Goal: Task Accomplishment & Management: Complete application form

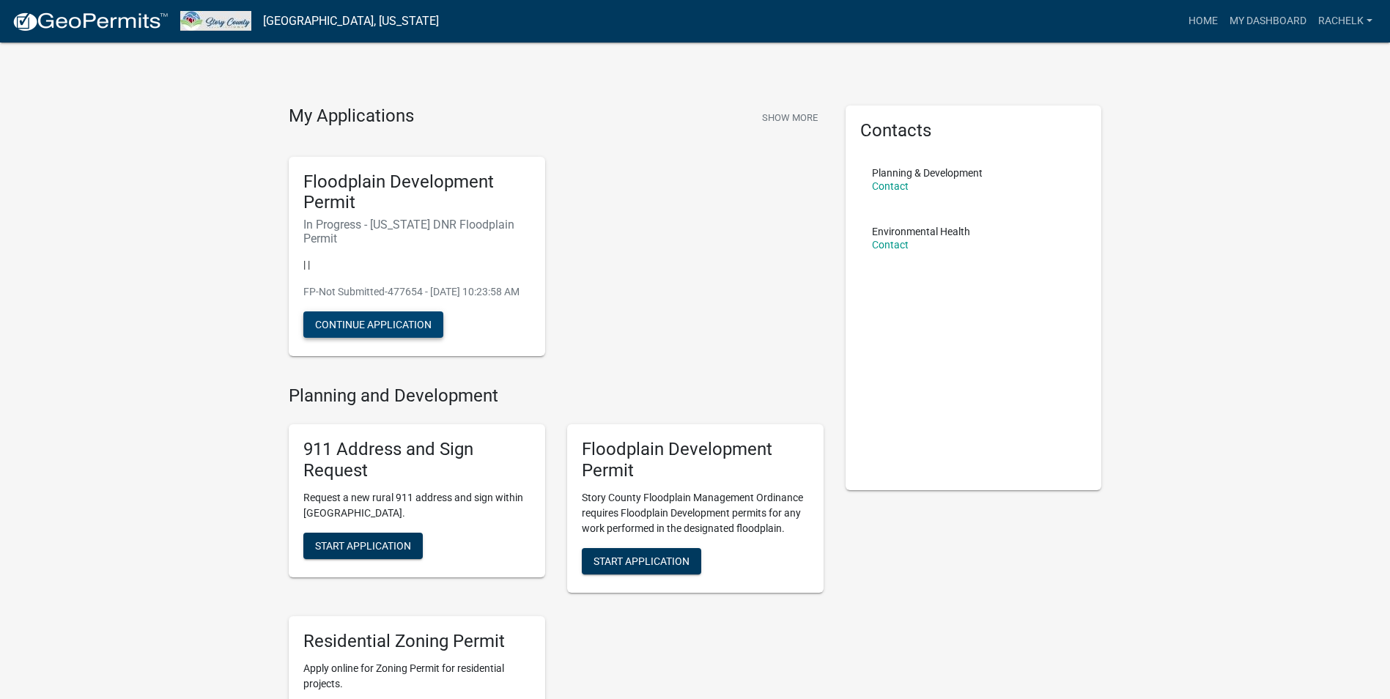
click at [389, 333] on button "Continue Application" at bounding box center [373, 324] width 140 height 26
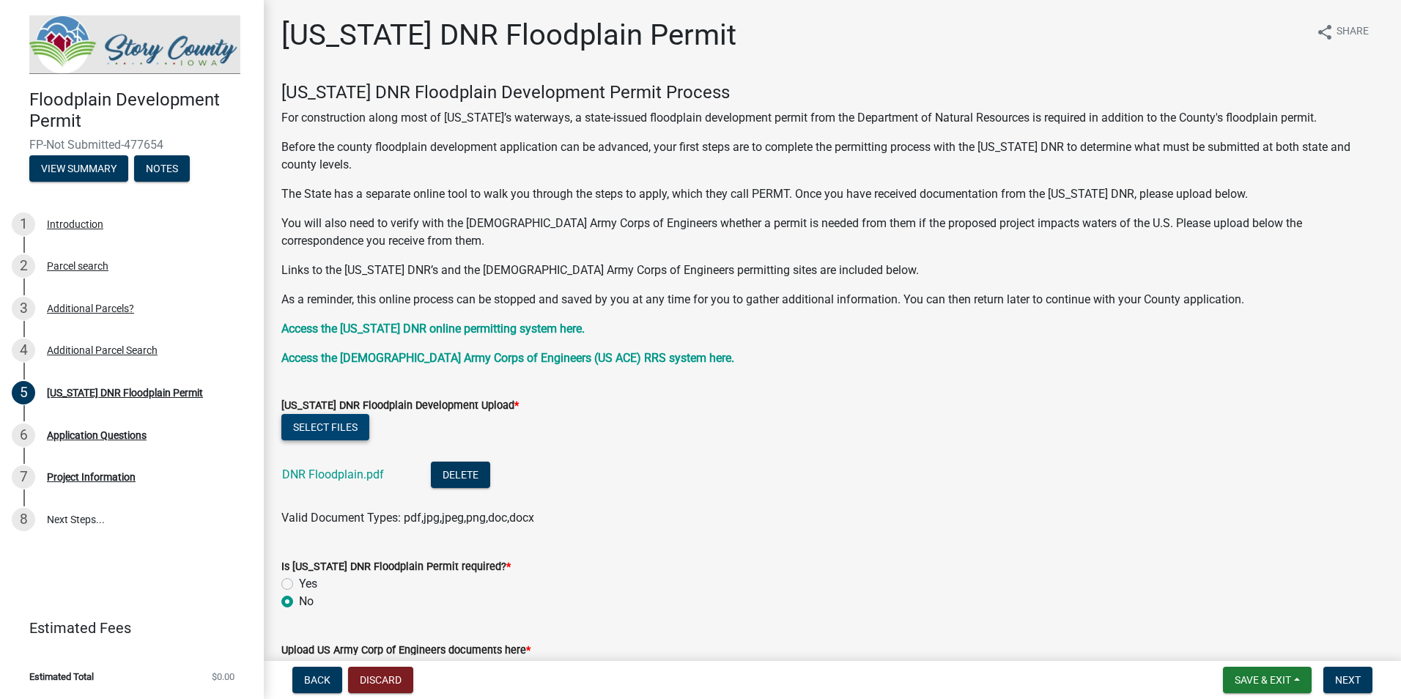
click at [330, 422] on button "Select files" at bounding box center [325, 427] width 88 height 26
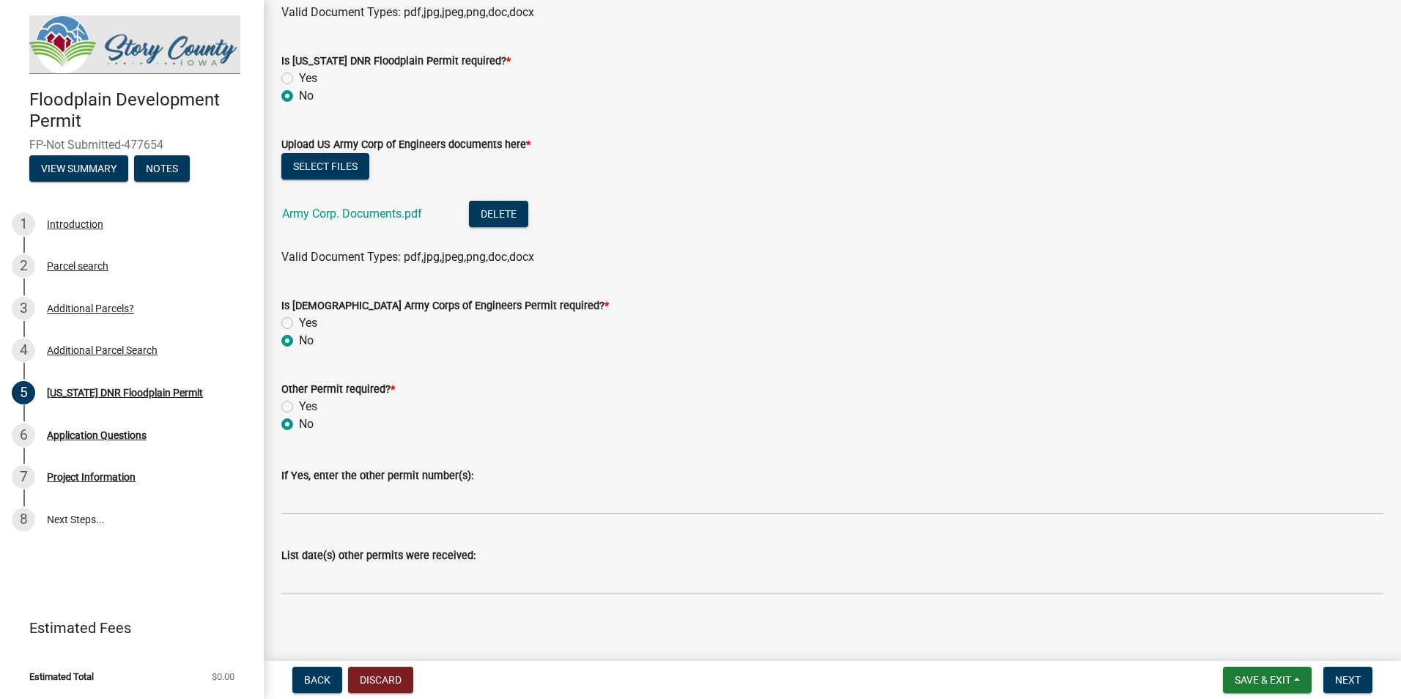
scroll to position [513, 0]
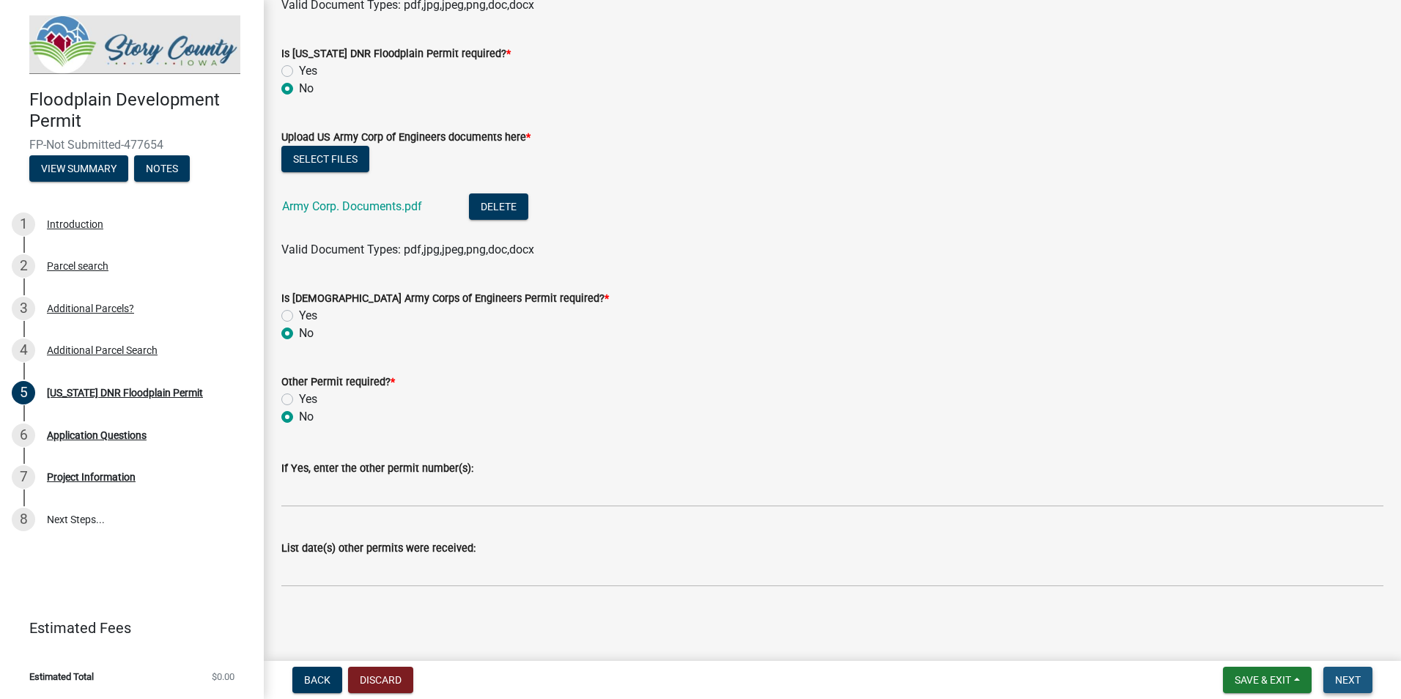
click at [1333, 684] on button "Next" at bounding box center [1347, 680] width 49 height 26
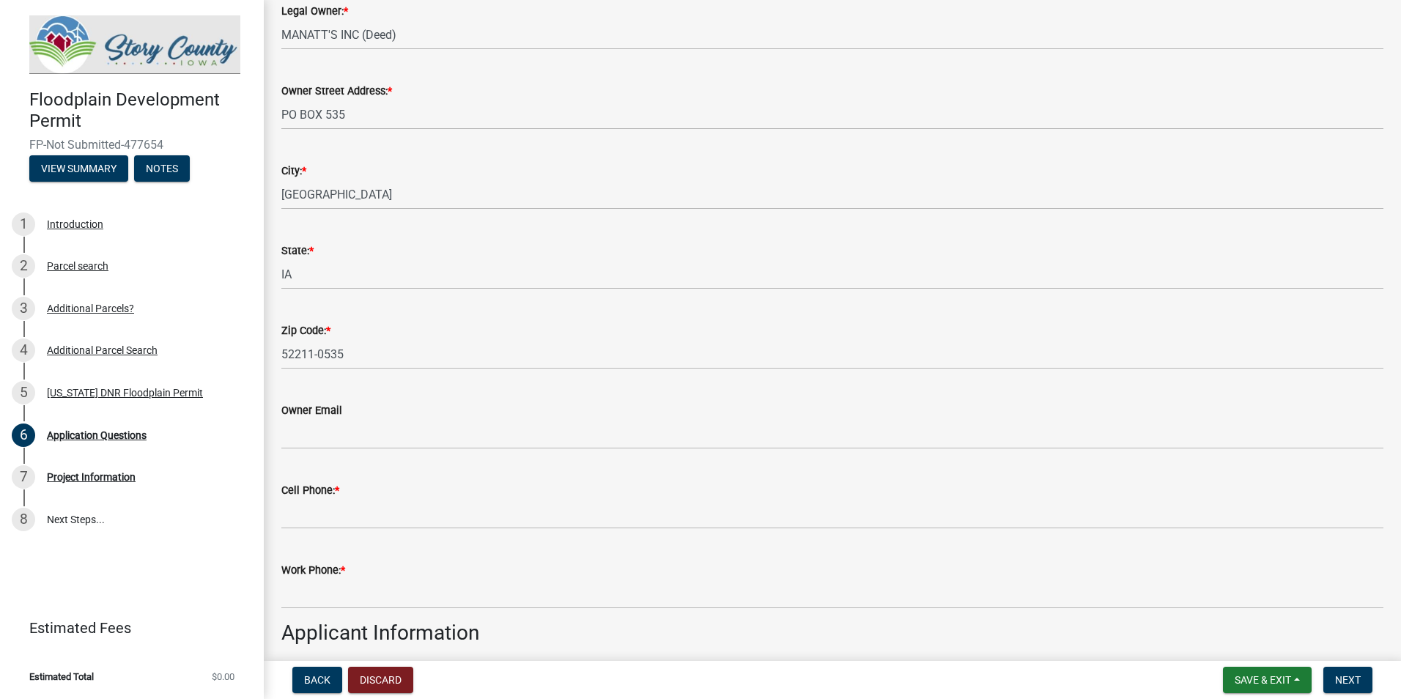
scroll to position [147, 0]
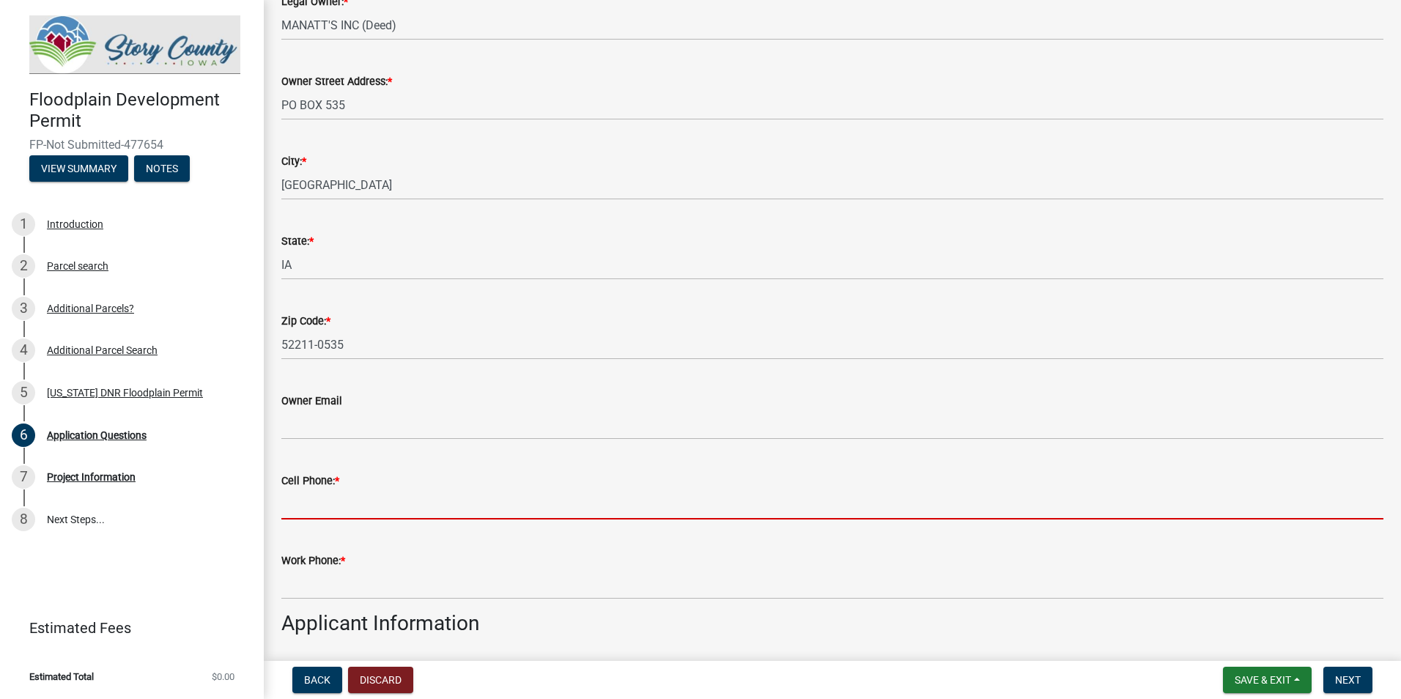
click at [382, 515] on input "Cell Phone: *" at bounding box center [832, 504] width 1102 height 30
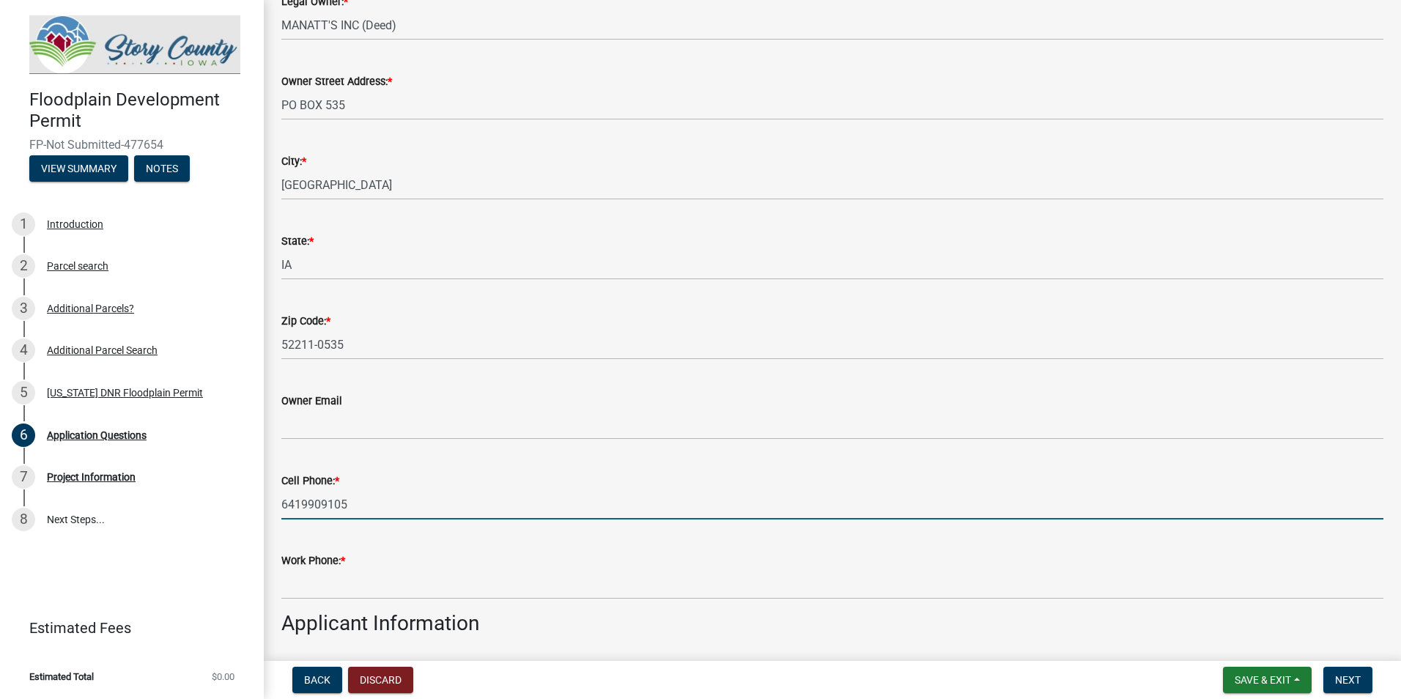
type input "6419909105"
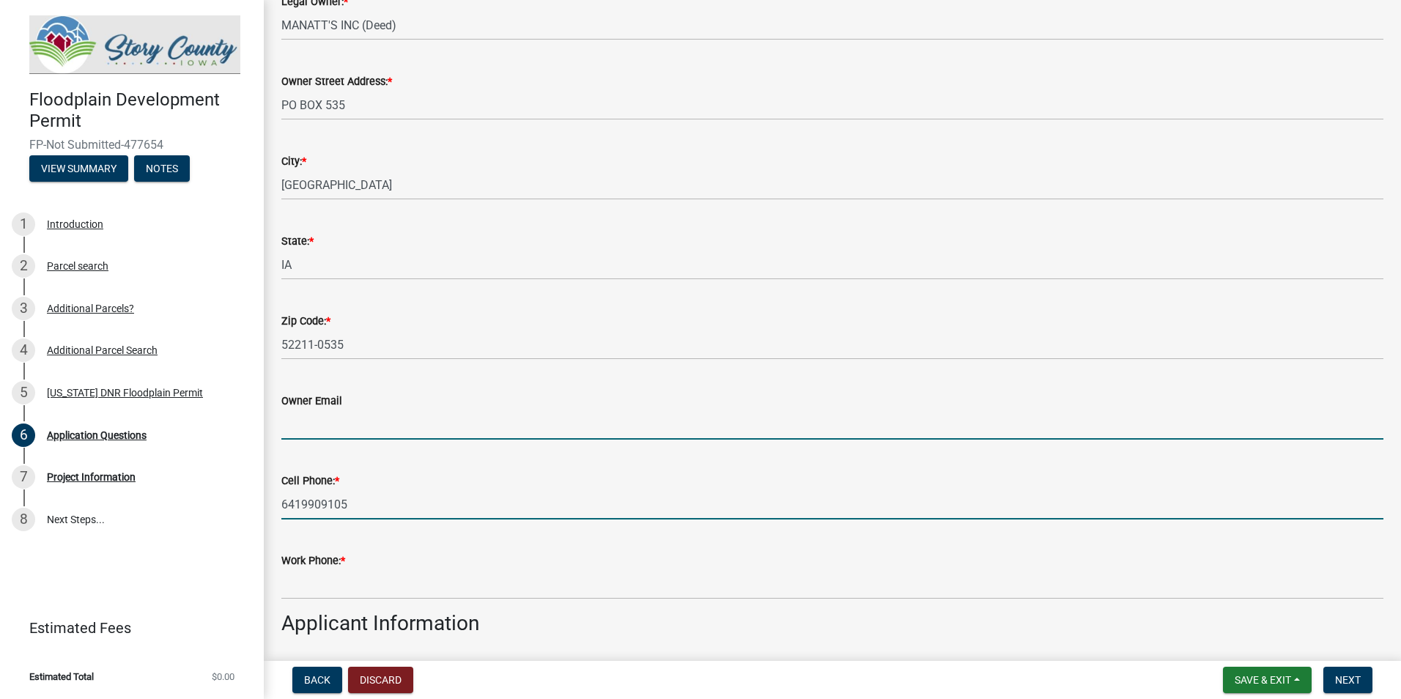
click at [436, 411] on input "Owner Email" at bounding box center [832, 425] width 1102 height 30
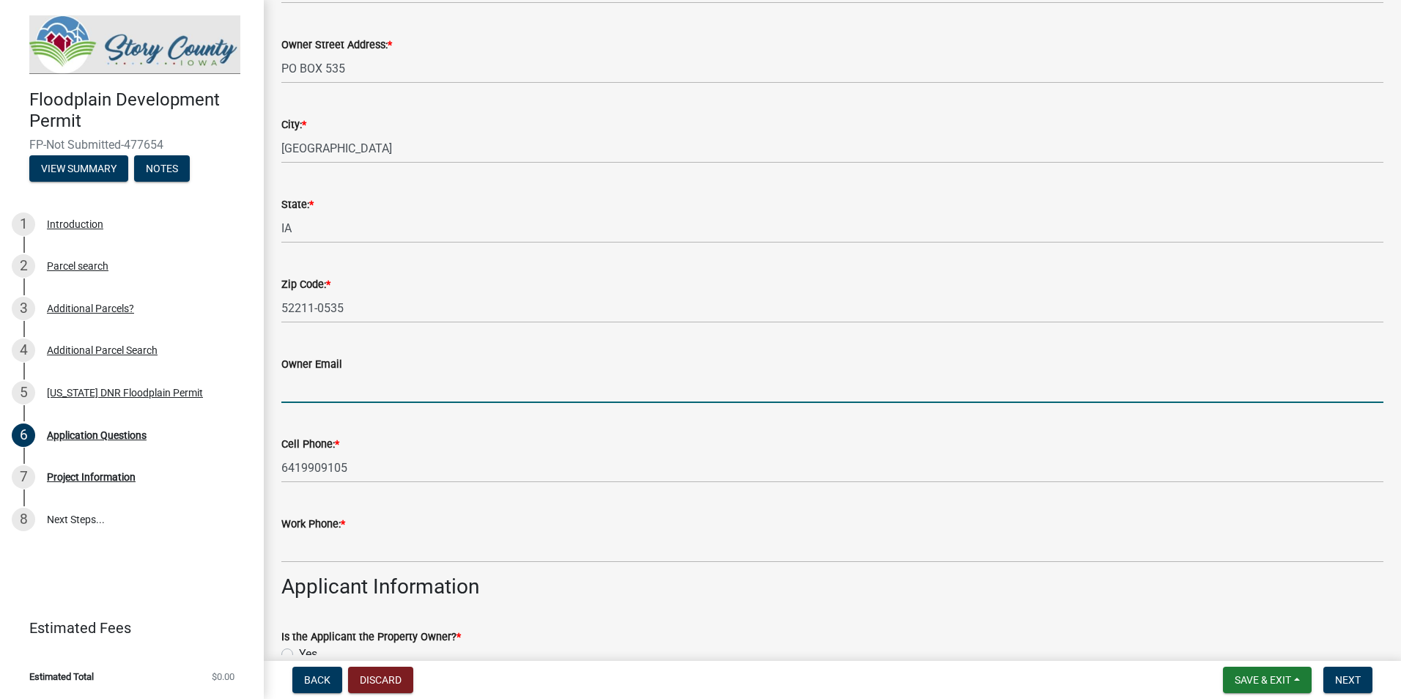
scroll to position [220, 0]
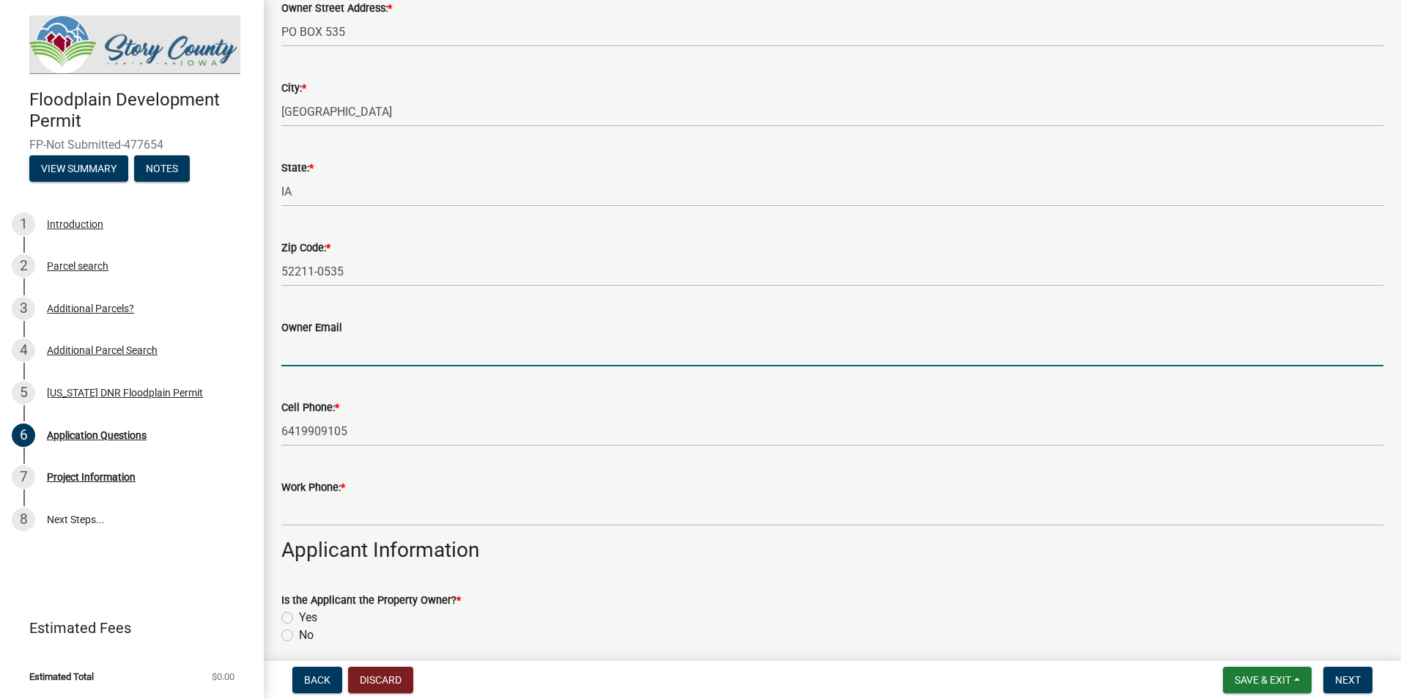
click at [774, 402] on div "Cell Phone: *" at bounding box center [832, 408] width 1102 height 18
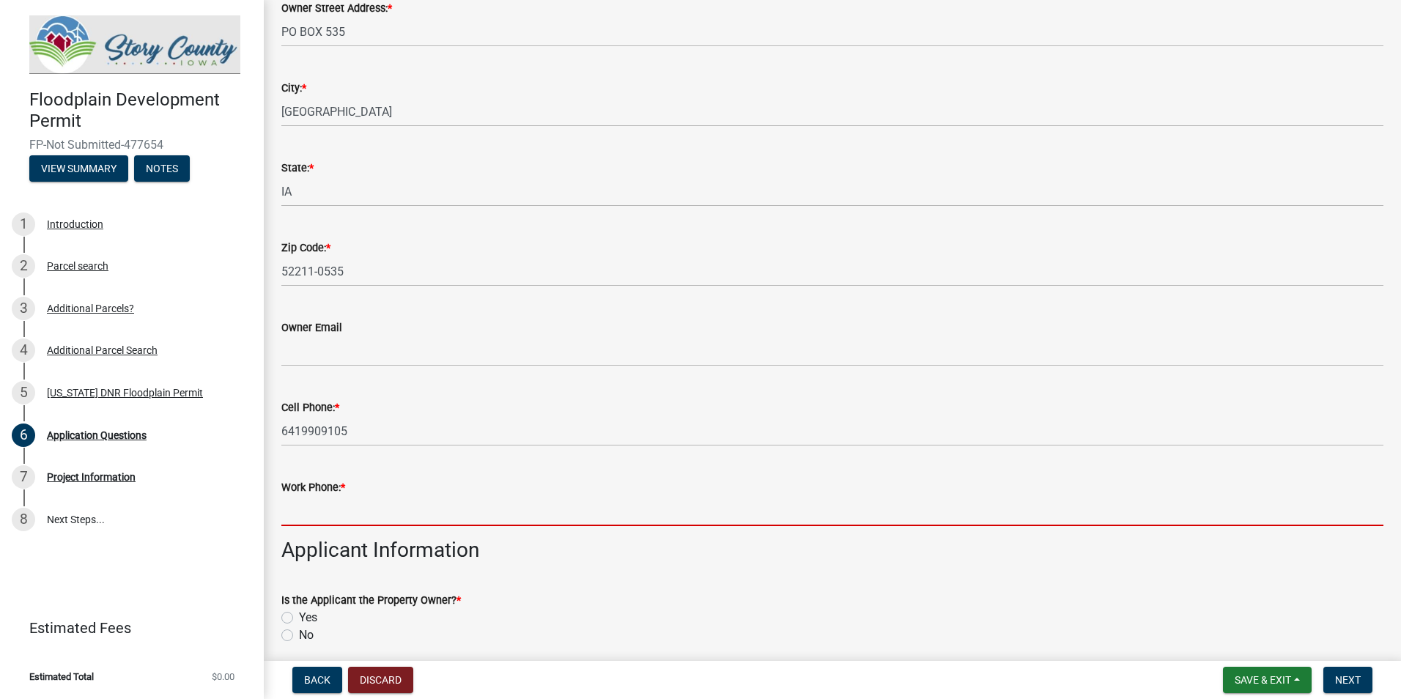
click at [518, 519] on input "Work Phone: *" at bounding box center [832, 511] width 1102 height 30
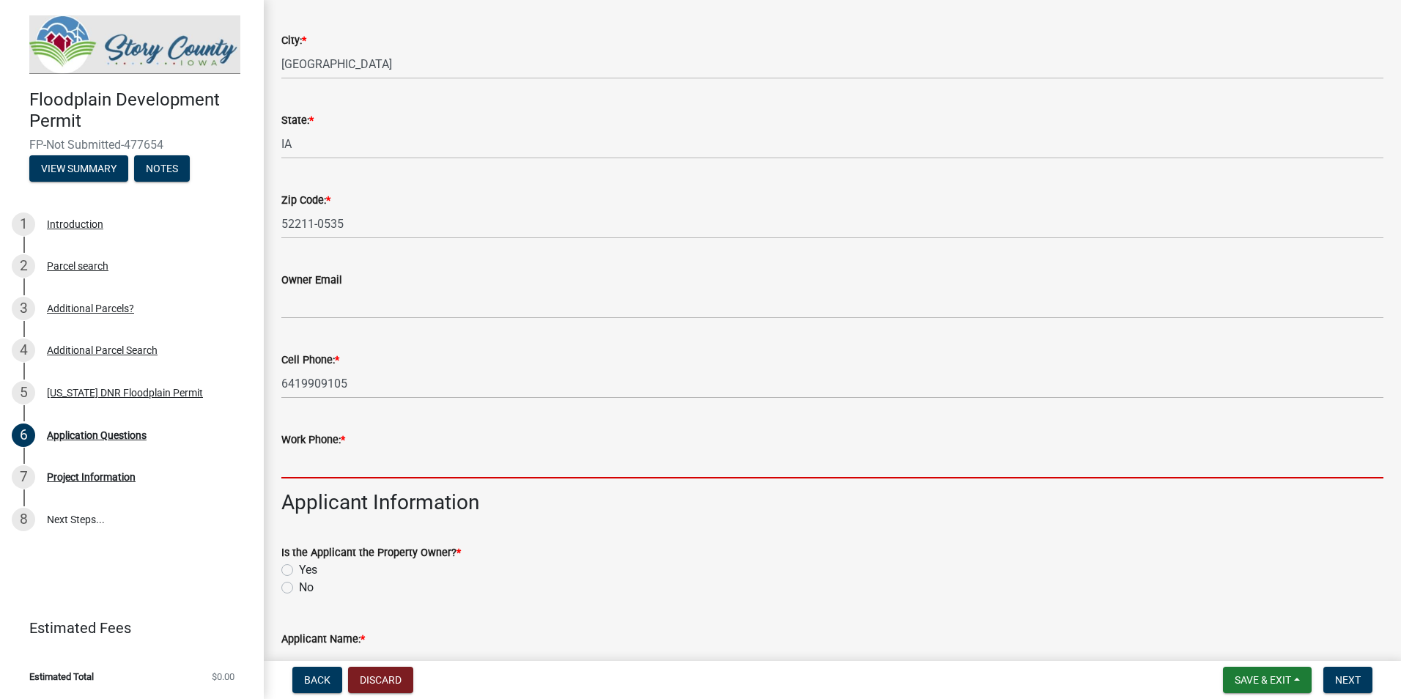
scroll to position [293, 0]
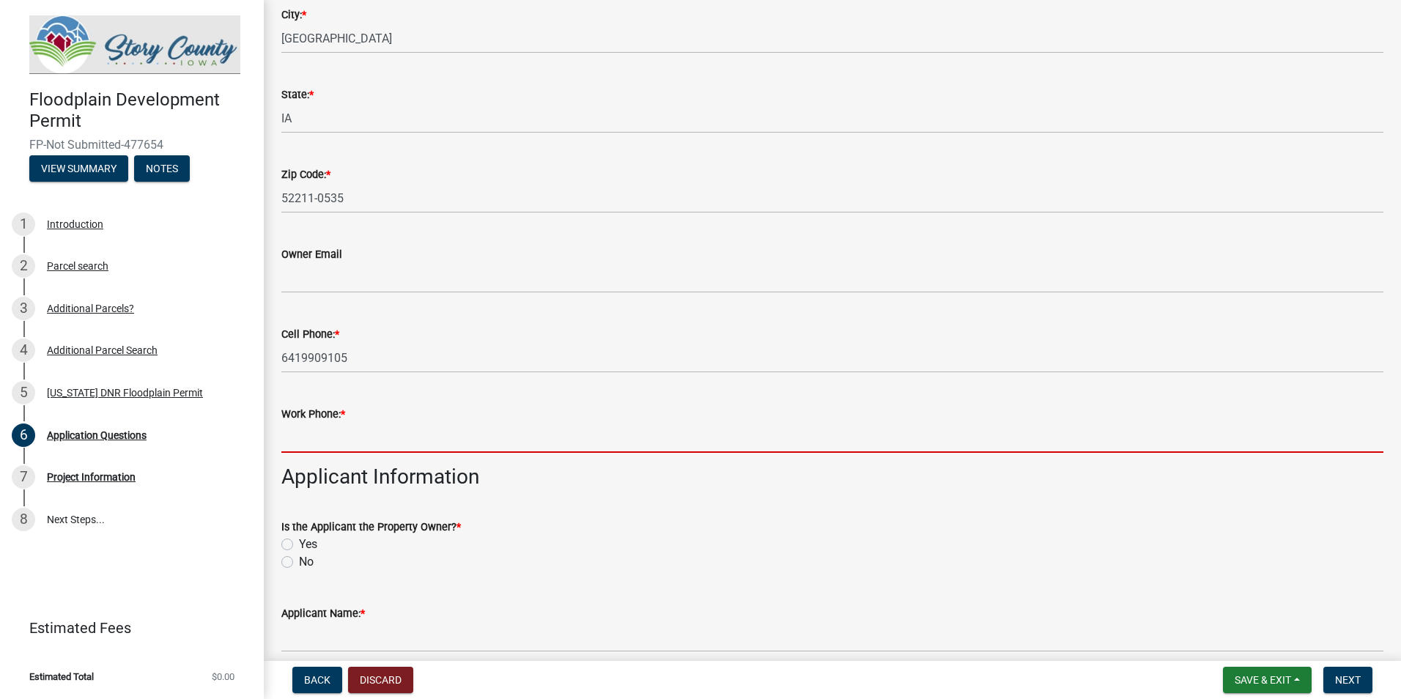
click at [771, 438] on input "Work Phone: *" at bounding box center [832, 438] width 1102 height 30
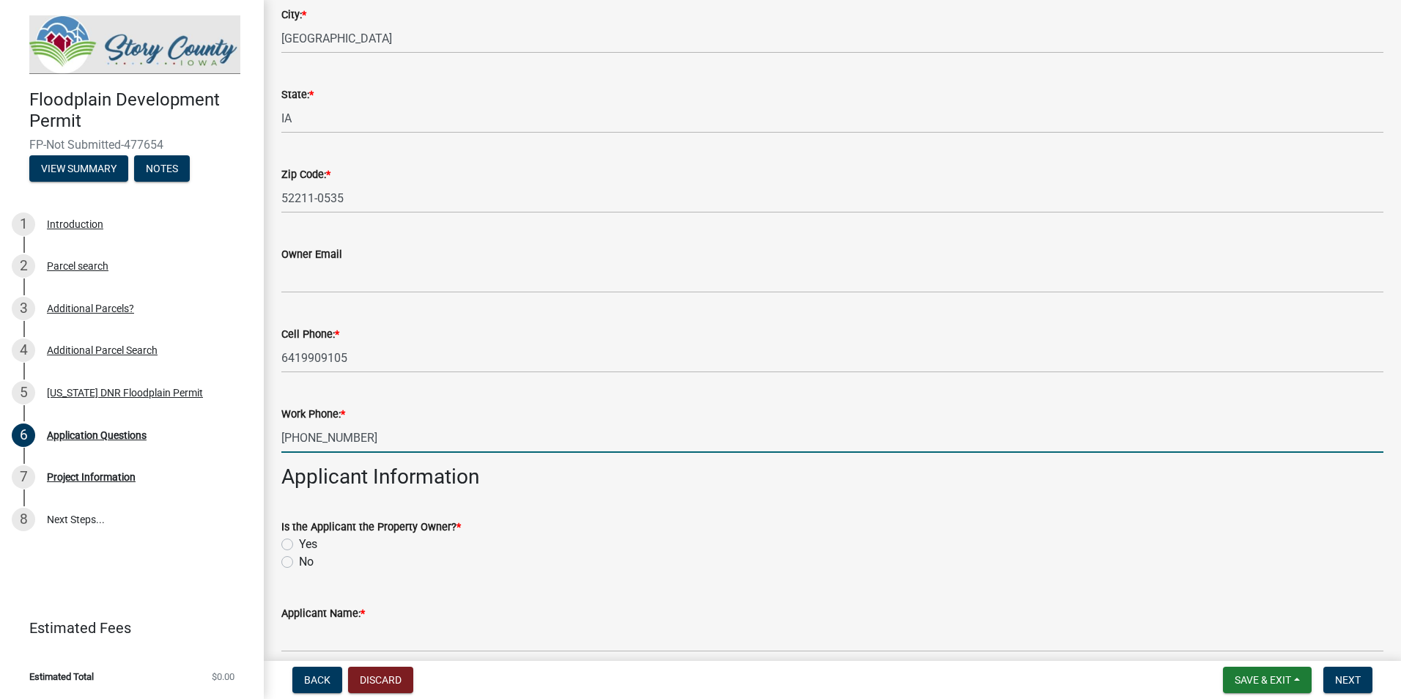
type input "[PHONE_NUMBER]"
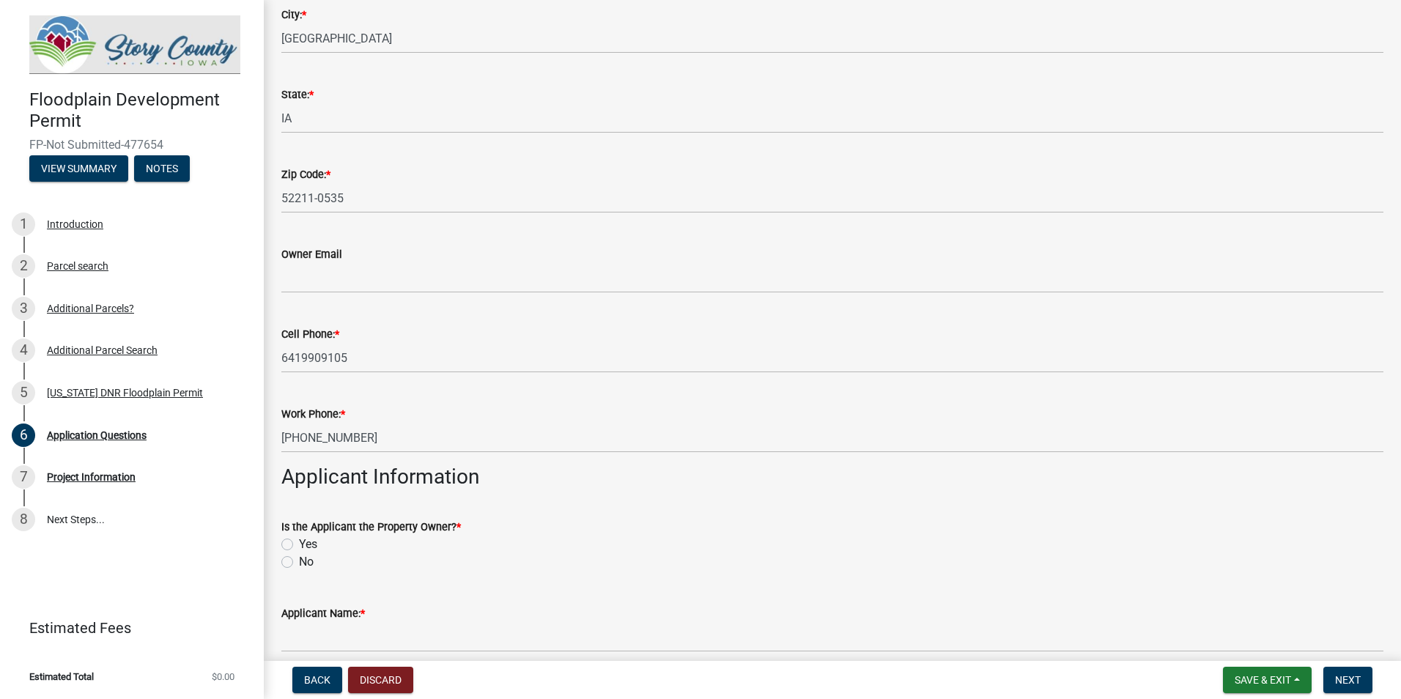
click at [308, 561] on label "No" at bounding box center [306, 562] width 15 height 18
click at [308, 561] on input "No" at bounding box center [304, 558] width 10 height 10
radio input "true"
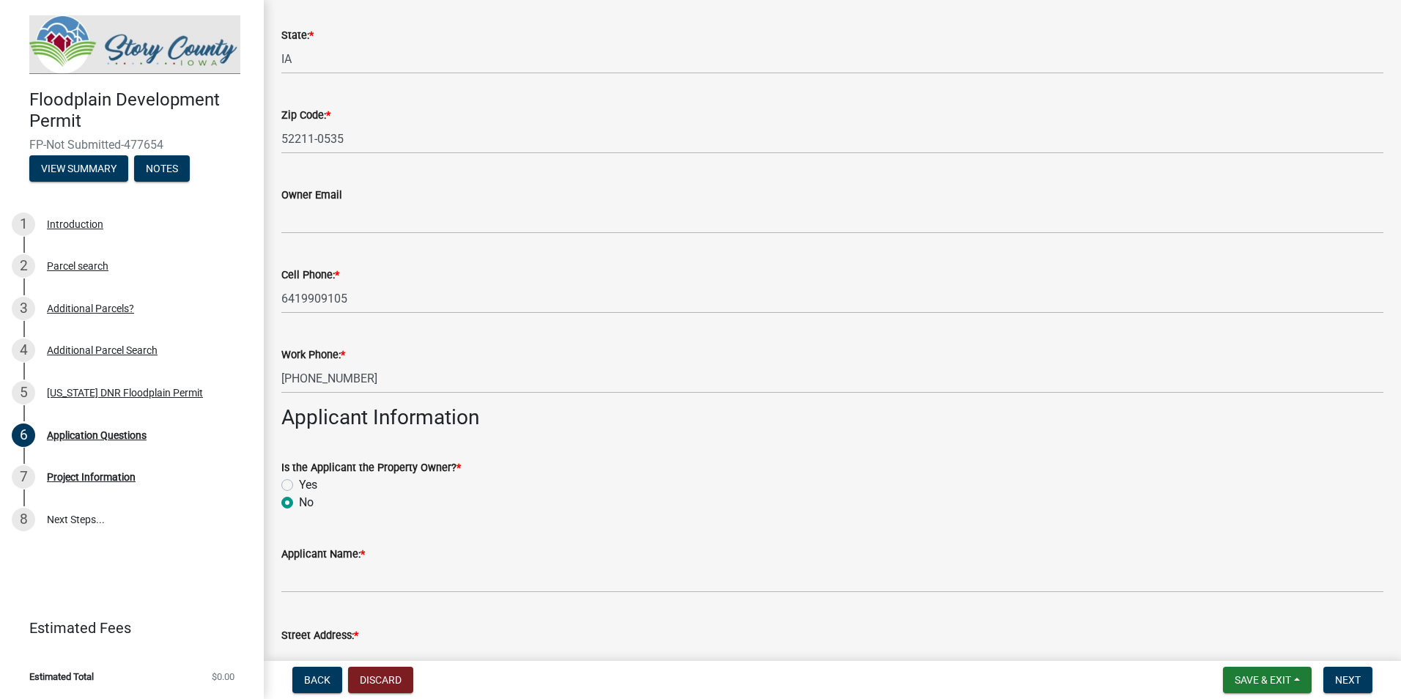
scroll to position [366, 0]
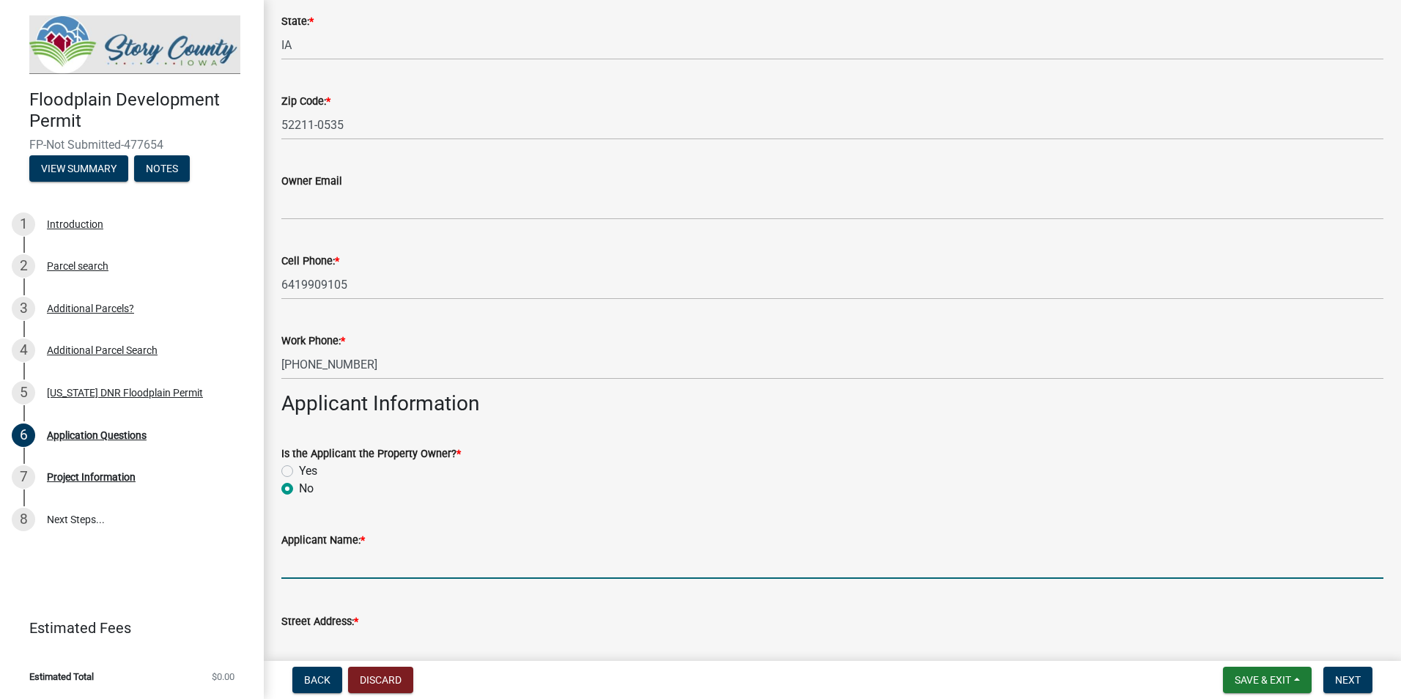
click at [402, 552] on input "Applicant Name: *" at bounding box center [832, 564] width 1102 height 30
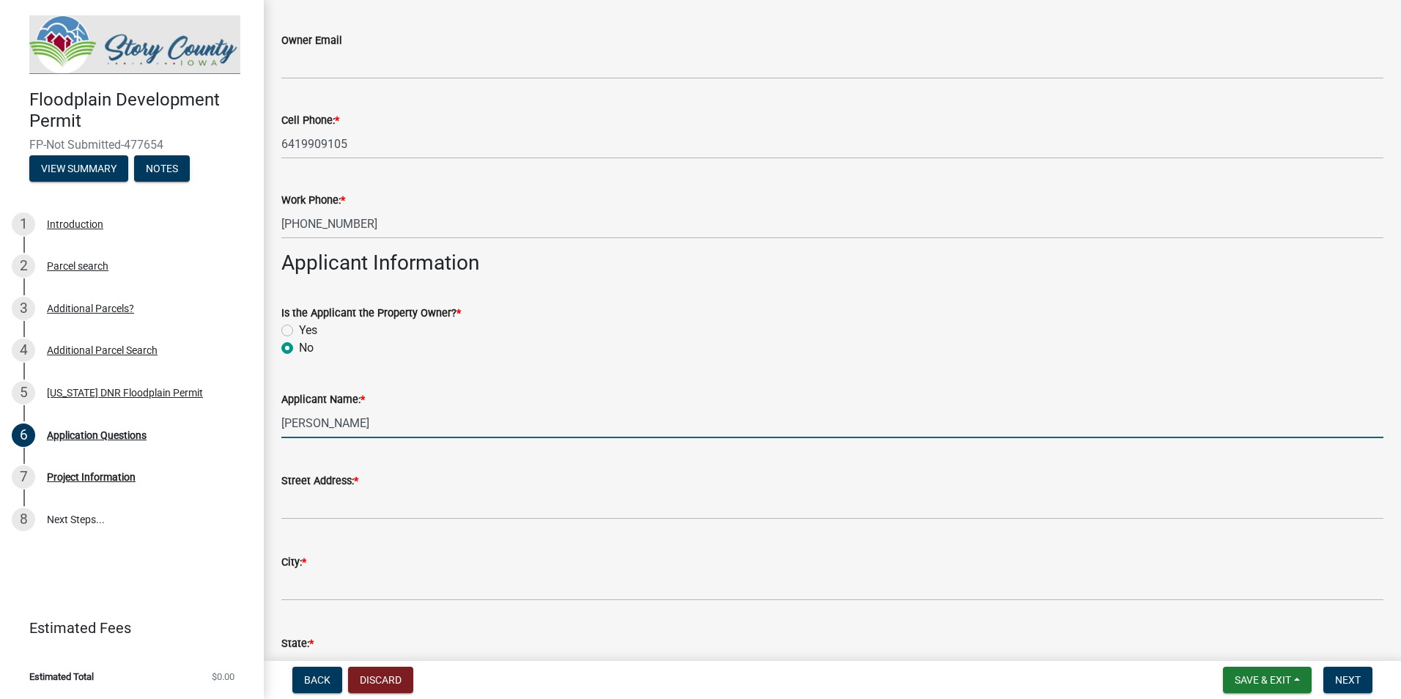
scroll to position [513, 0]
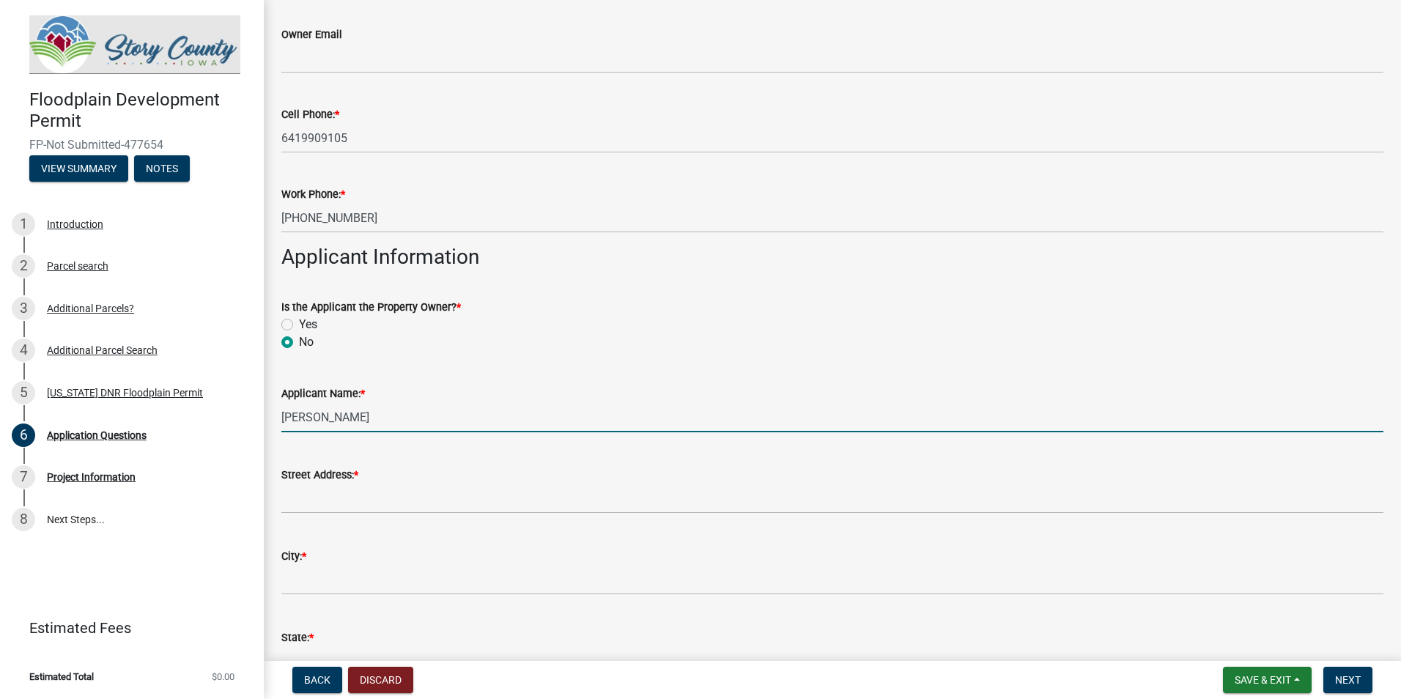
type input "Rachel Kesterson"
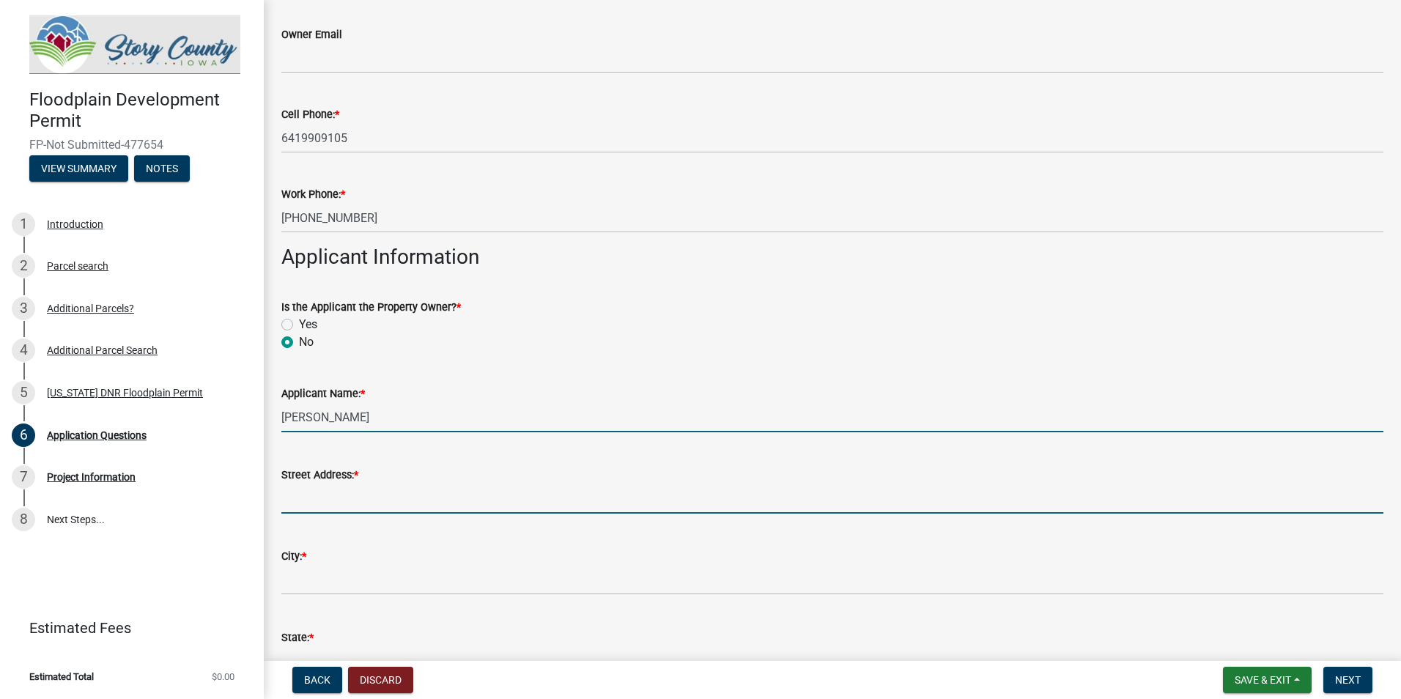
click at [393, 500] on input "Street Address: *" at bounding box center [832, 499] width 1102 height 30
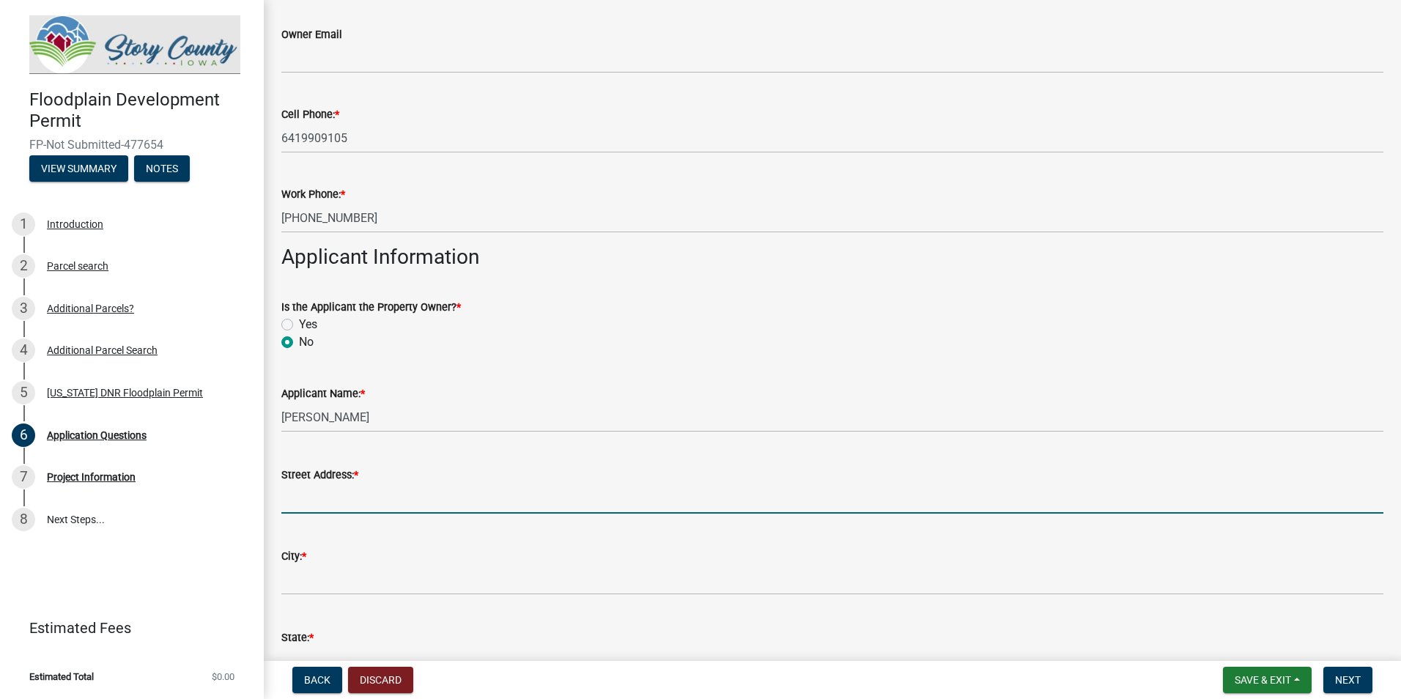
type input "1775 Old 6 Rd"
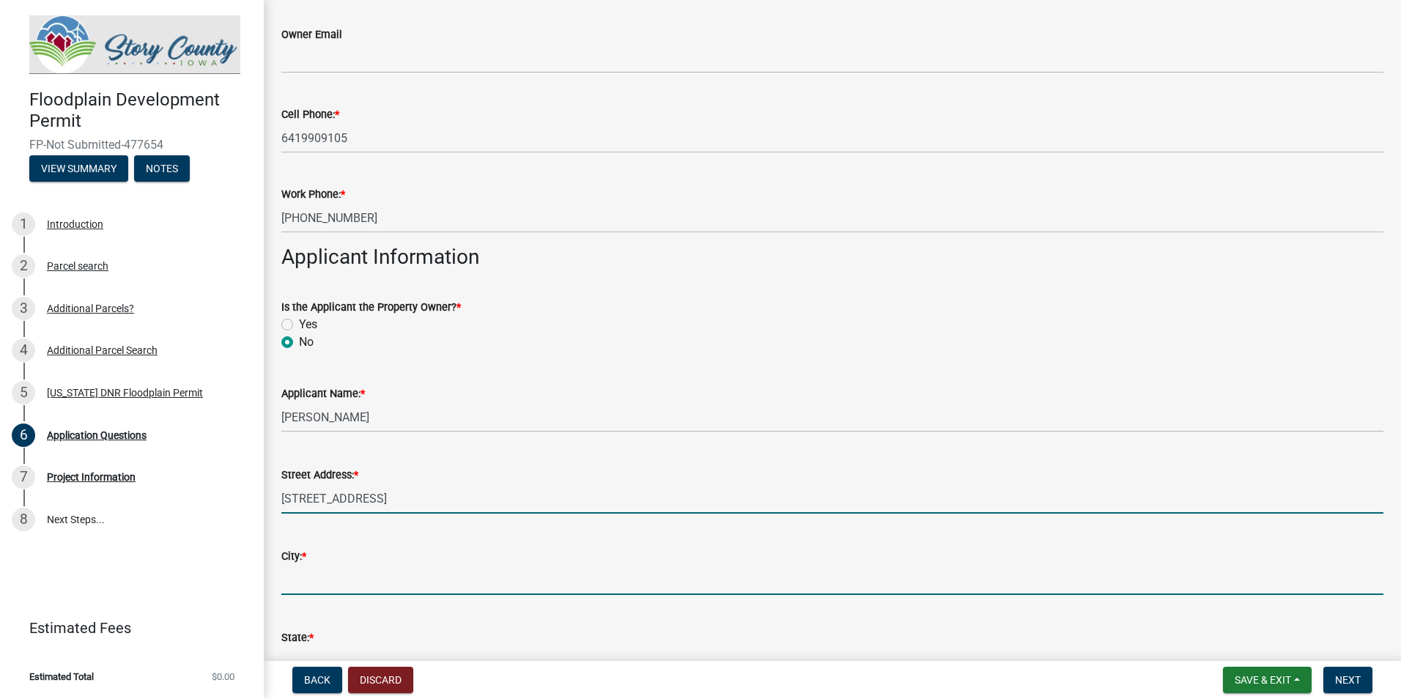
type input "Brooklyn"
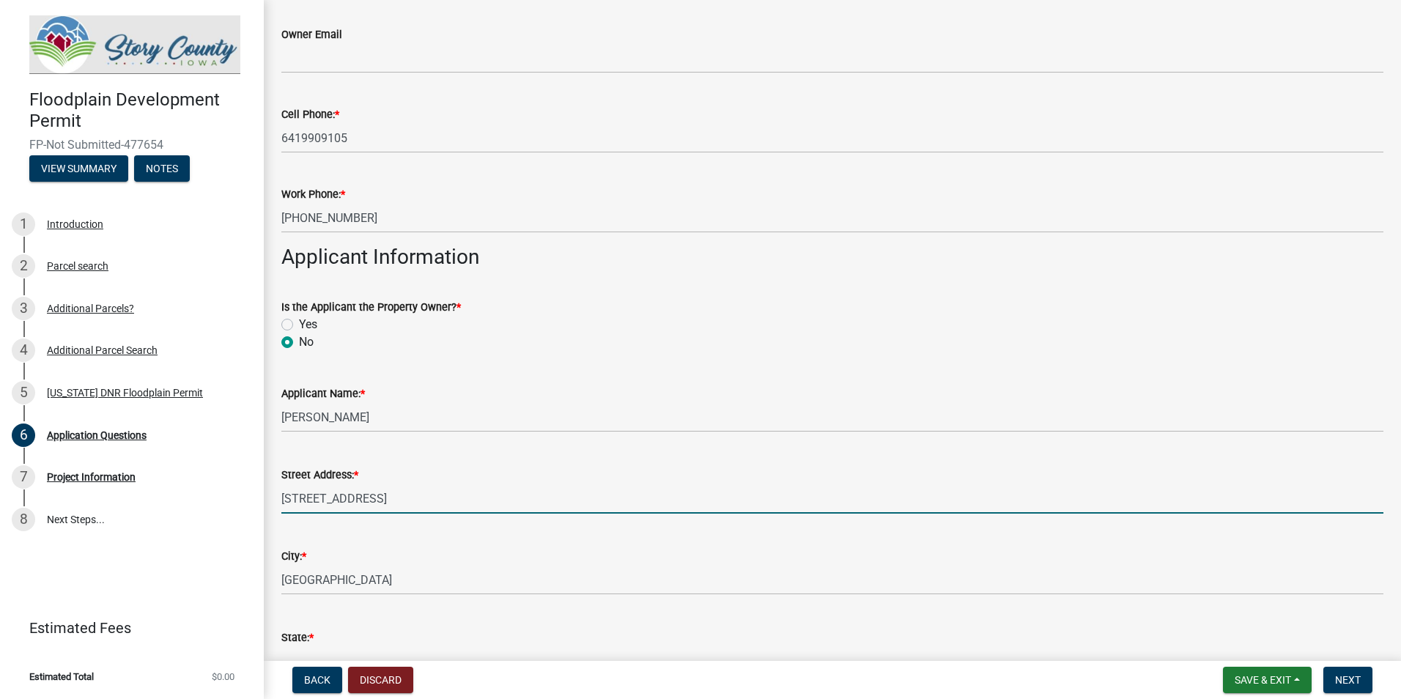
type input "IA"
type input "52211"
type input "6419909105"
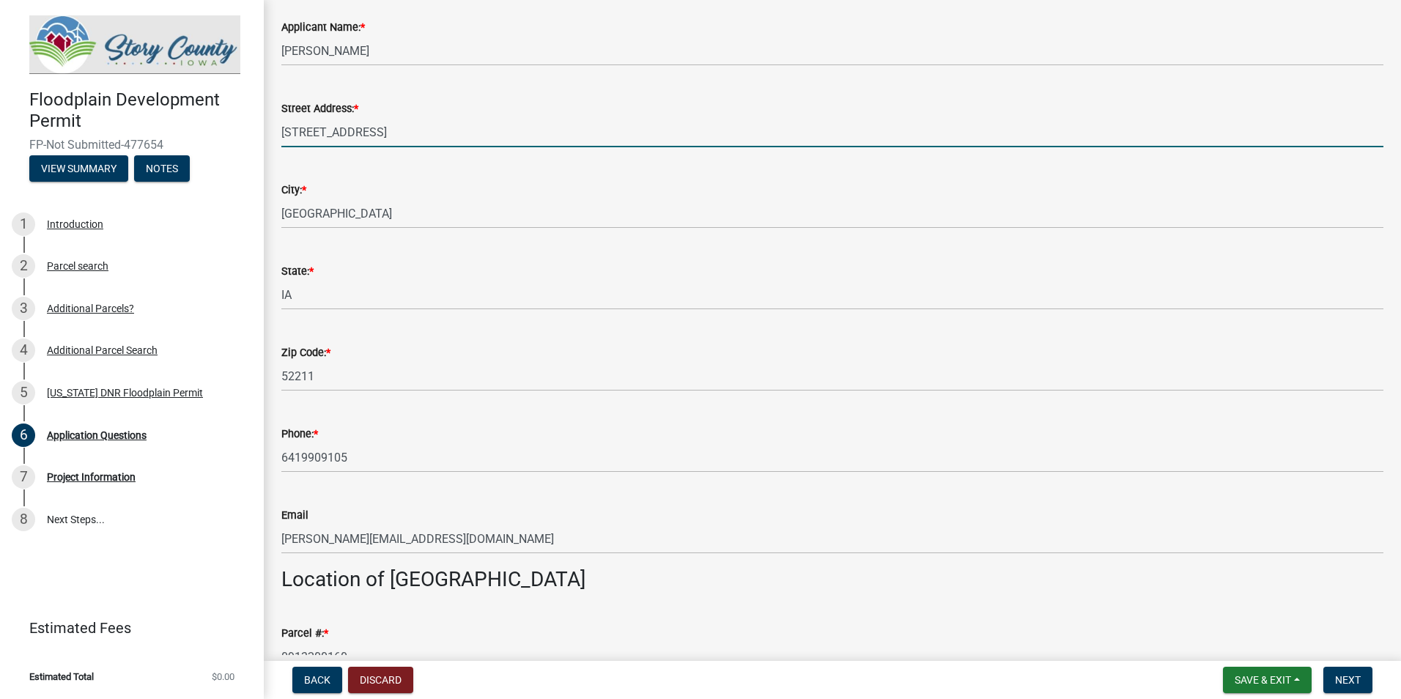
scroll to position [952, 0]
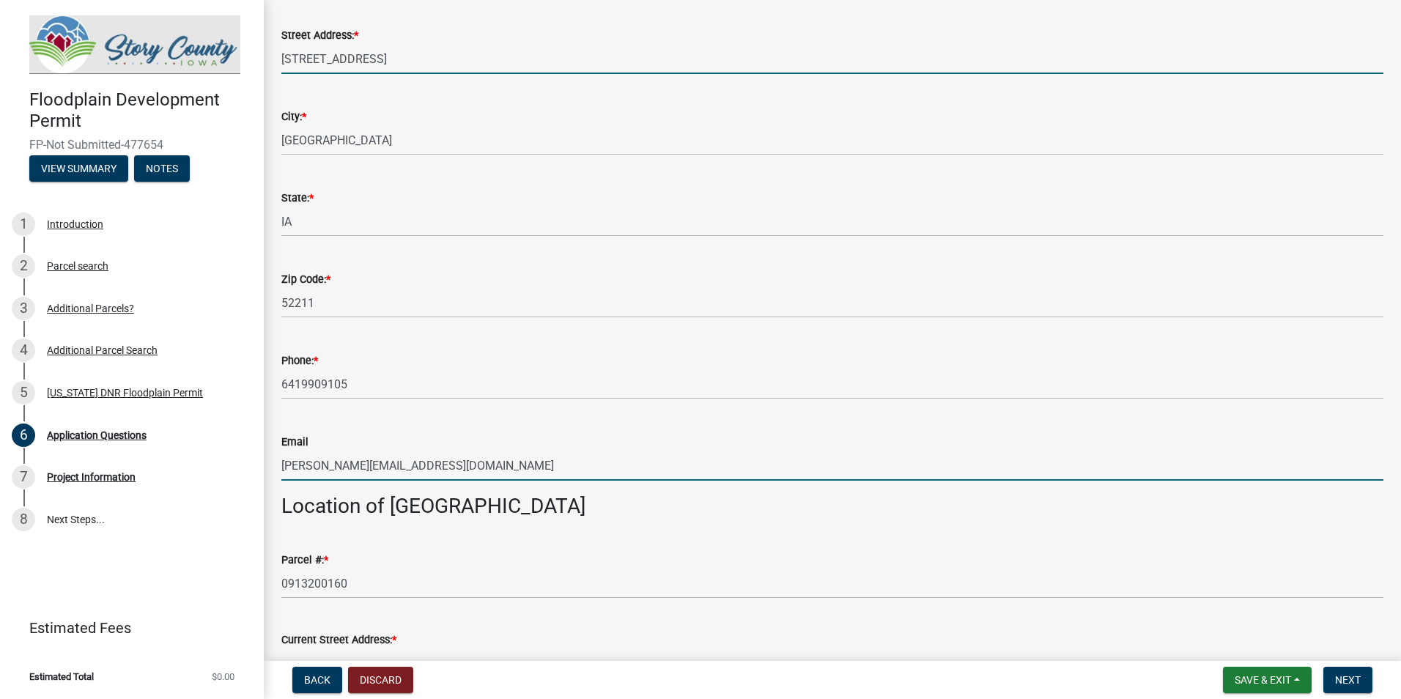
click at [322, 463] on input "rachelh@manatts.com" at bounding box center [832, 466] width 1102 height 30
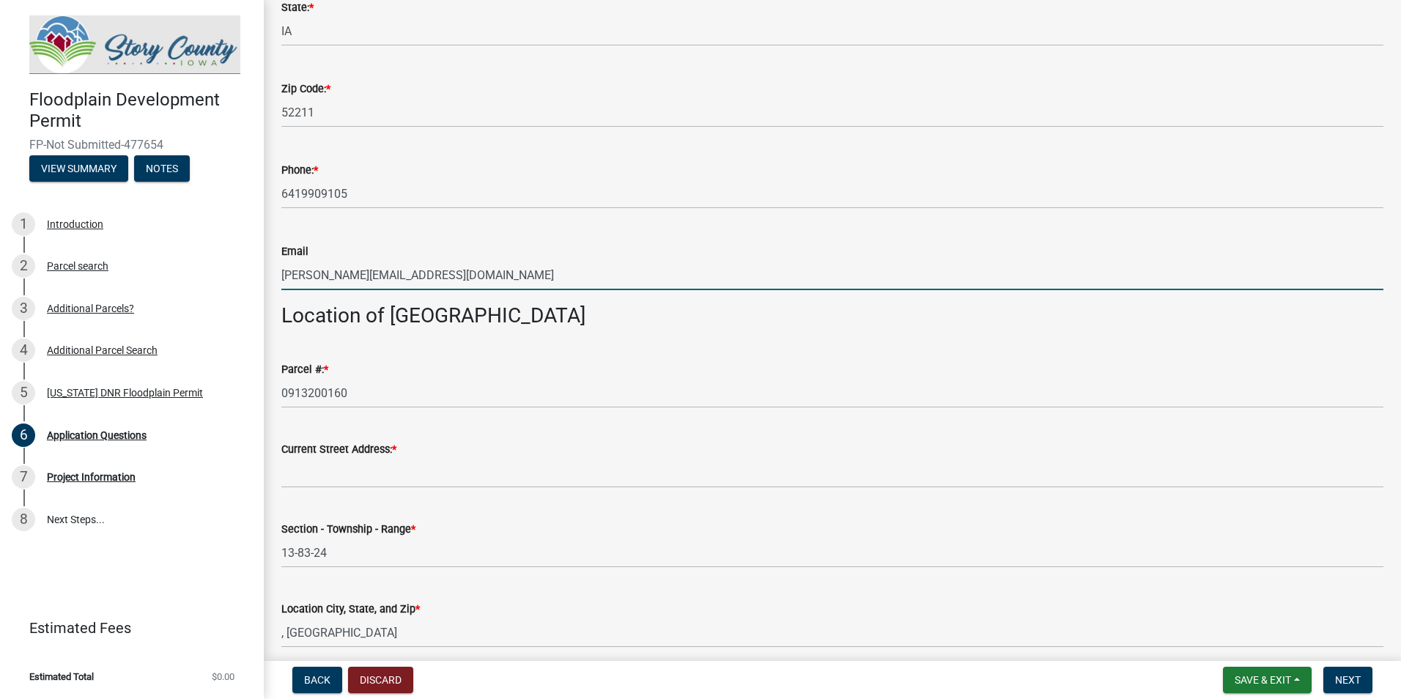
scroll to position [1172, 0]
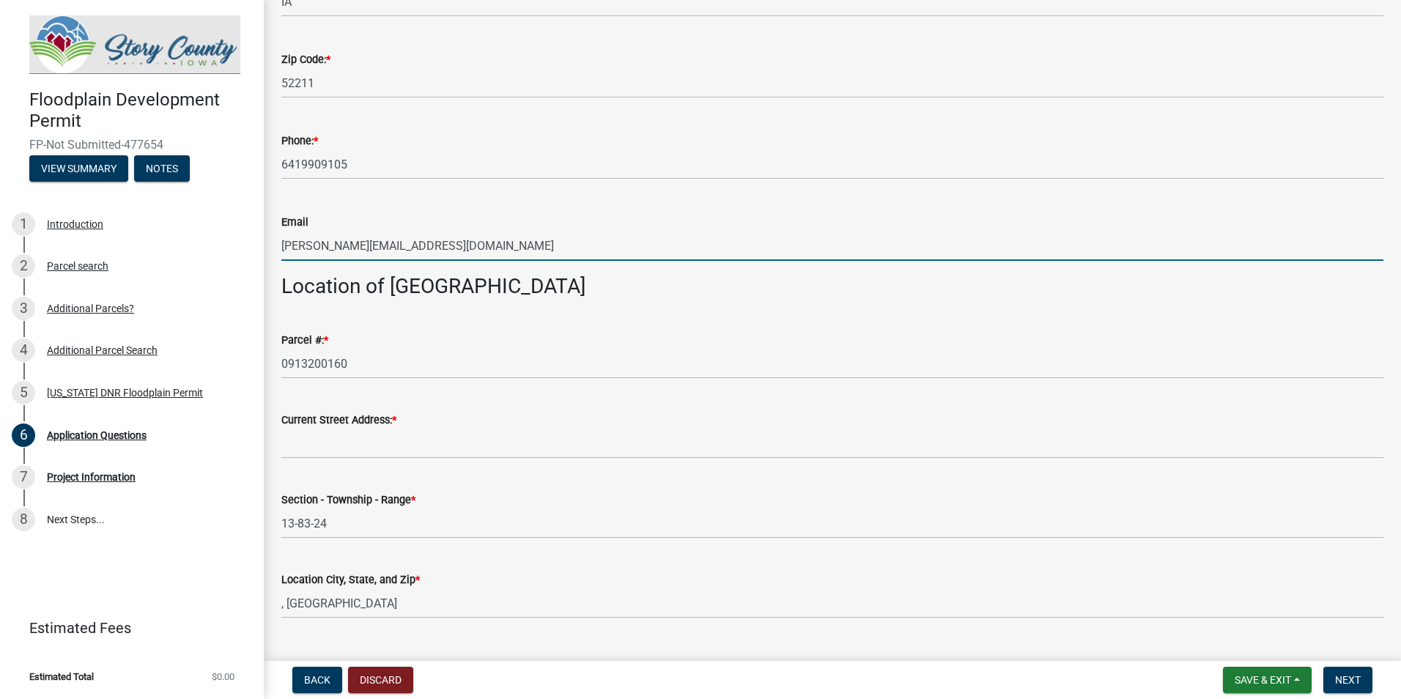
type input "rachelk@manatts.com"
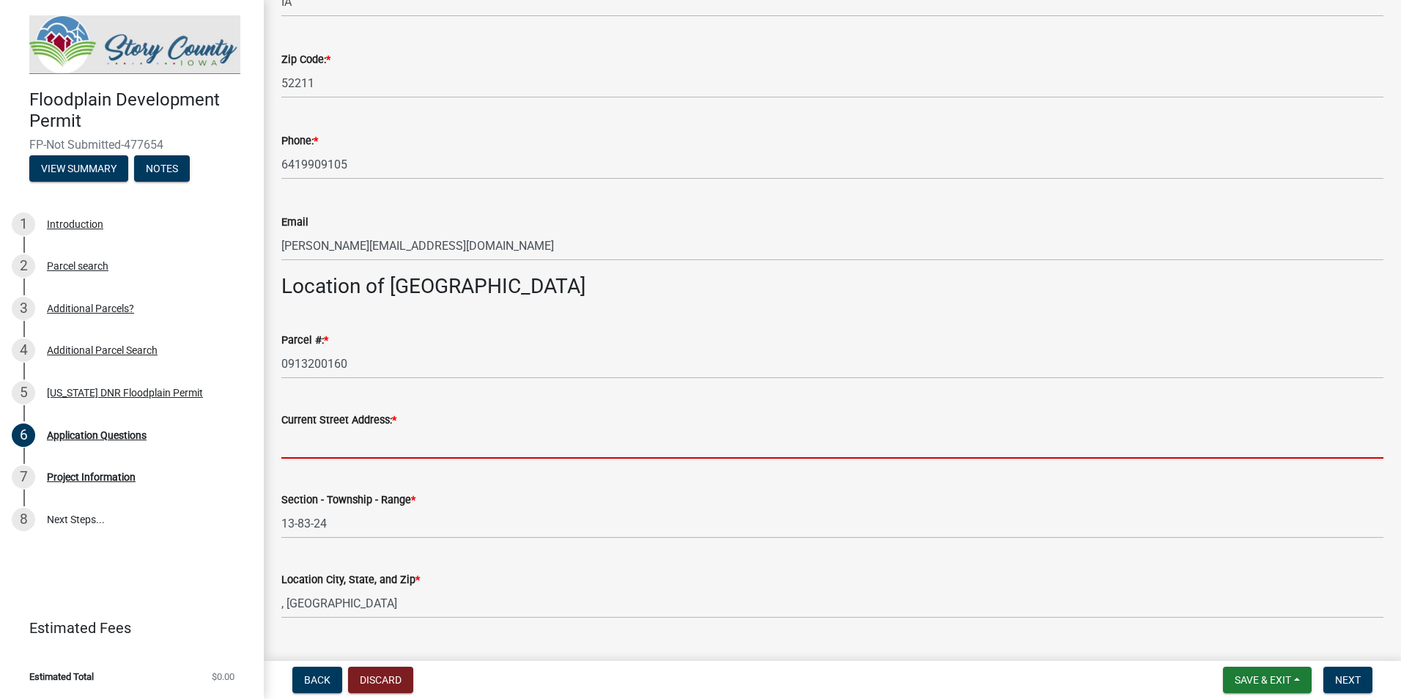
click at [433, 437] on input "Current Street Address: *" at bounding box center [832, 444] width 1102 height 30
type input "1775 Old 6 Rd"
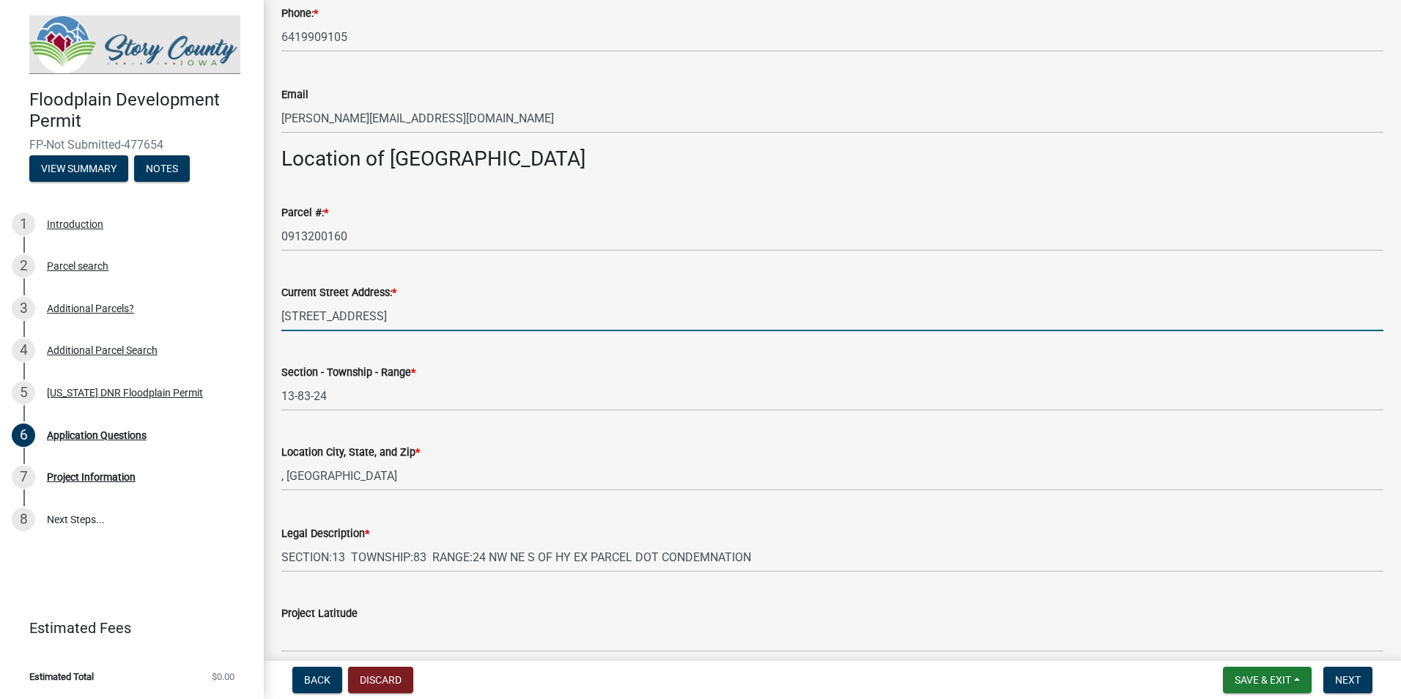
scroll to position [1319, 0]
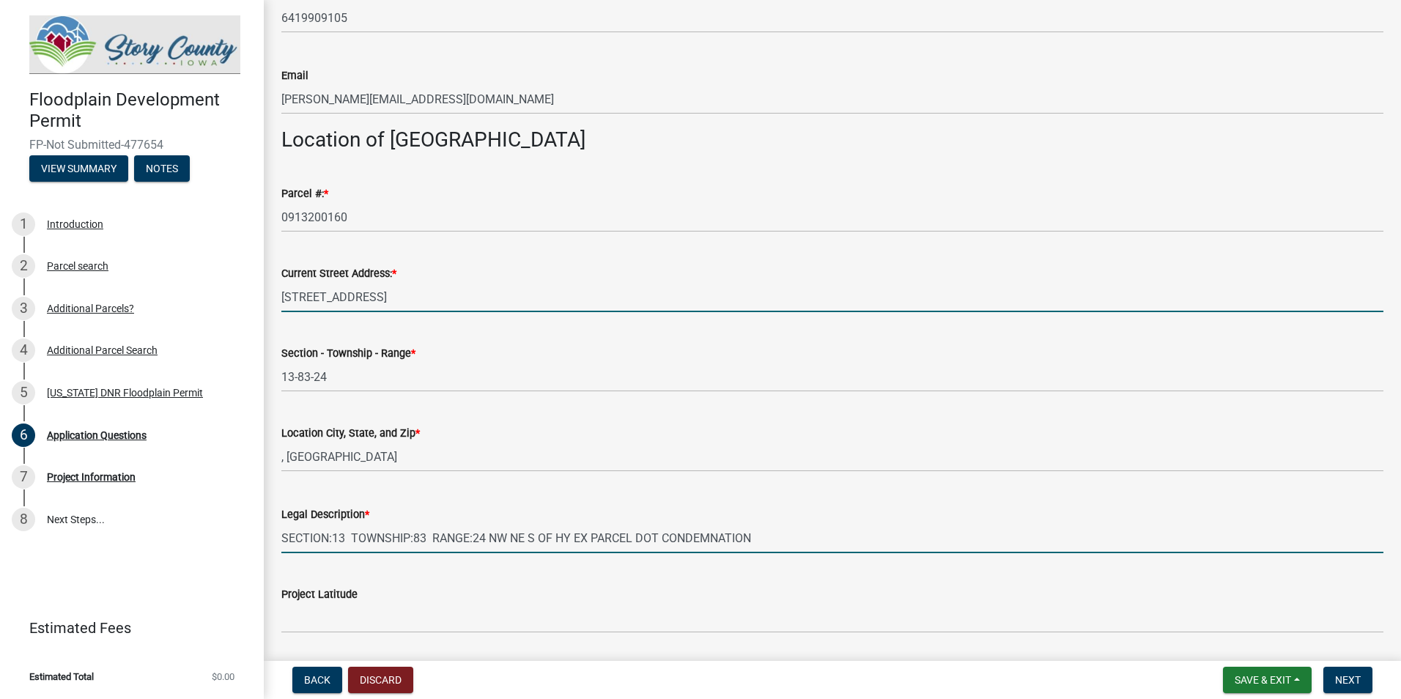
click at [588, 545] on input "SECTION:13 TOWNSHIP:83 RANGE:24 NW NE S OF HY EX PARCEL DOT CONDEMNATION" at bounding box center [832, 538] width 1102 height 30
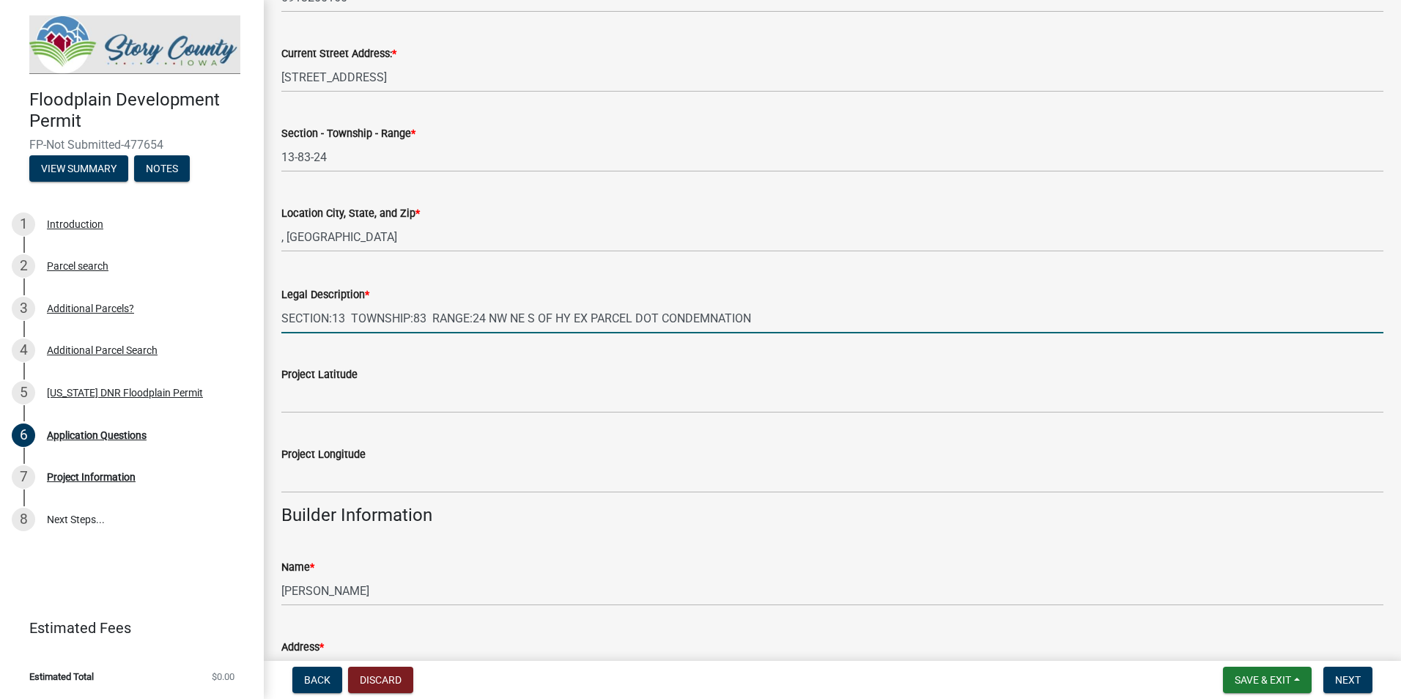
scroll to position [1612, 0]
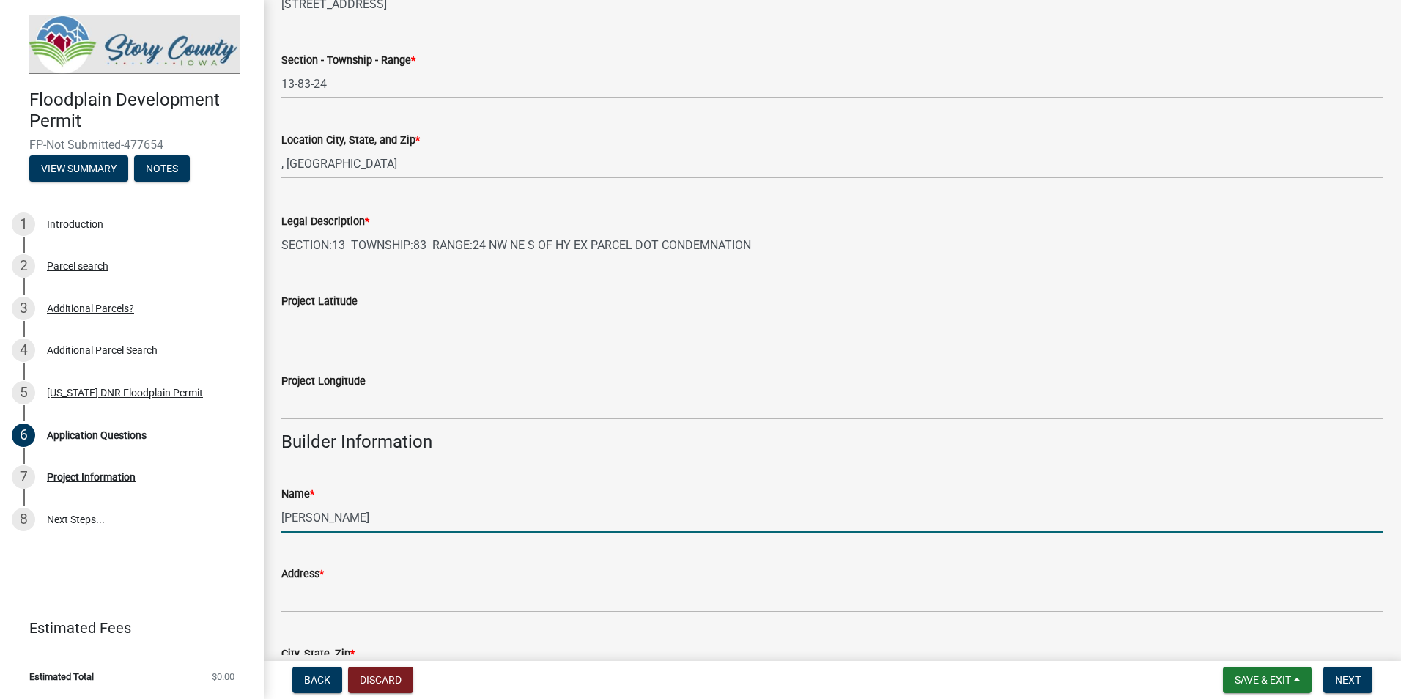
drag, startPoint x: 418, startPoint y: 518, endPoint x: 319, endPoint y: 531, distance: 99.1
click at [319, 531] on input "Rachel Hawkins" at bounding box center [832, 518] width 1102 height 30
drag, startPoint x: 374, startPoint y: 505, endPoint x: 377, endPoint y: 514, distance: 9.3
click at [374, 505] on input "Rachel Hawkins" at bounding box center [832, 518] width 1102 height 30
drag, startPoint x: 379, startPoint y: 516, endPoint x: 230, endPoint y: 510, distance: 148.8
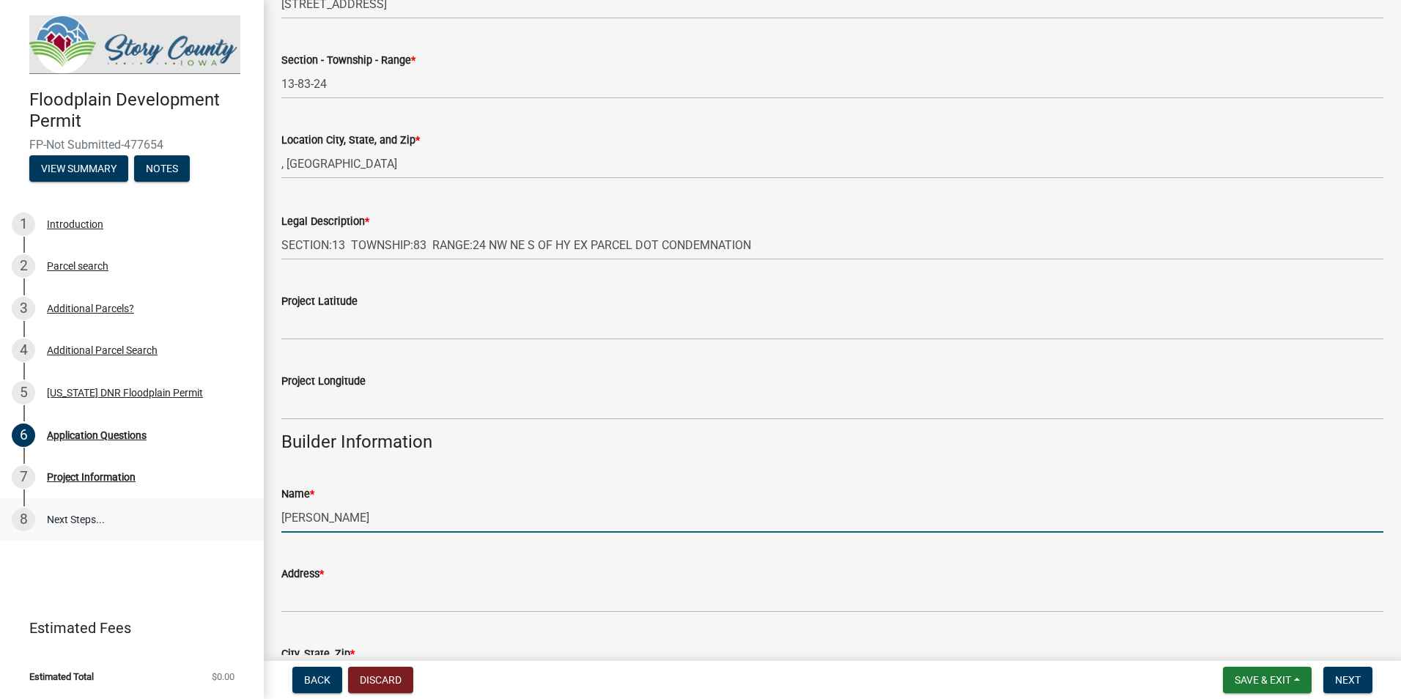
click at [230, 510] on div "Floodplain Development Permit FP-Not Submitted-477654 View Summary Notes 1 Intr…" at bounding box center [700, 349] width 1401 height 699
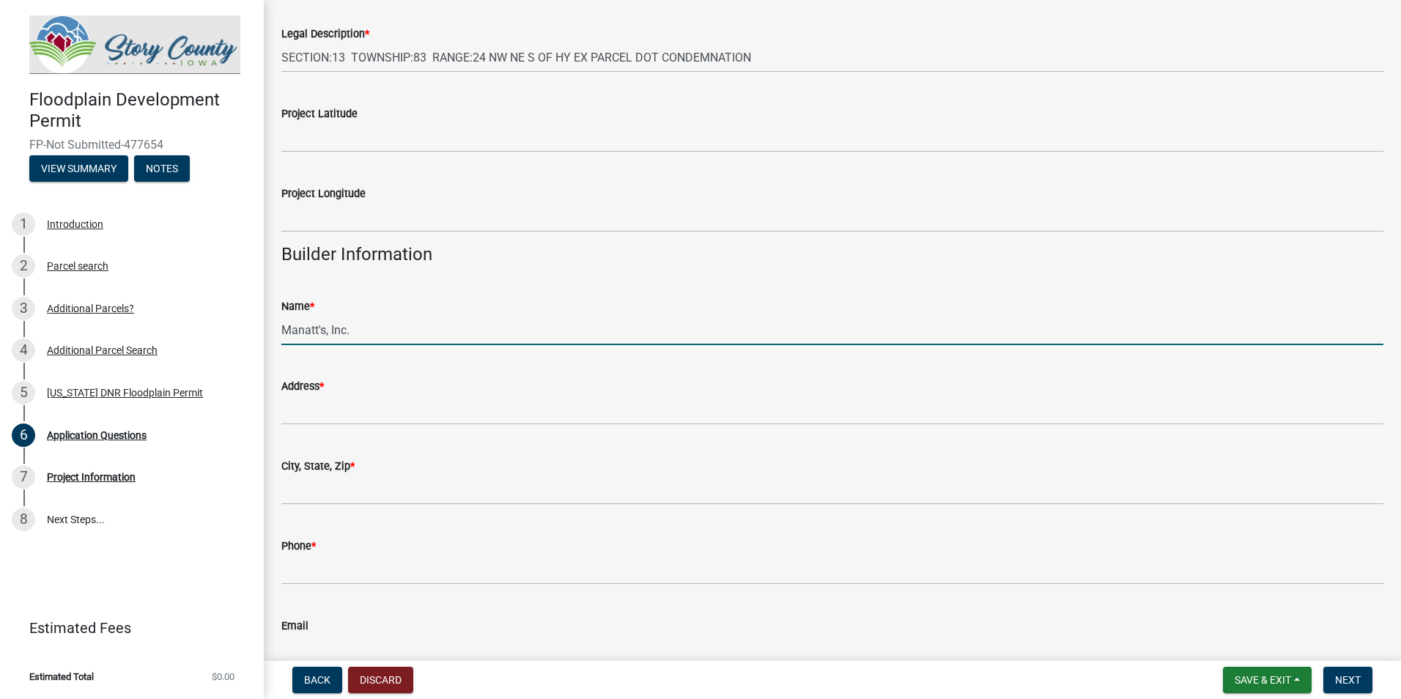
scroll to position [1831, 0]
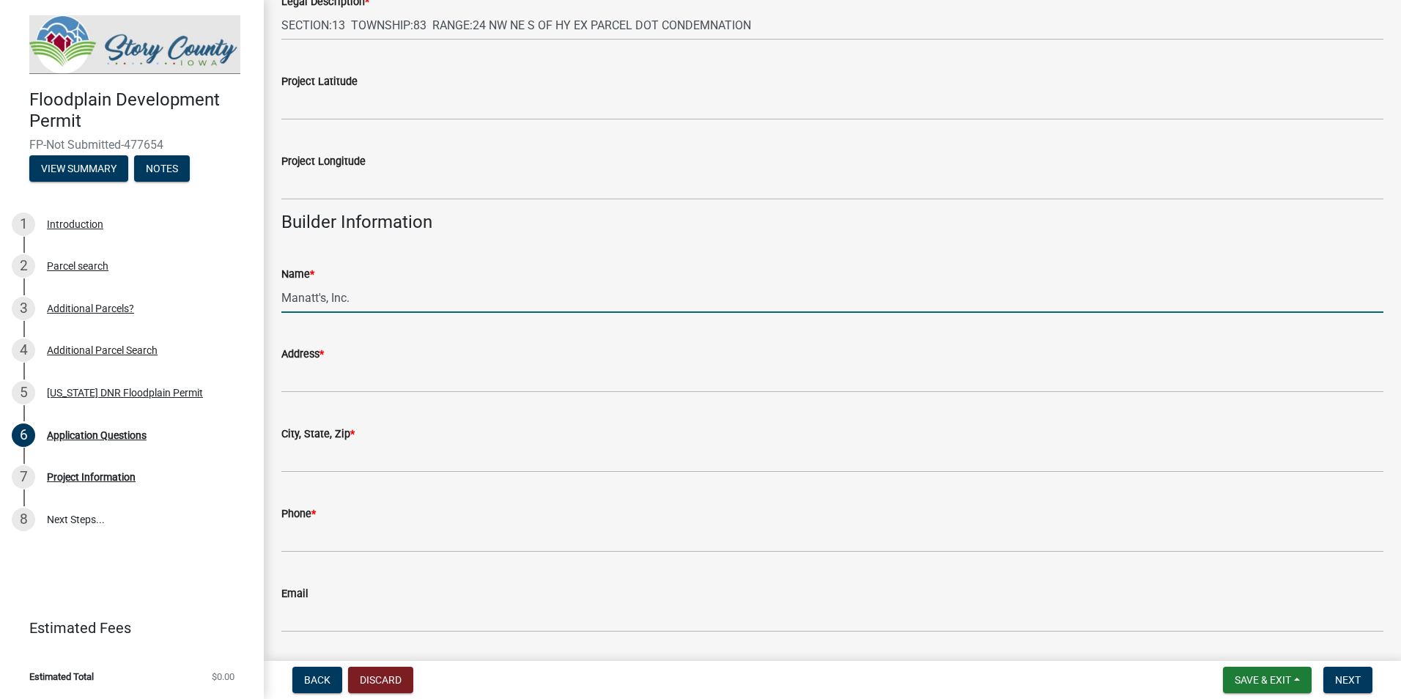
type input "Manatt's, Inc."
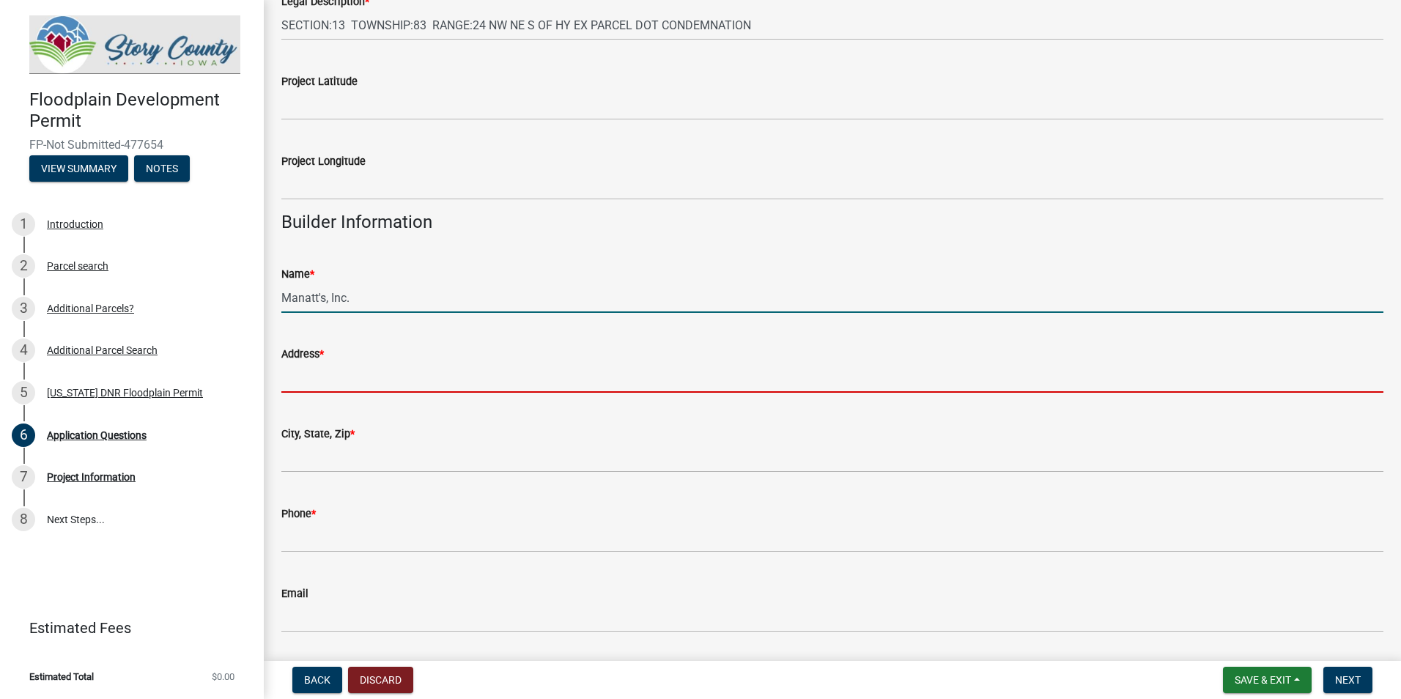
click at [341, 378] on input "Address *" at bounding box center [832, 378] width 1102 height 30
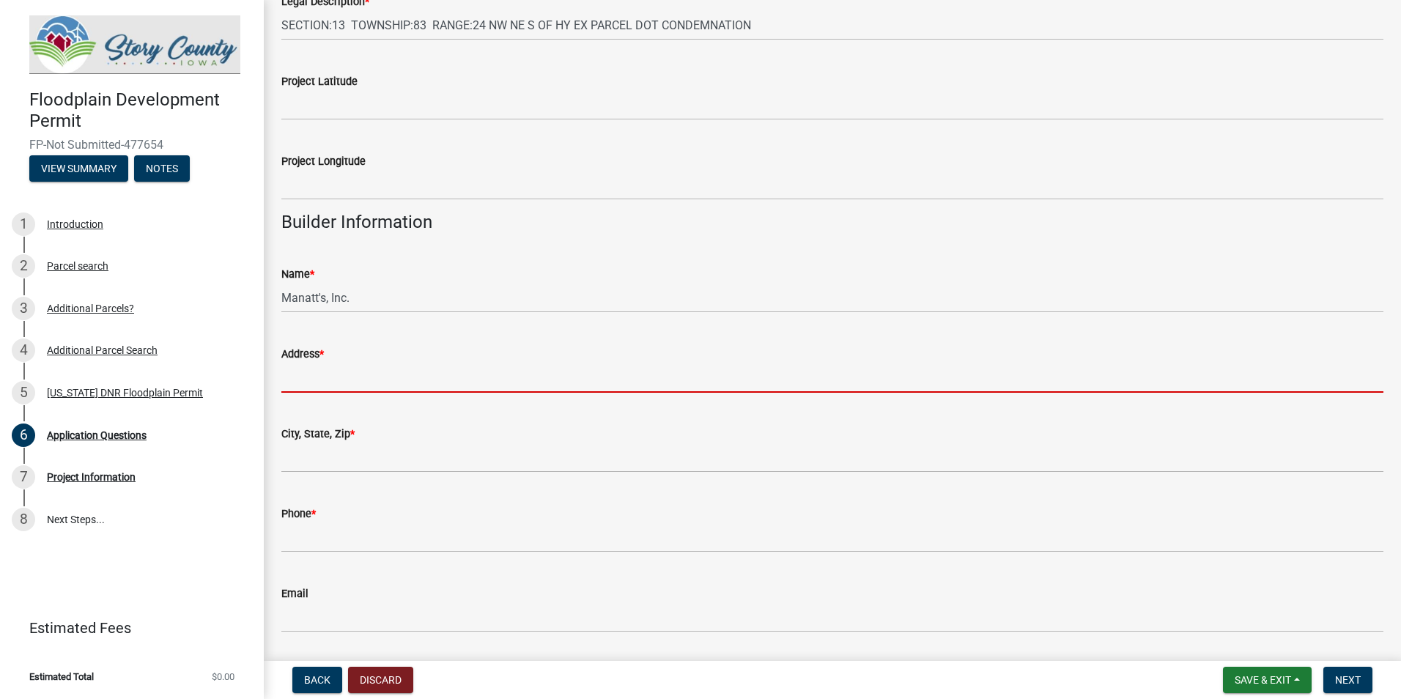
type input "1775 Old 6 Rd"
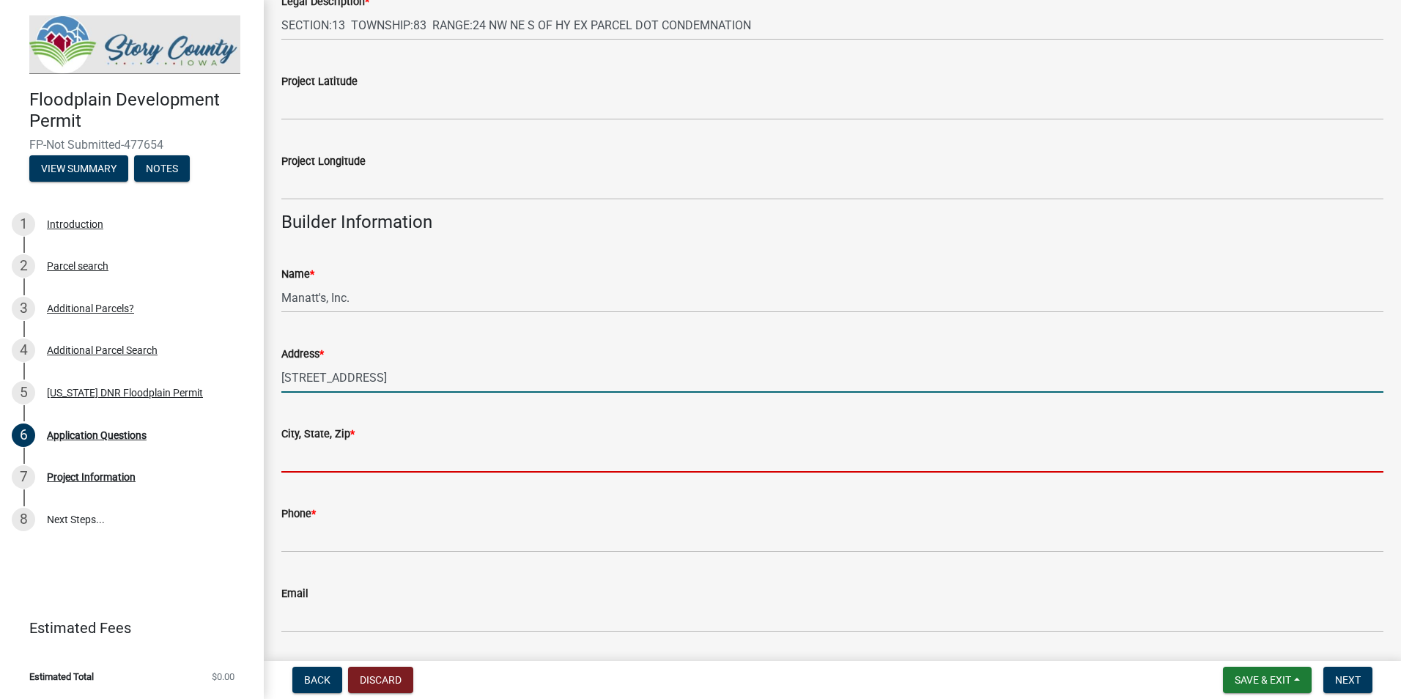
type input "Brooklyn"
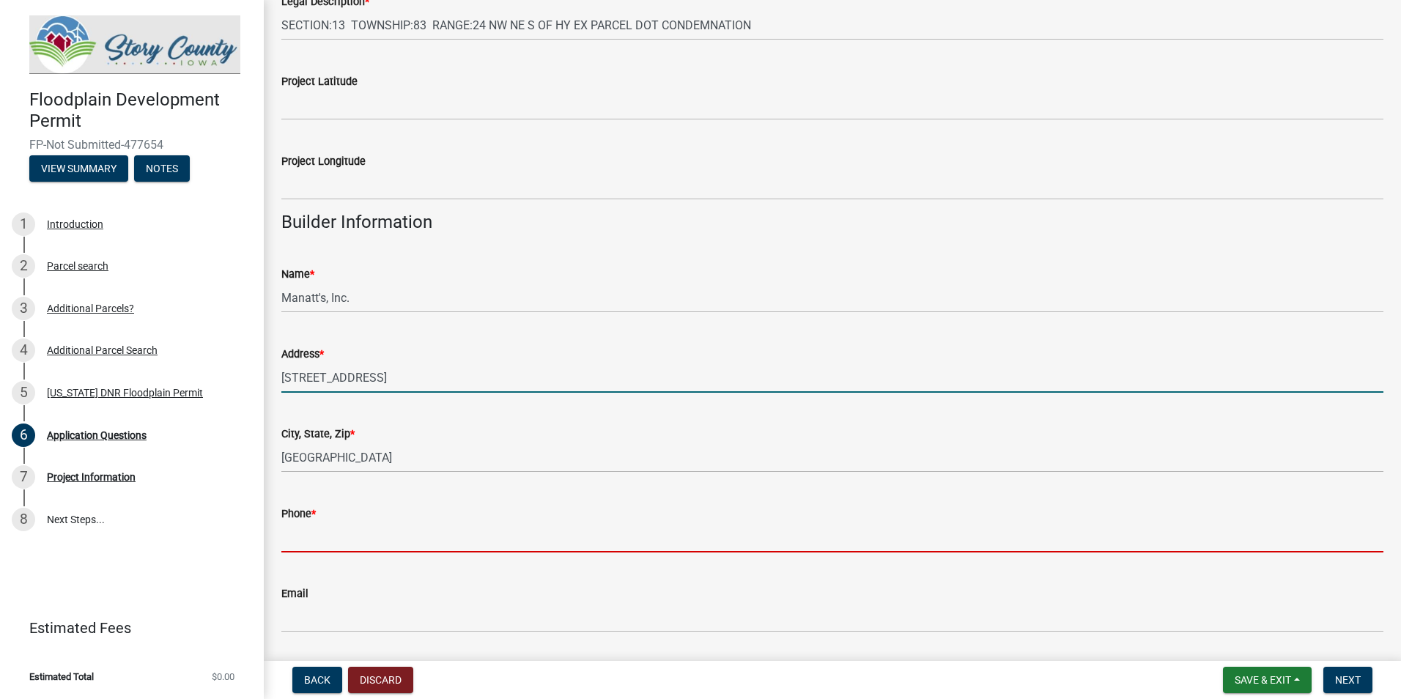
type input "6419909105"
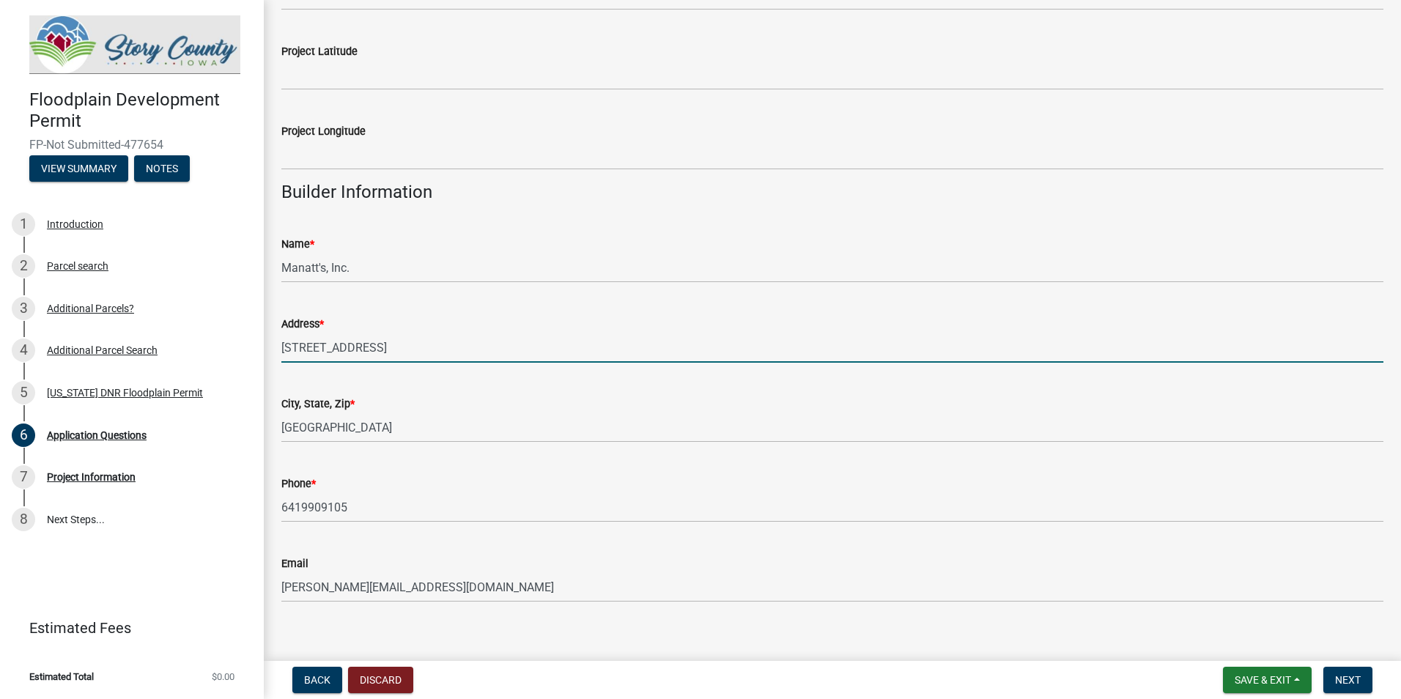
scroll to position [1878, 0]
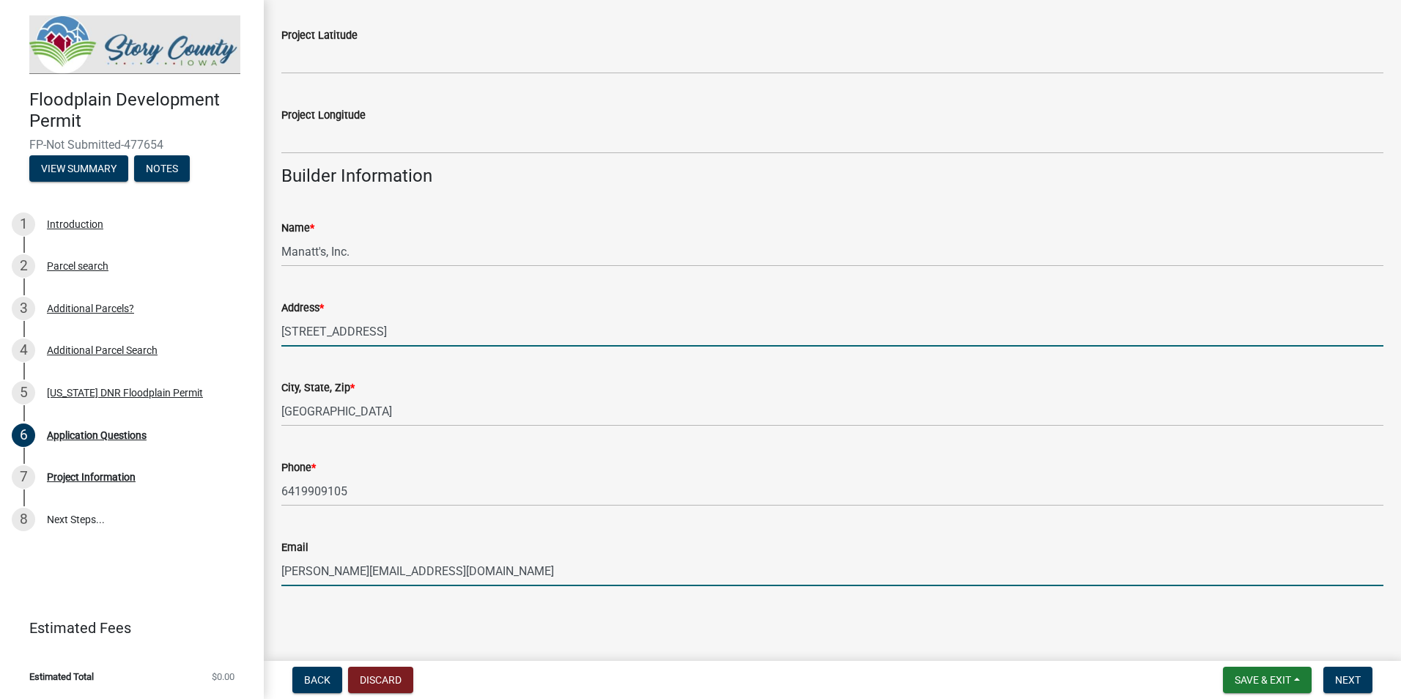
click at [320, 574] on input "rachelh@manatts.com" at bounding box center [832, 571] width 1102 height 30
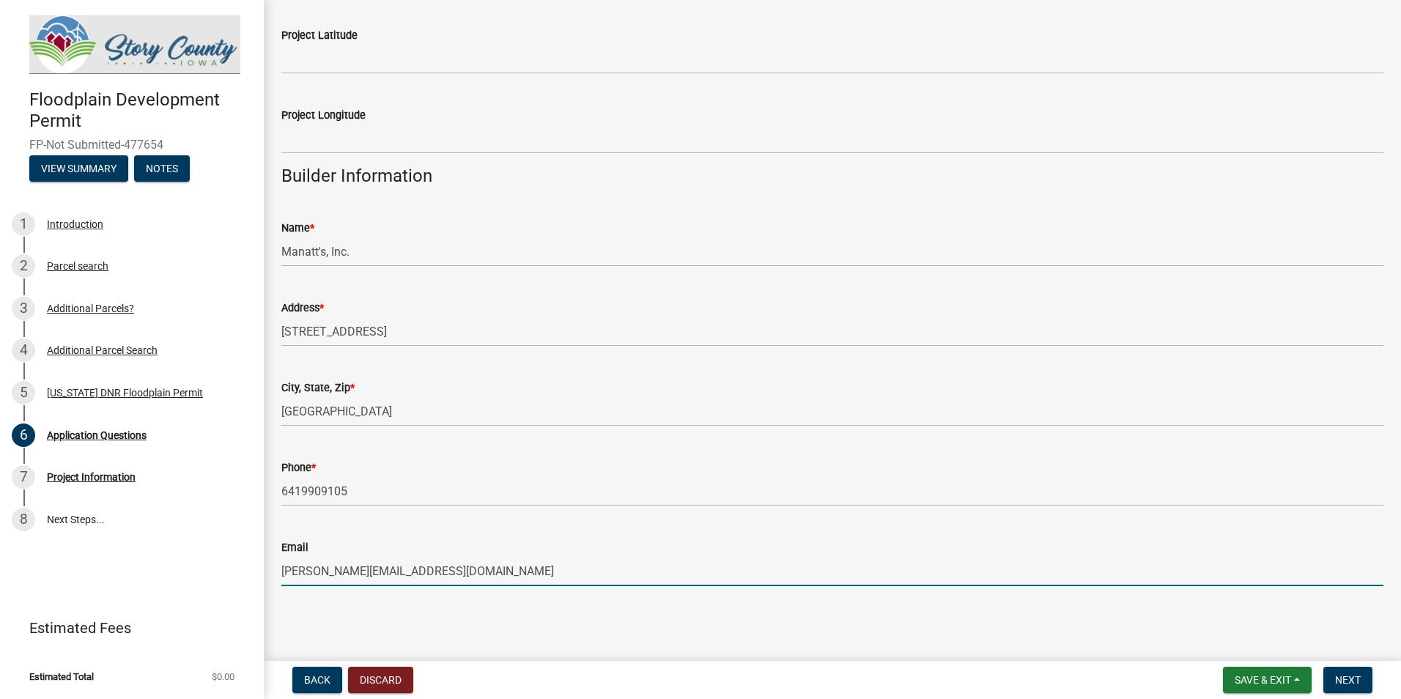
type input "rachelk@manatts.com"
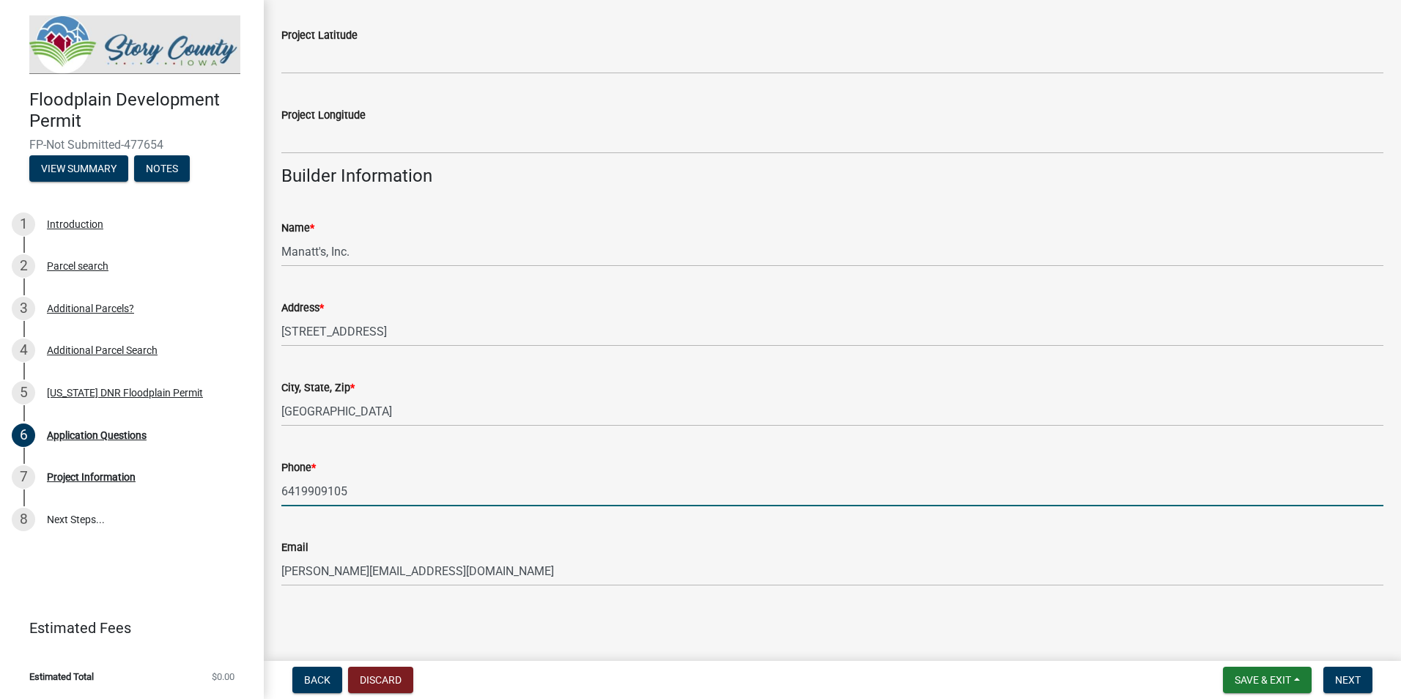
click at [377, 501] on input "6419909105" at bounding box center [832, 491] width 1102 height 30
drag, startPoint x: 383, startPoint y: 493, endPoint x: 210, endPoint y: 480, distance: 173.4
click at [210, 480] on div "Floodplain Development Permit FP-Not Submitted-477654 View Summary Notes 1 Intr…" at bounding box center [700, 349] width 1401 height 699
type input "641-522-9206"
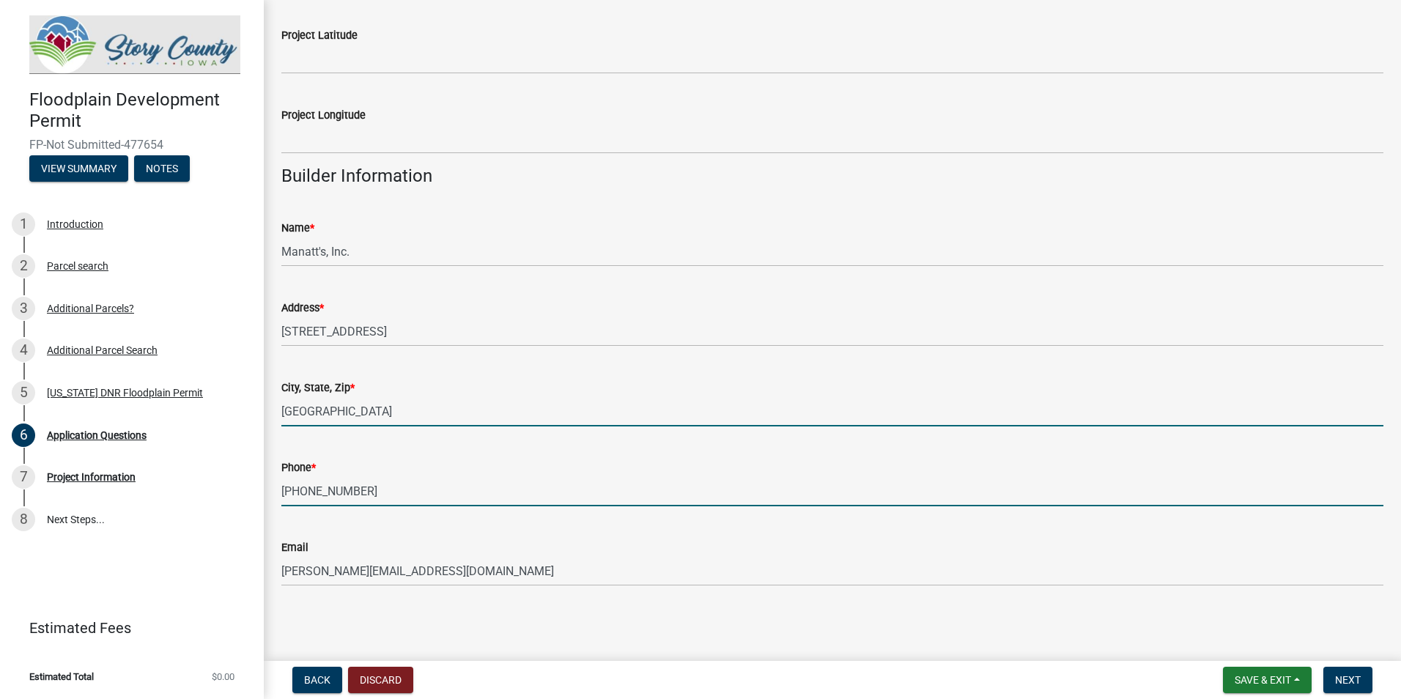
click at [455, 423] on input "Brooklyn" at bounding box center [832, 411] width 1102 height 30
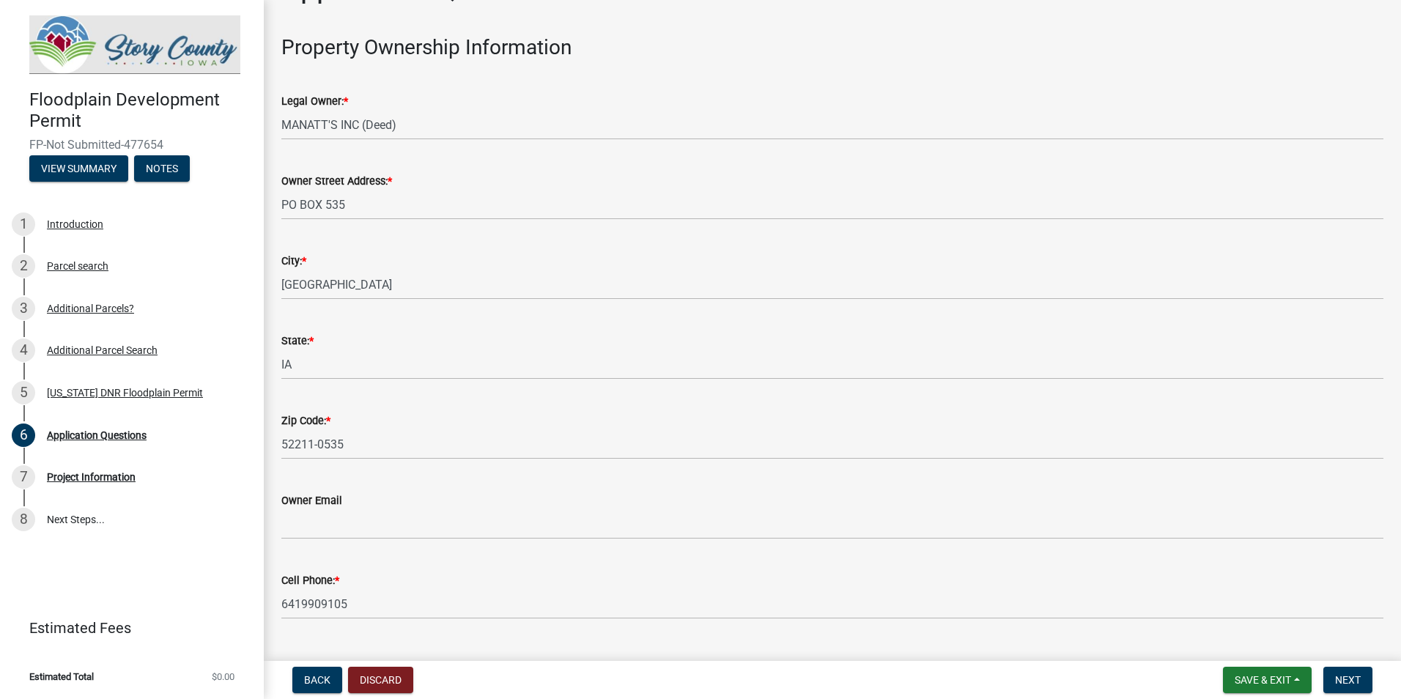
scroll to position [46, 0]
click at [1346, 675] on span "Next" at bounding box center [1348, 680] width 26 height 12
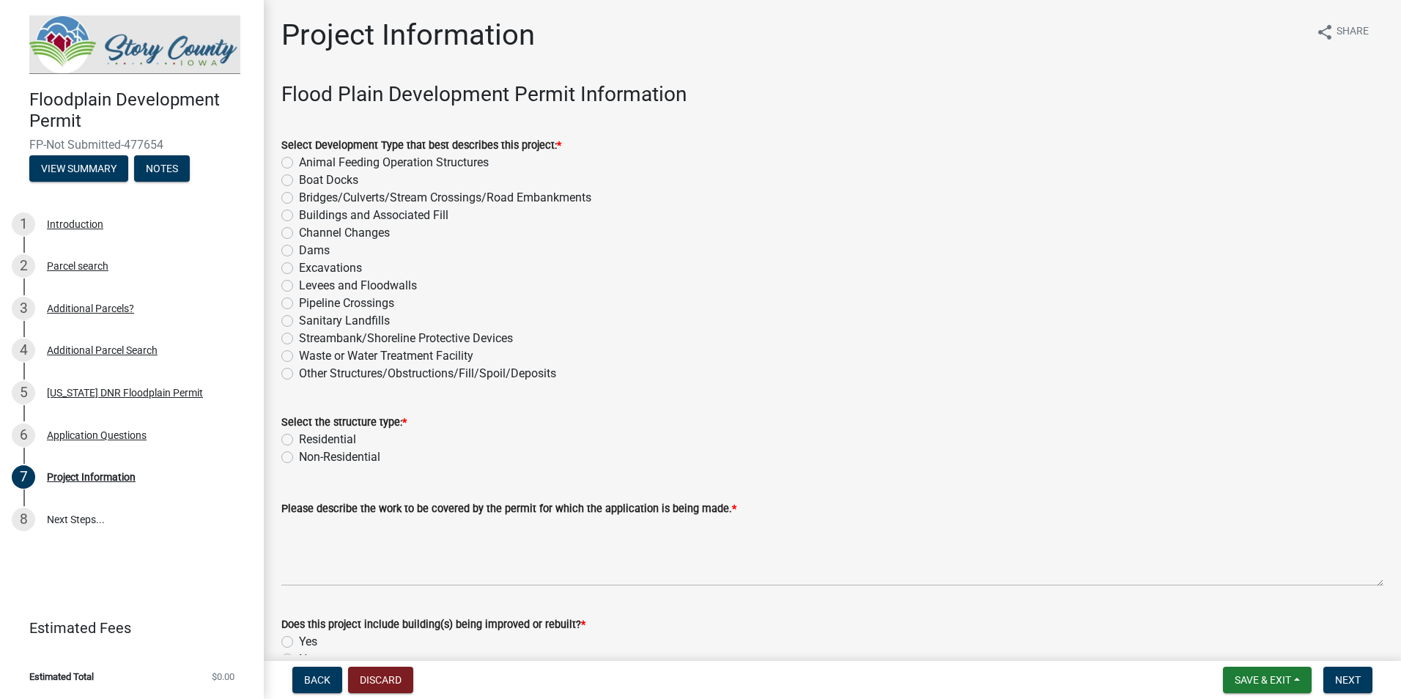
click at [374, 374] on label "Other Structures/Obstructions/Fill/Spoil/Deposits" at bounding box center [427, 374] width 257 height 18
click at [308, 374] on input "Other Structures/Obstructions/Fill/Spoil/Deposits" at bounding box center [304, 370] width 10 height 10
radio input "true"
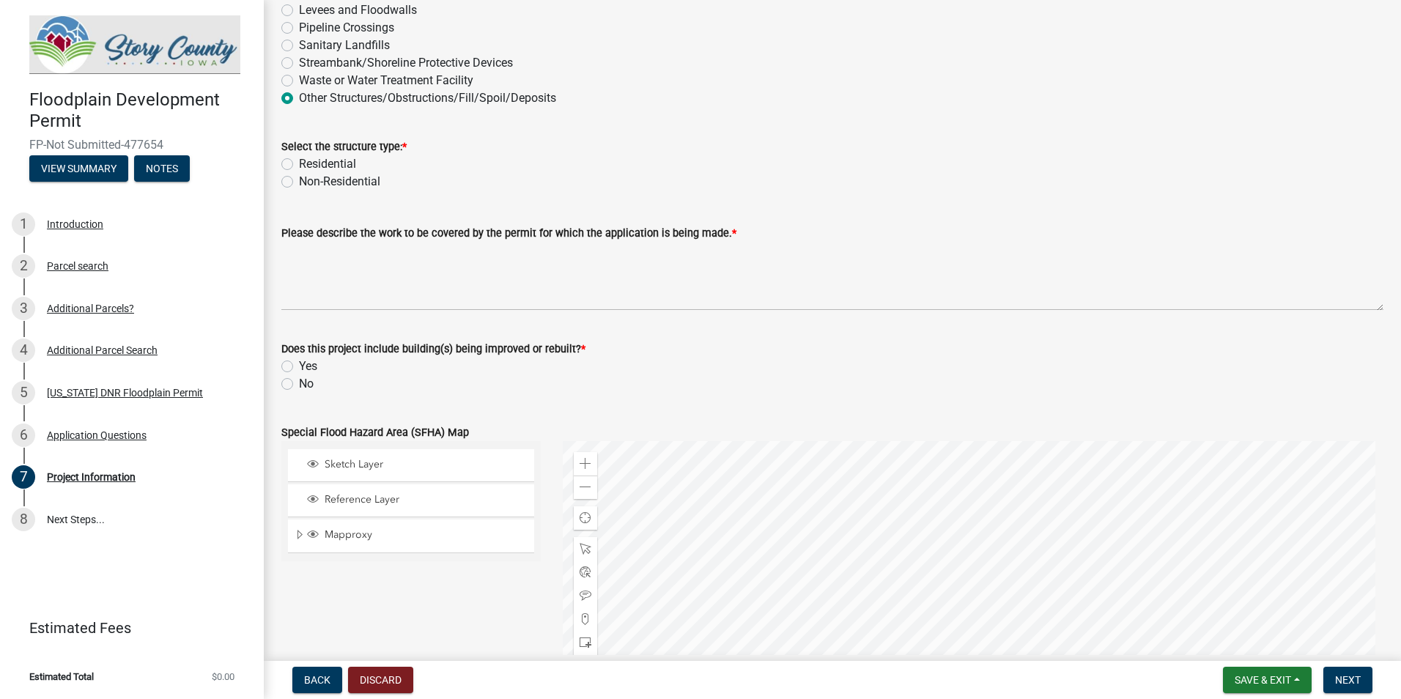
scroll to position [440, 0]
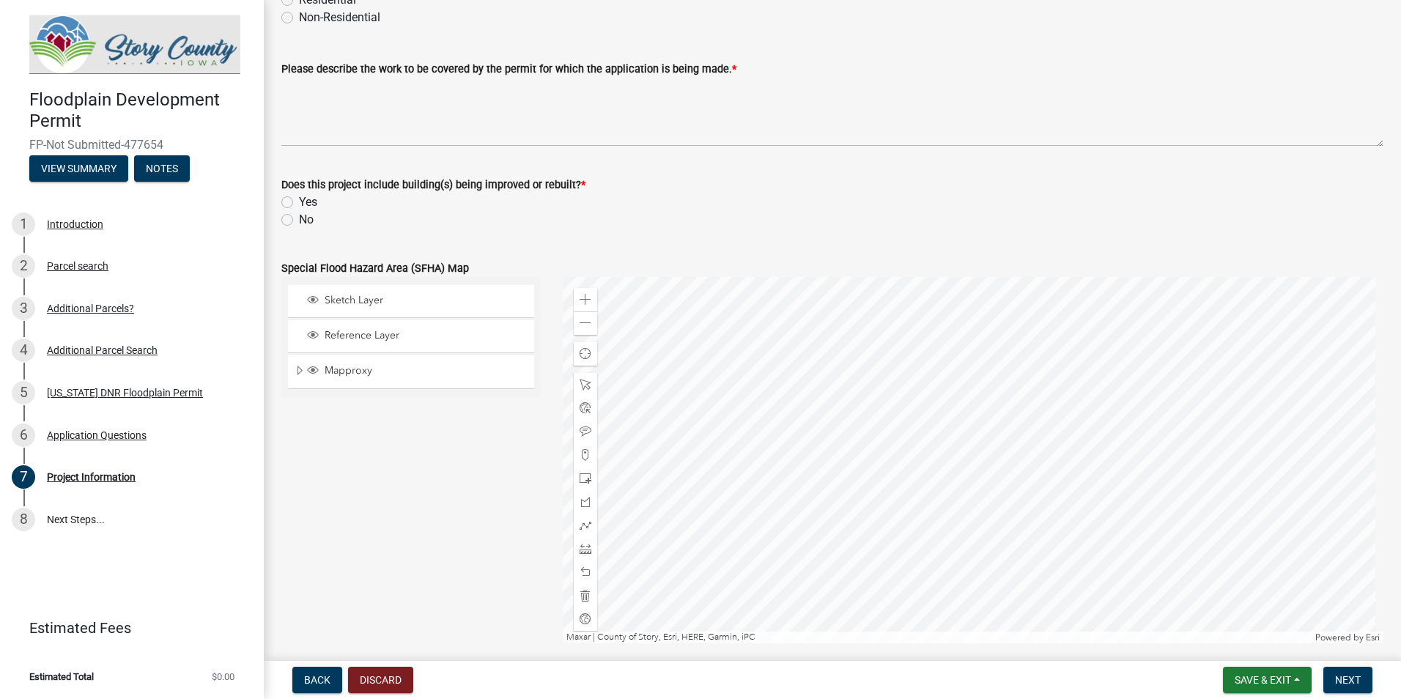
click at [302, 214] on label "No" at bounding box center [306, 220] width 15 height 18
click at [302, 214] on input "No" at bounding box center [304, 216] width 10 height 10
radio input "true"
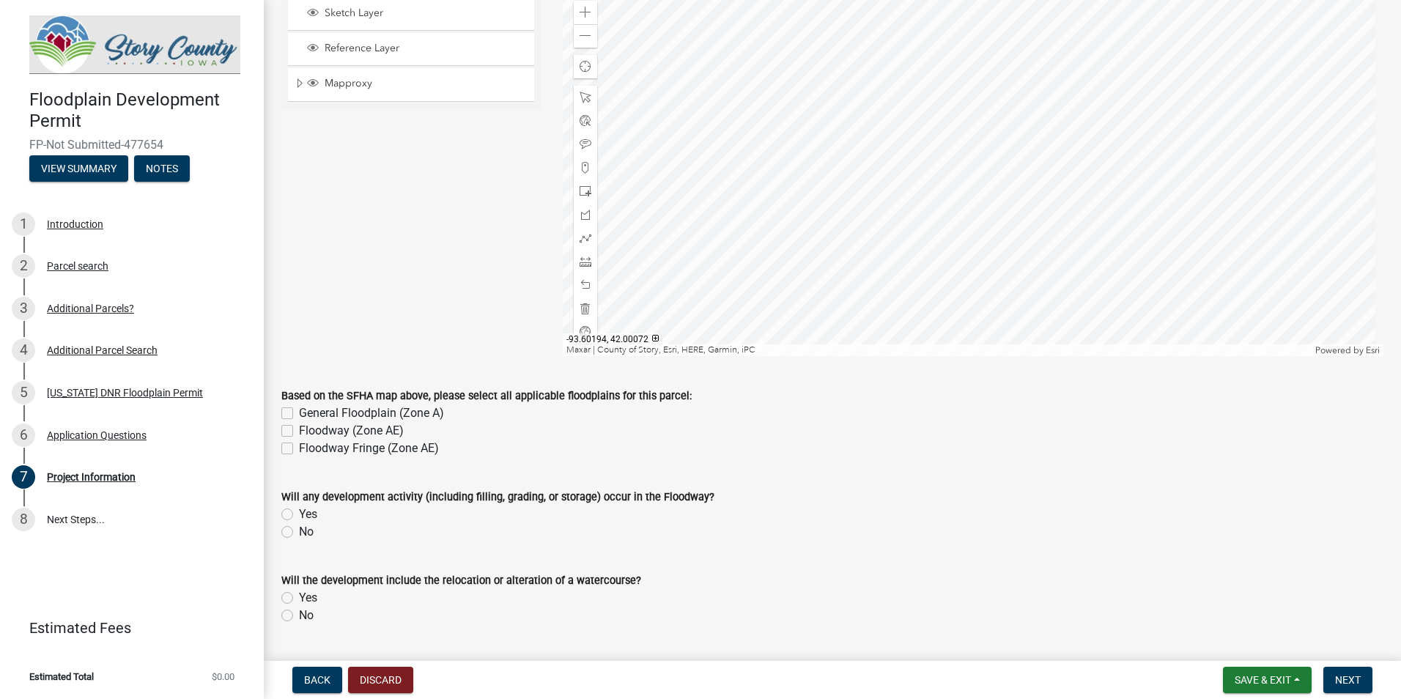
scroll to position [733, 0]
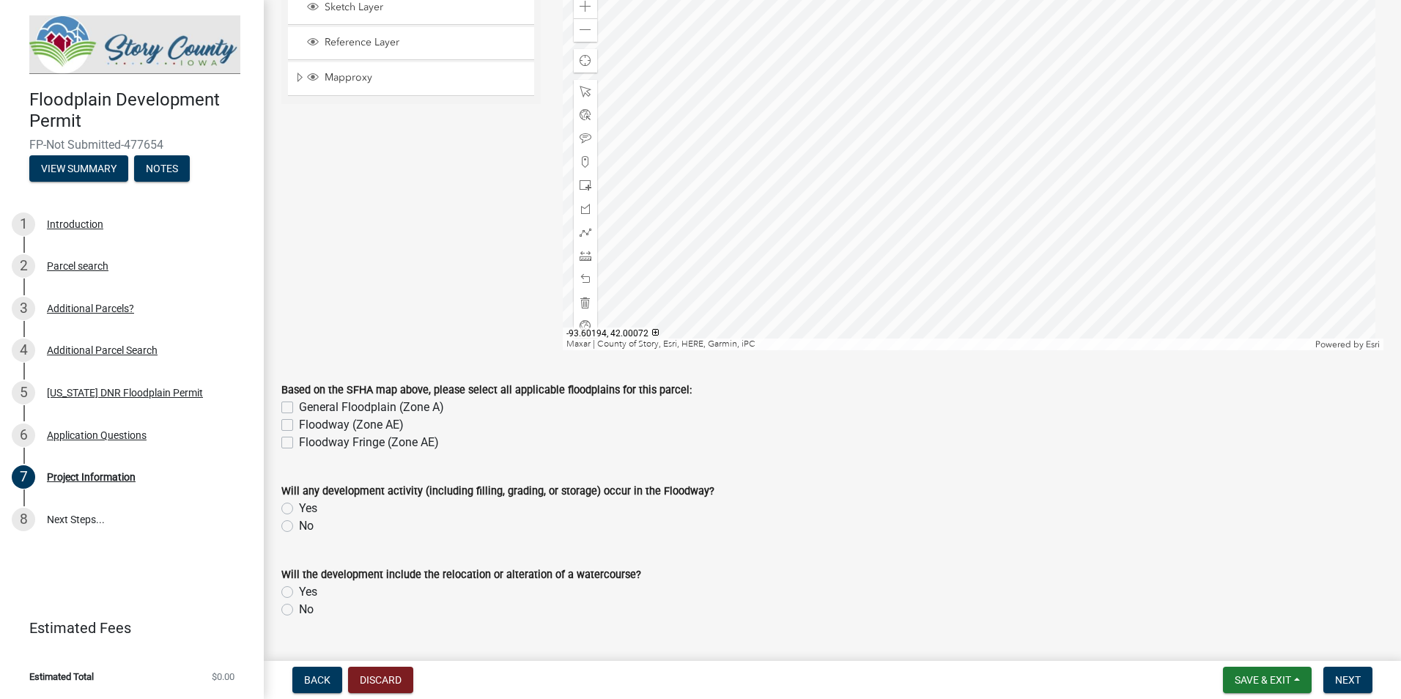
click at [425, 401] on label "General Floodplain (Zone A)" at bounding box center [371, 408] width 145 height 18
click at [308, 401] on input "General Floodplain (Zone A)" at bounding box center [304, 404] width 10 height 10
checkbox input "true"
checkbox input "false"
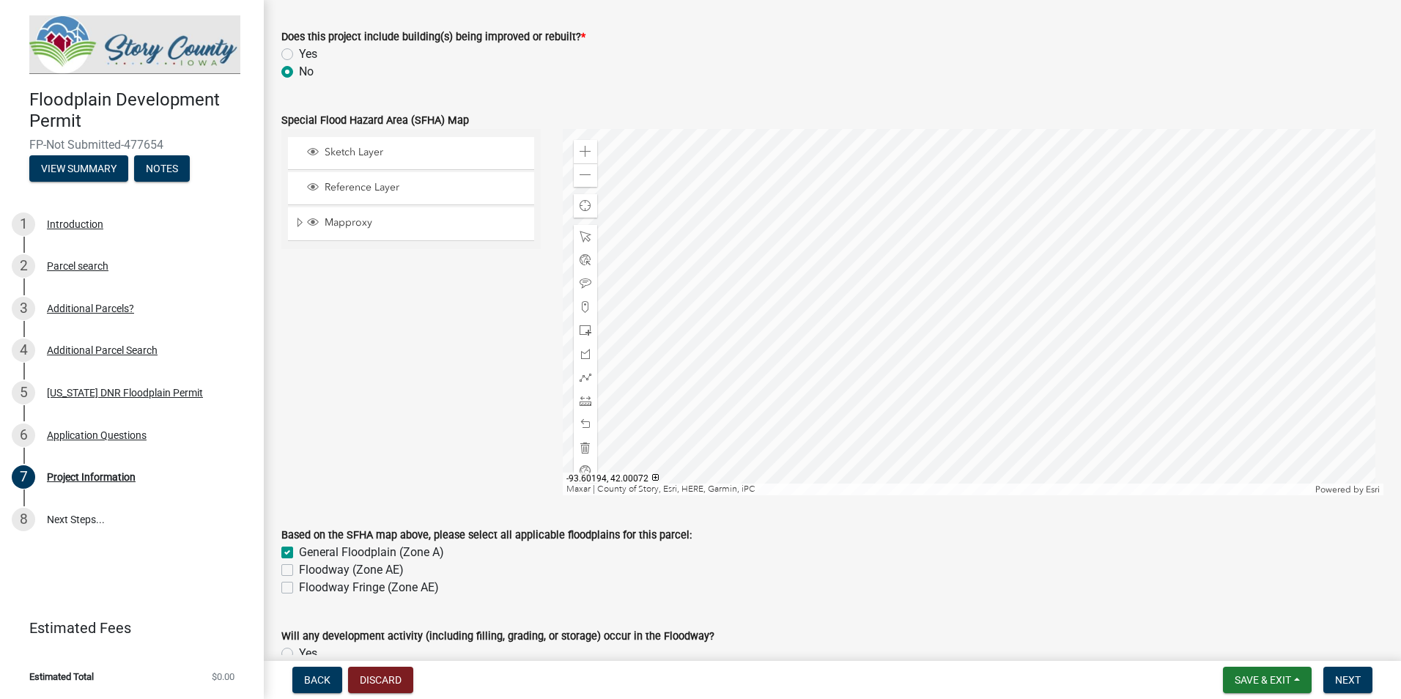
scroll to position [586, 0]
click at [981, 351] on div at bounding box center [973, 313] width 821 height 366
click at [352, 190] on span "Reference Layer" at bounding box center [425, 188] width 208 height 13
click at [432, 190] on span "Reference Layer" at bounding box center [425, 188] width 208 height 13
click at [395, 235] on div "Mapproxy" at bounding box center [411, 225] width 246 height 33
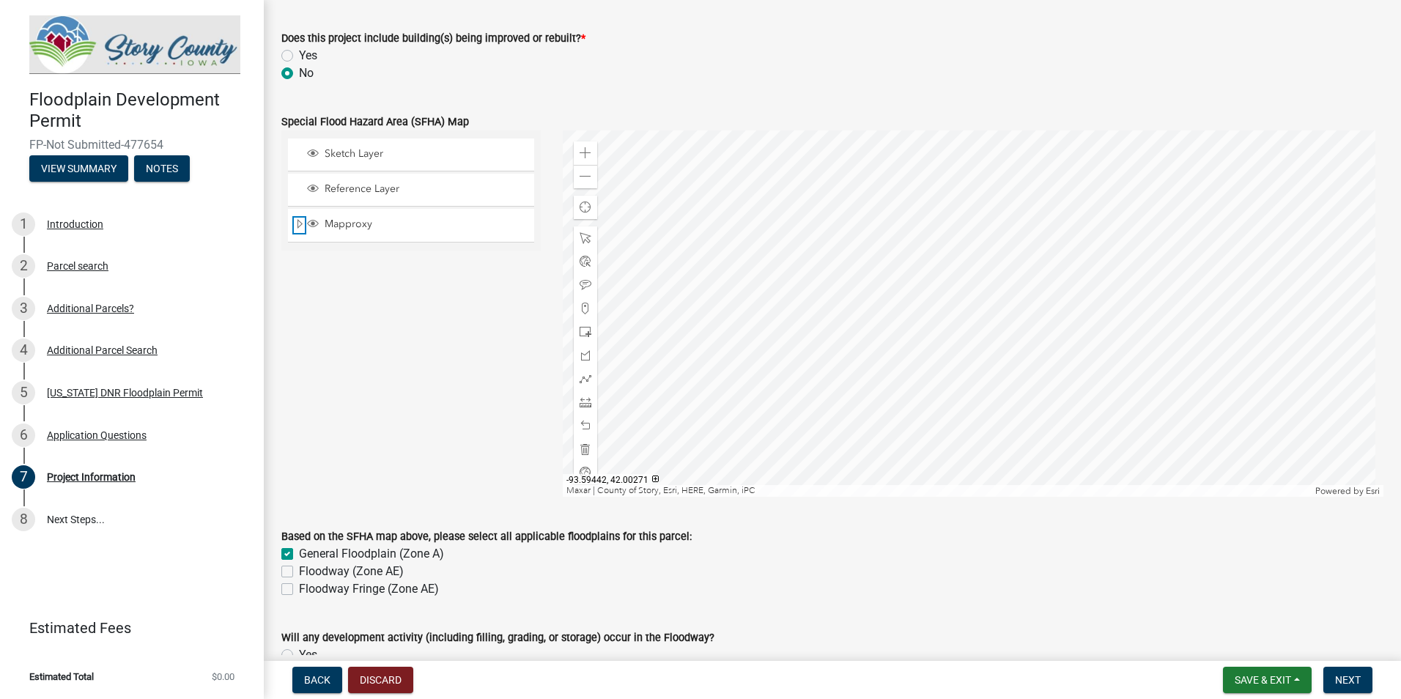
click at [300, 218] on span "Expand" at bounding box center [300, 225] width 12 height 14
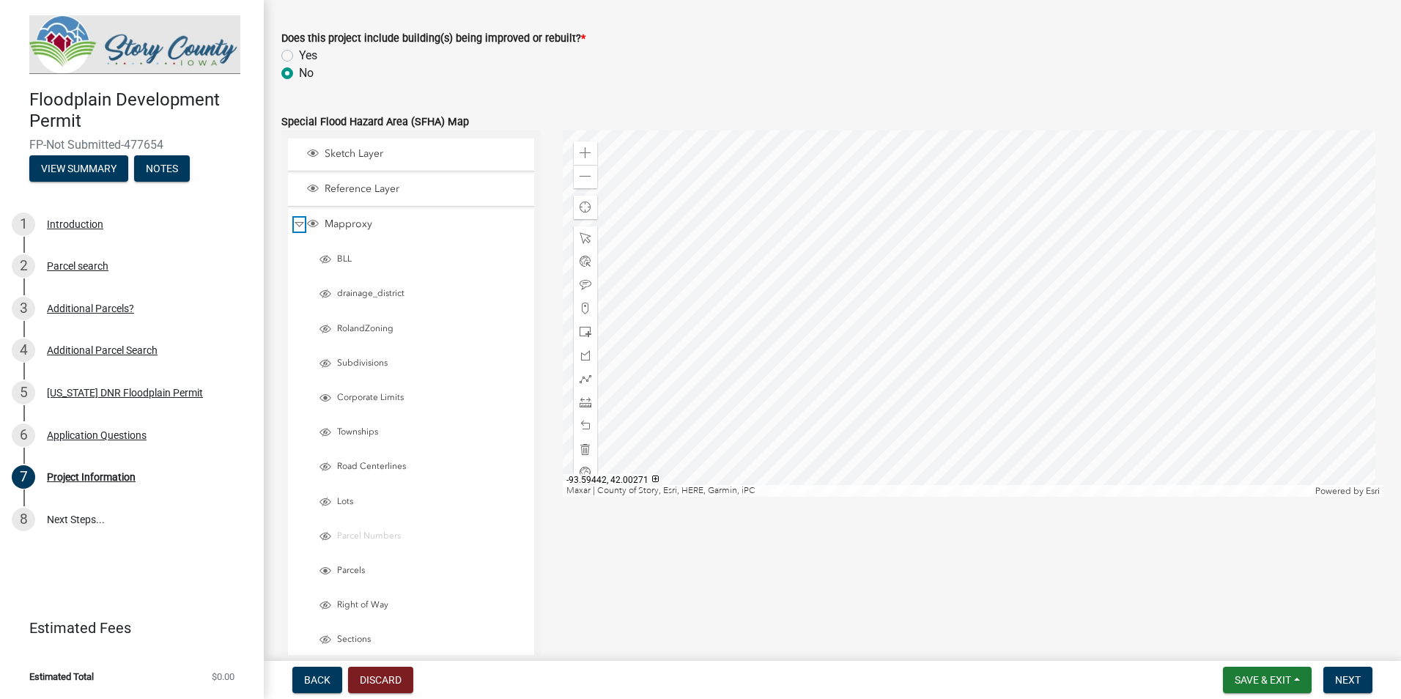
click at [299, 225] on span "Collapse" at bounding box center [299, 225] width 11 height 14
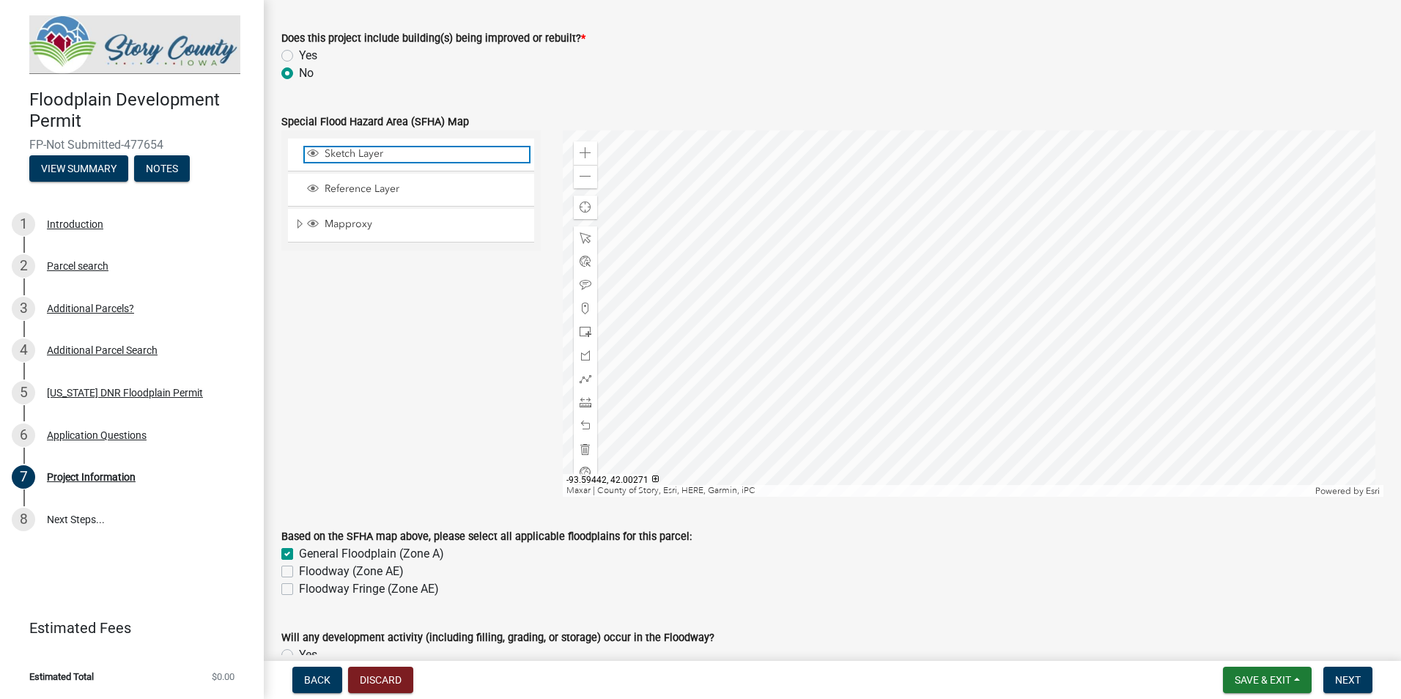
click at [312, 155] on span "Layer List" at bounding box center [313, 153] width 12 height 12
click at [949, 273] on div at bounding box center [973, 313] width 821 height 366
click at [908, 325] on div at bounding box center [973, 313] width 821 height 366
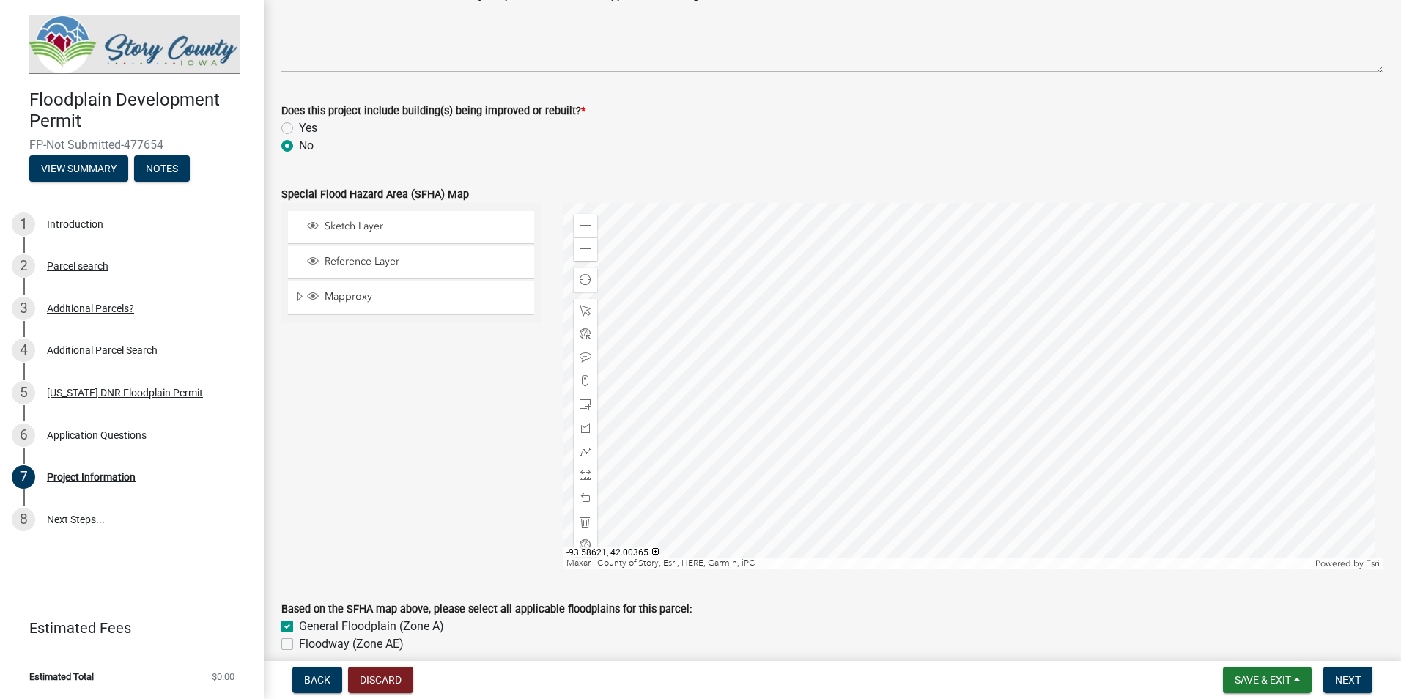
scroll to position [513, 0]
click at [574, 245] on div "Zoom out" at bounding box center [585, 249] width 23 height 23
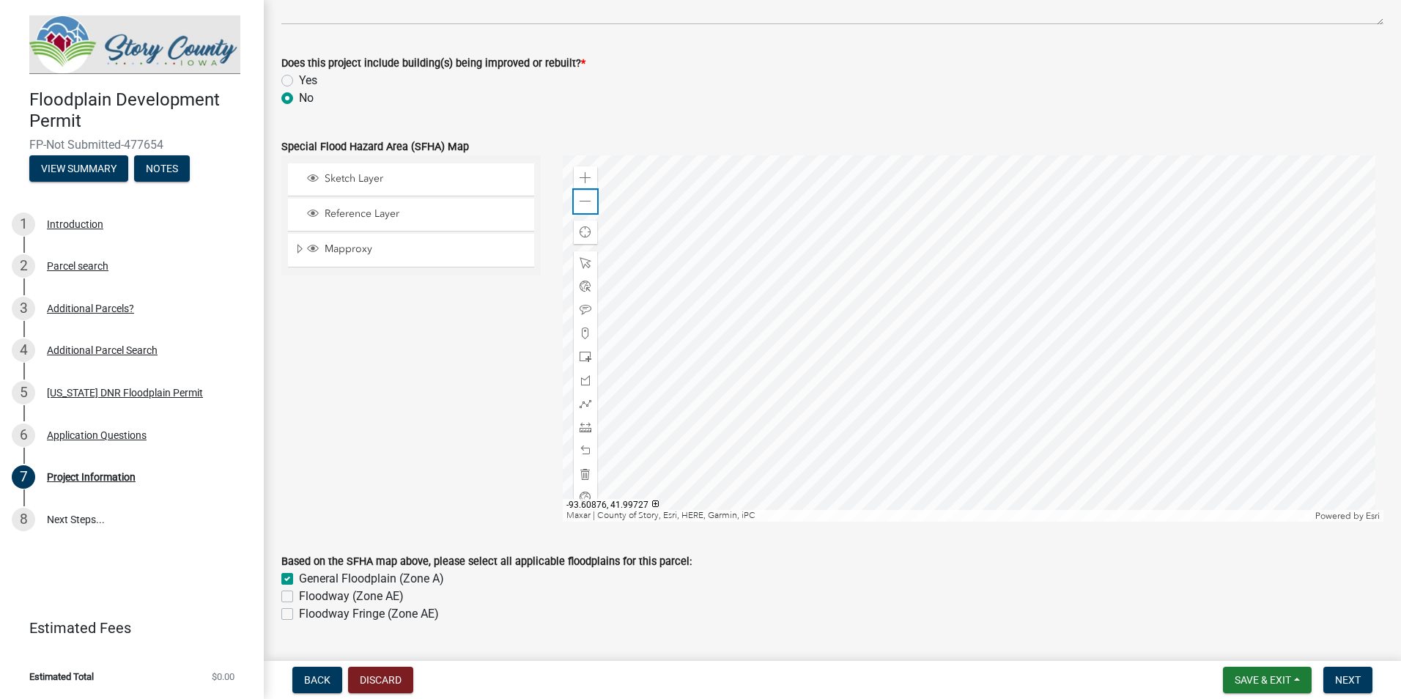
scroll to position [586, 0]
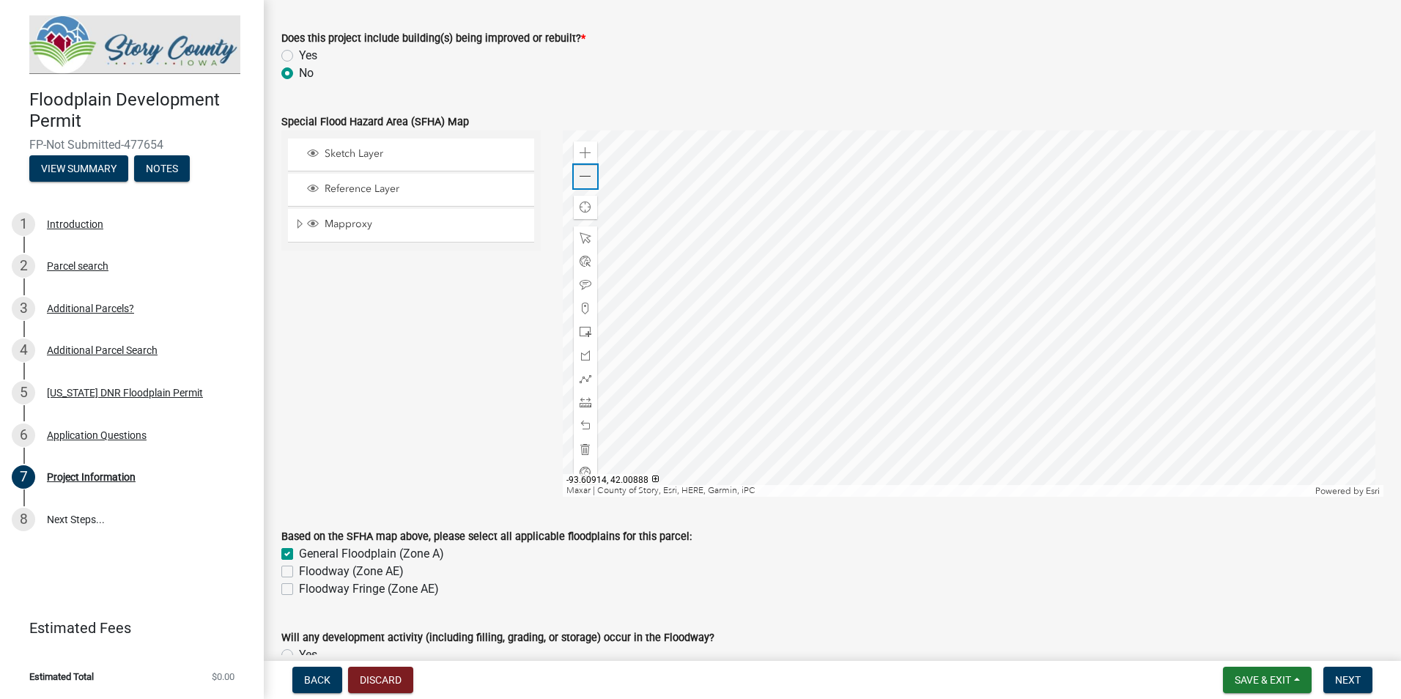
click at [587, 174] on span at bounding box center [585, 177] width 12 height 12
click at [426, 184] on span "Reference Layer" at bounding box center [425, 188] width 208 height 13
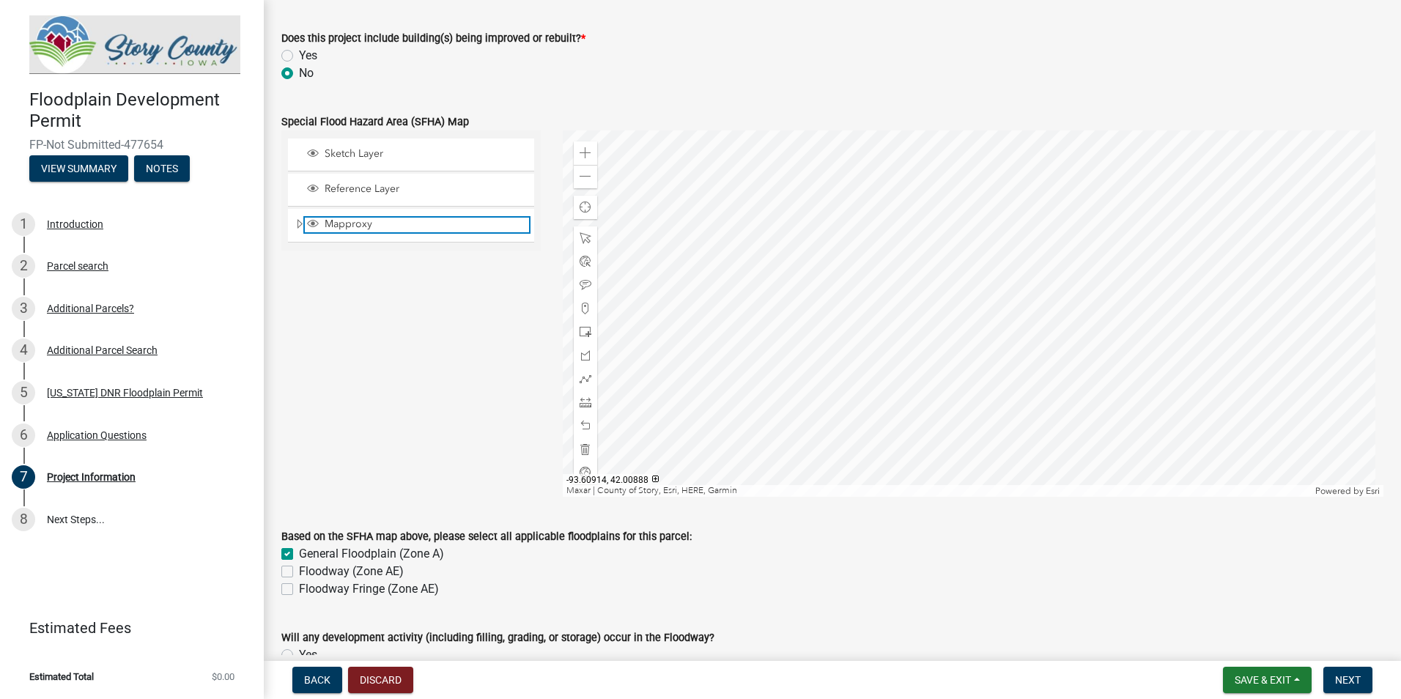
click at [408, 232] on div "Mapproxy" at bounding box center [417, 225] width 224 height 15
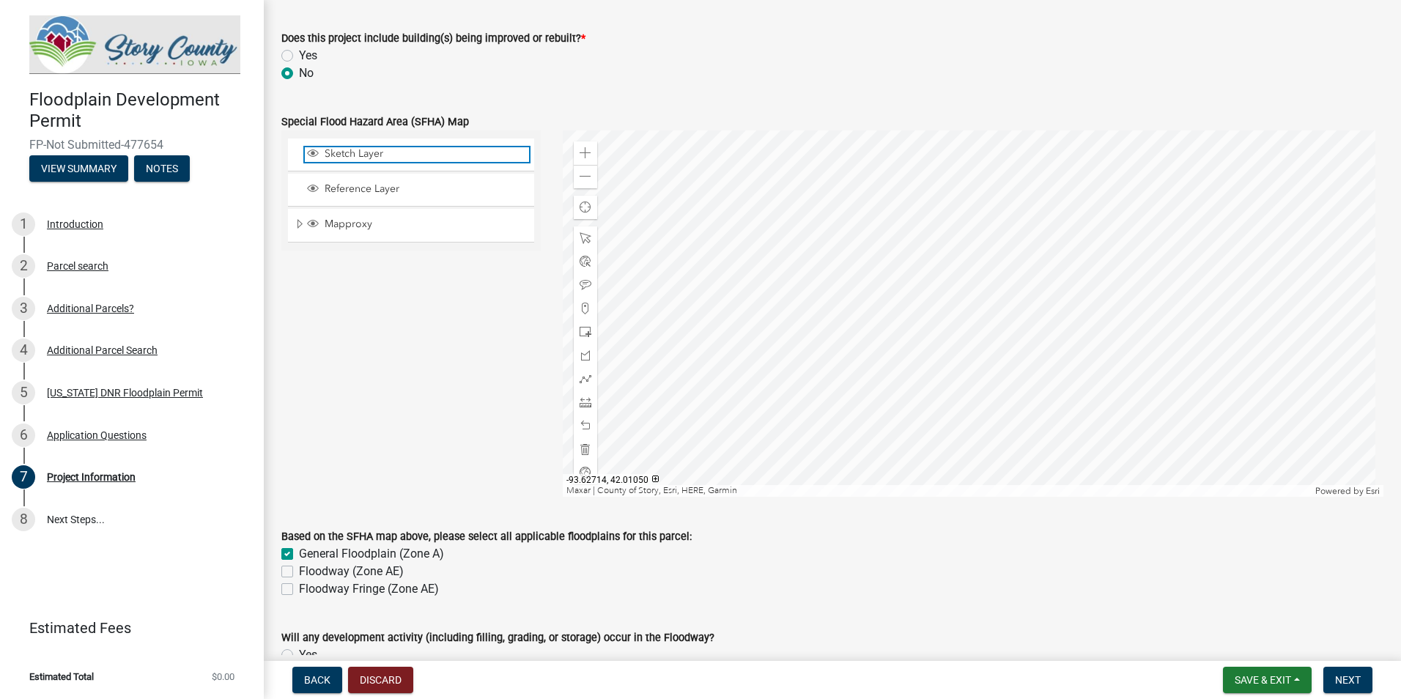
click at [410, 152] on span "Sketch Layer" at bounding box center [425, 153] width 208 height 13
click at [299, 221] on span "Expand" at bounding box center [300, 225] width 12 height 14
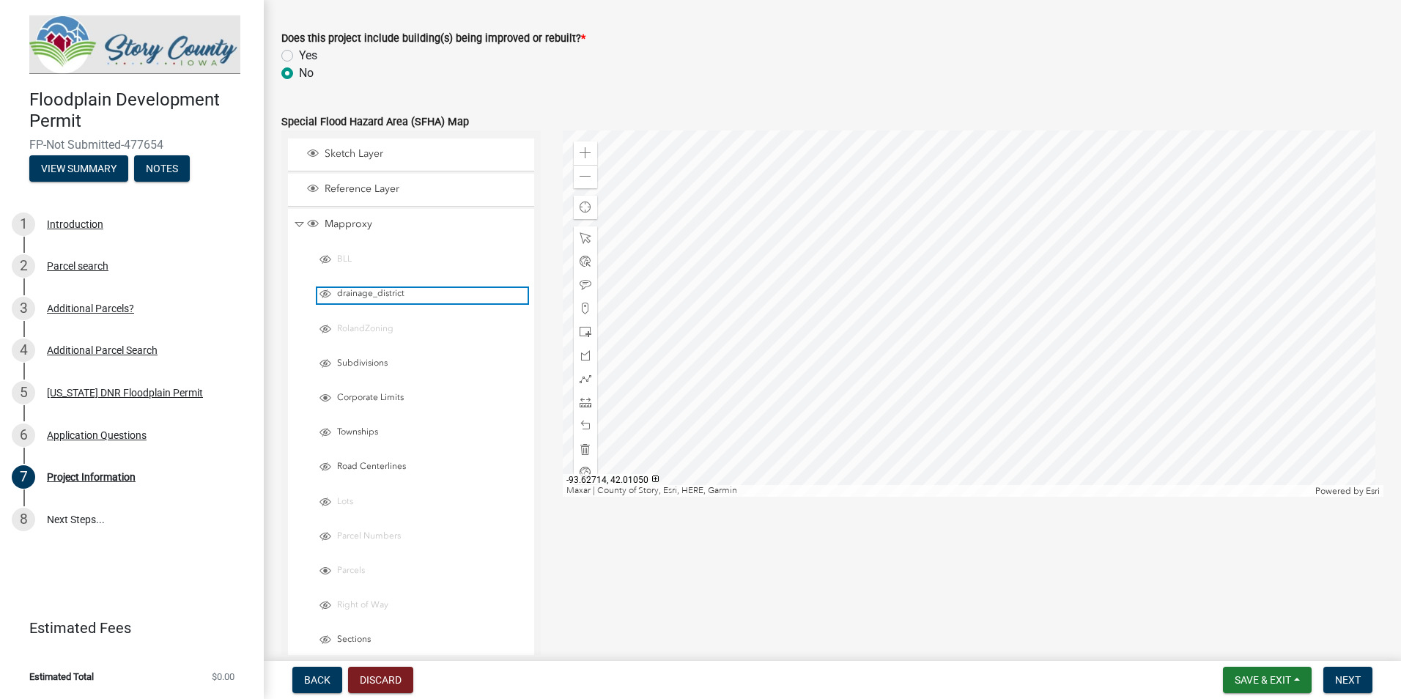
click at [408, 296] on span "drainage_district" at bounding box center [430, 294] width 194 height 12
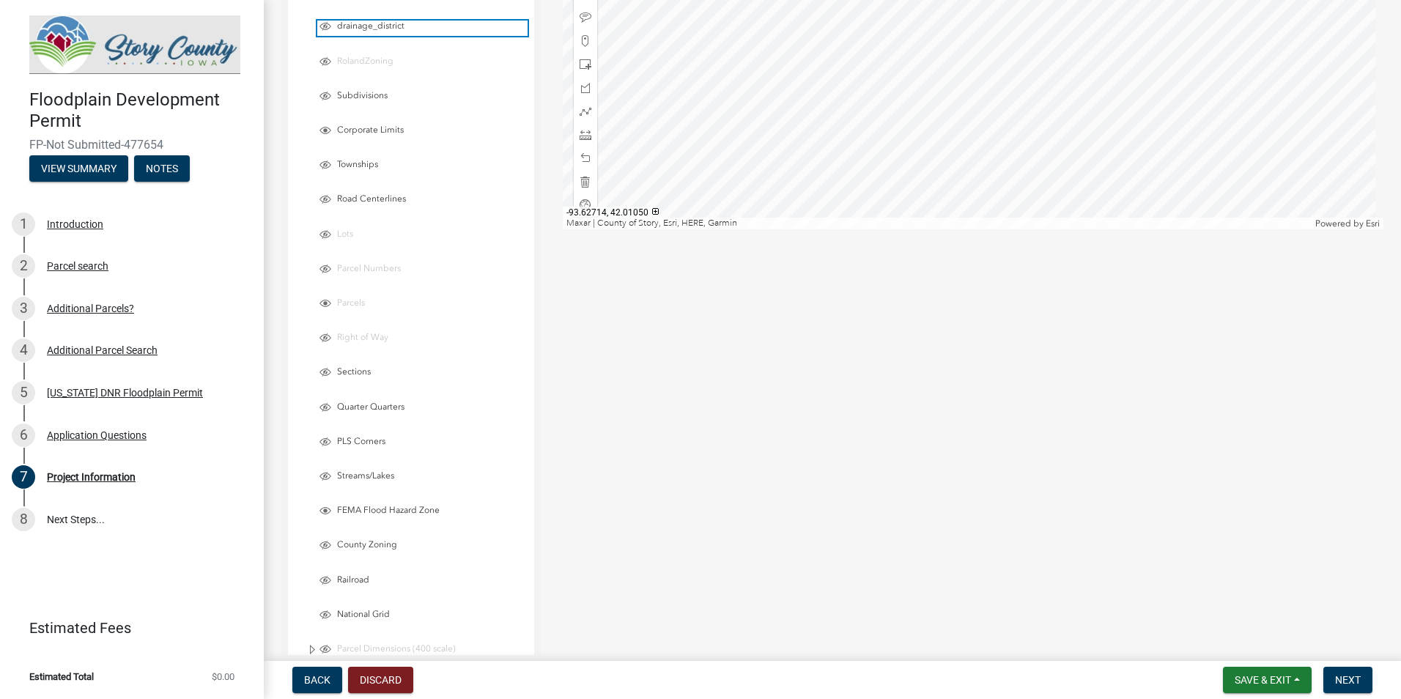
scroll to position [879, 0]
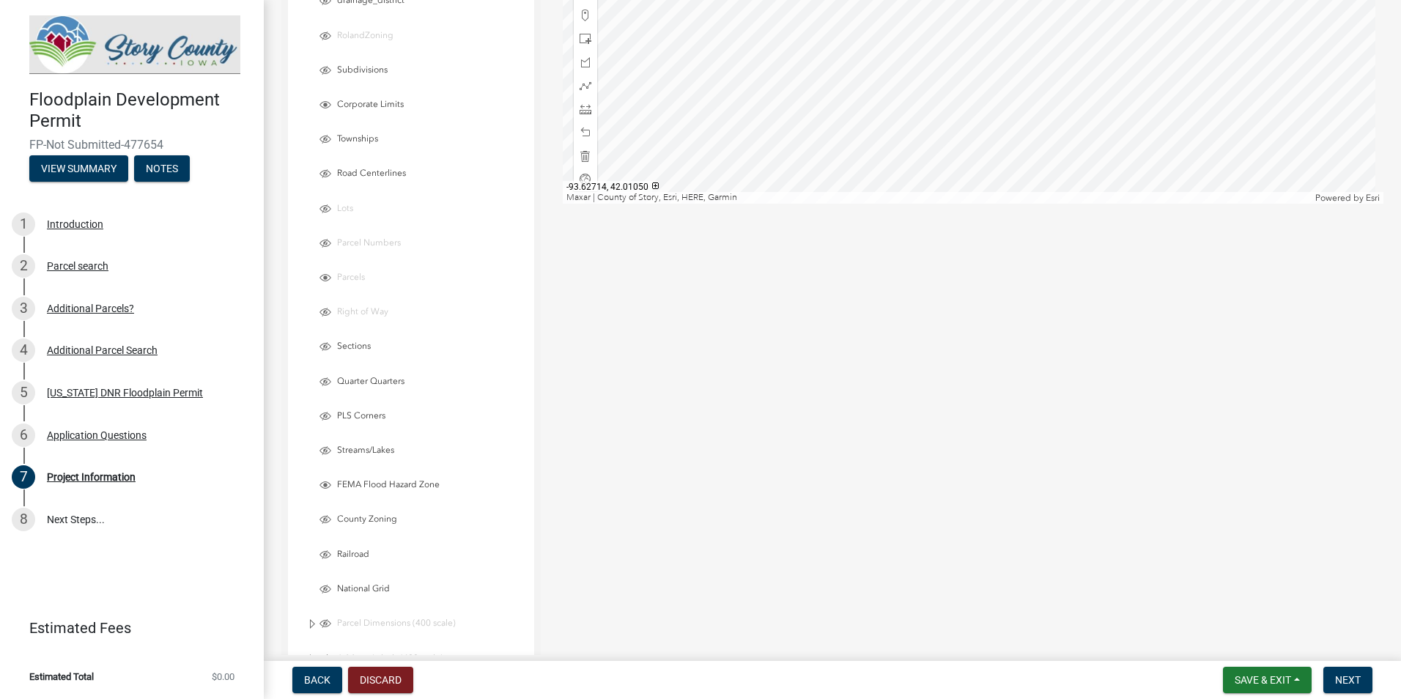
click at [405, 478] on div "FEMA Flood Hazard Zone" at bounding box center [416, 486] width 232 height 32
click at [405, 481] on span "FEMA Flood Hazard Zone" at bounding box center [430, 485] width 194 height 12
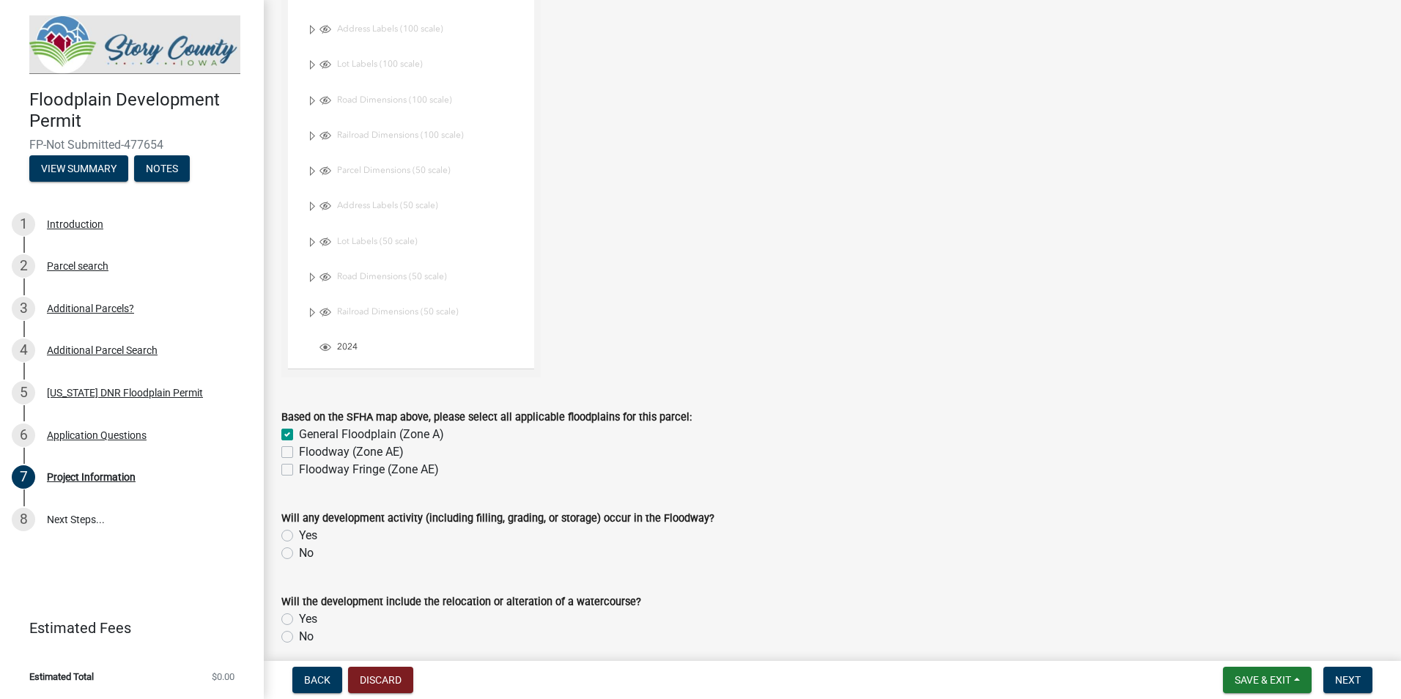
scroll to position [1758, 0]
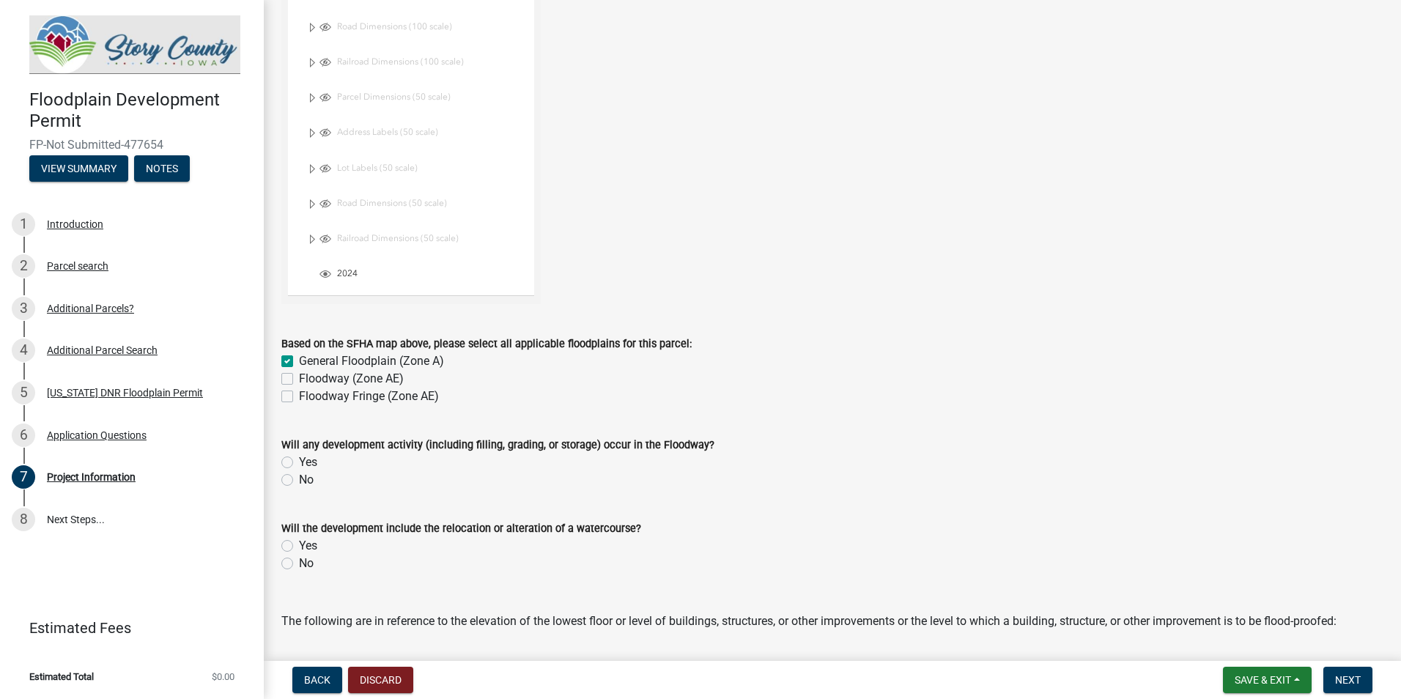
click at [301, 480] on label "No" at bounding box center [306, 480] width 15 height 18
click at [301, 480] on input "No" at bounding box center [304, 476] width 10 height 10
radio input "true"
click at [295, 566] on div "No" at bounding box center [832, 564] width 1102 height 18
click at [314, 564] on label "No" at bounding box center [306, 564] width 15 height 18
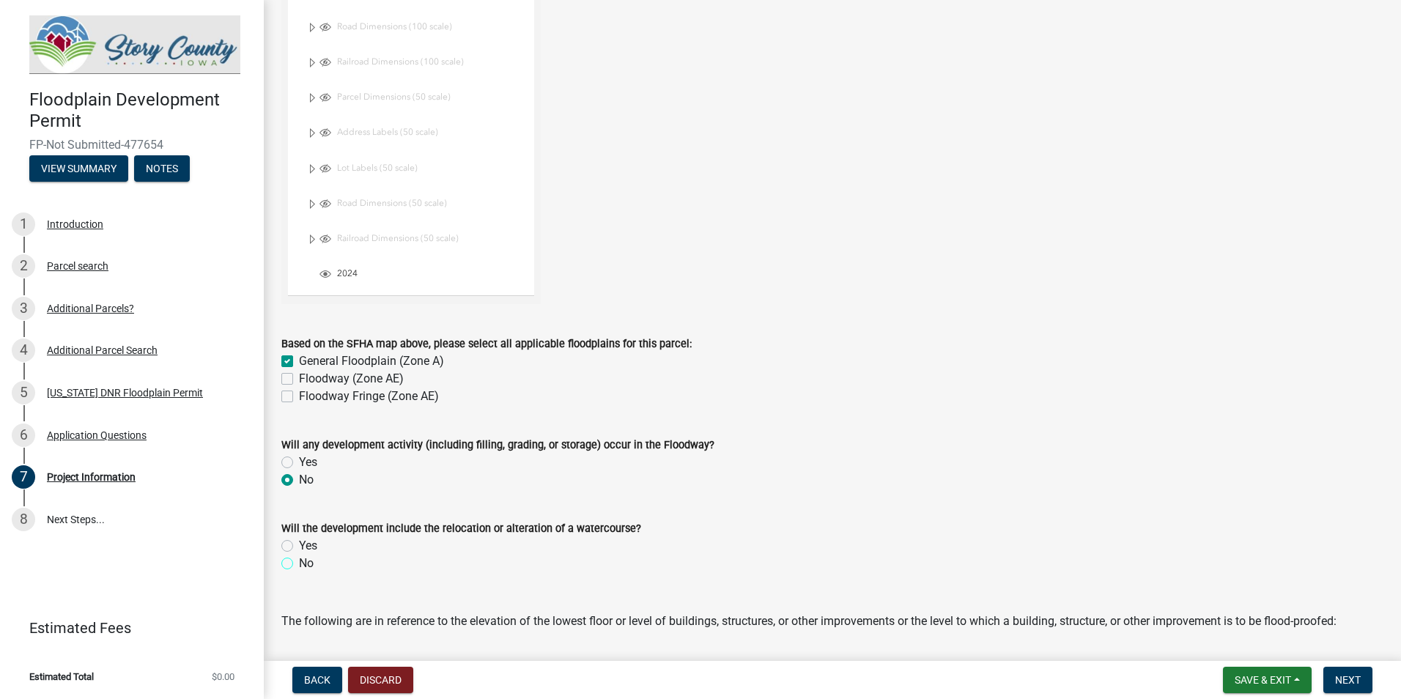
click at [308, 564] on input "No" at bounding box center [304, 560] width 10 height 10
radio input "true"
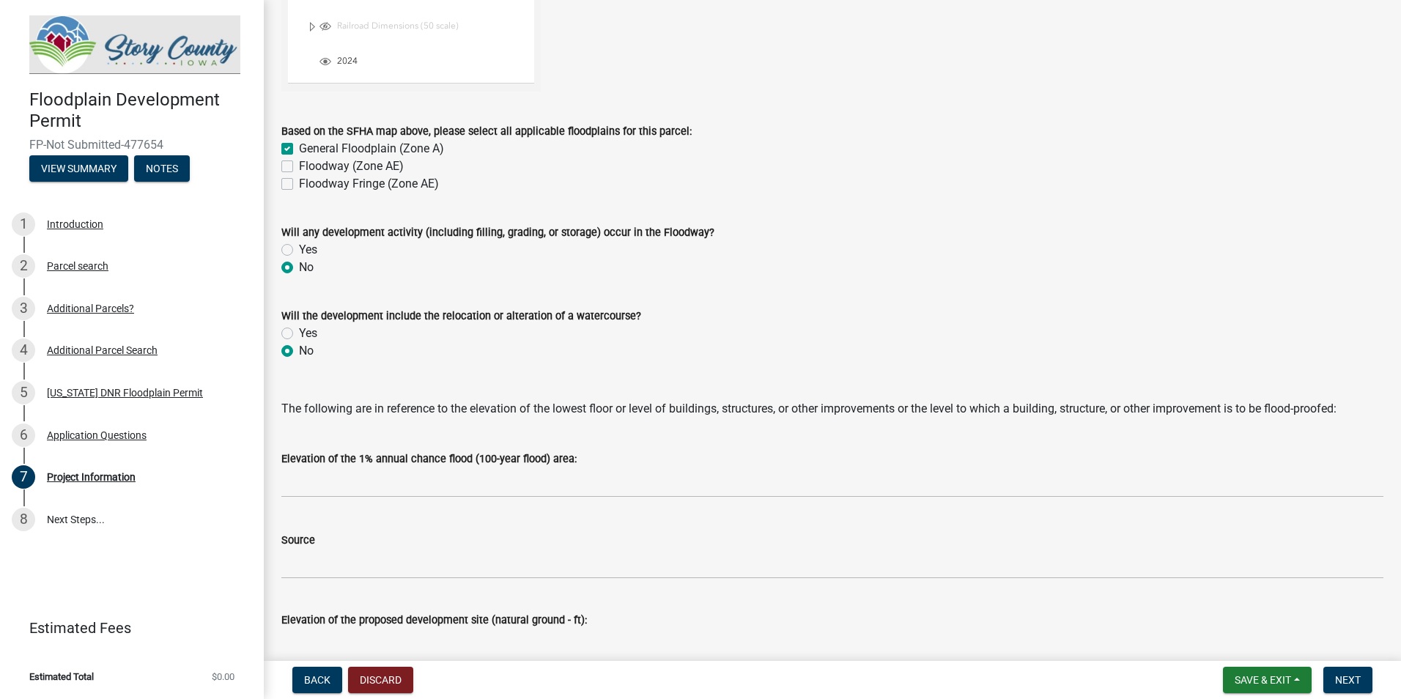
scroll to position [1978, 0]
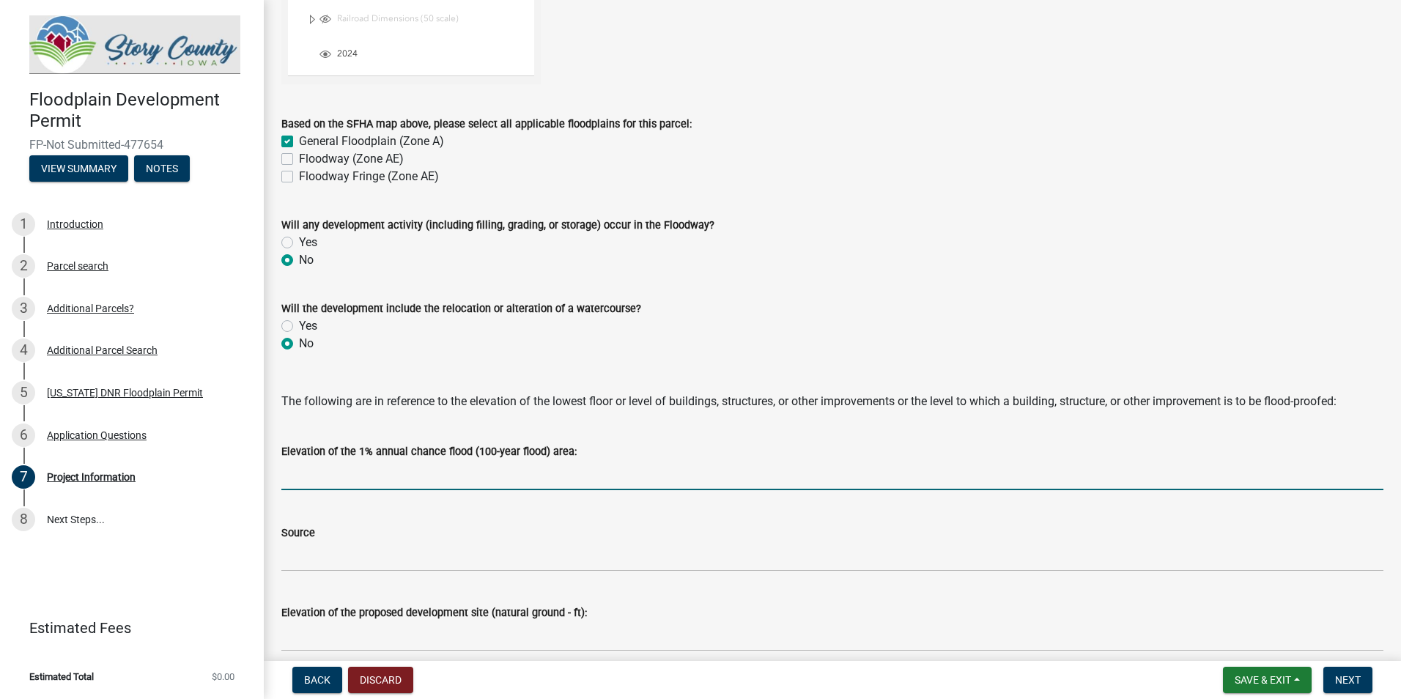
click at [473, 476] on input "text" at bounding box center [832, 475] width 1102 height 30
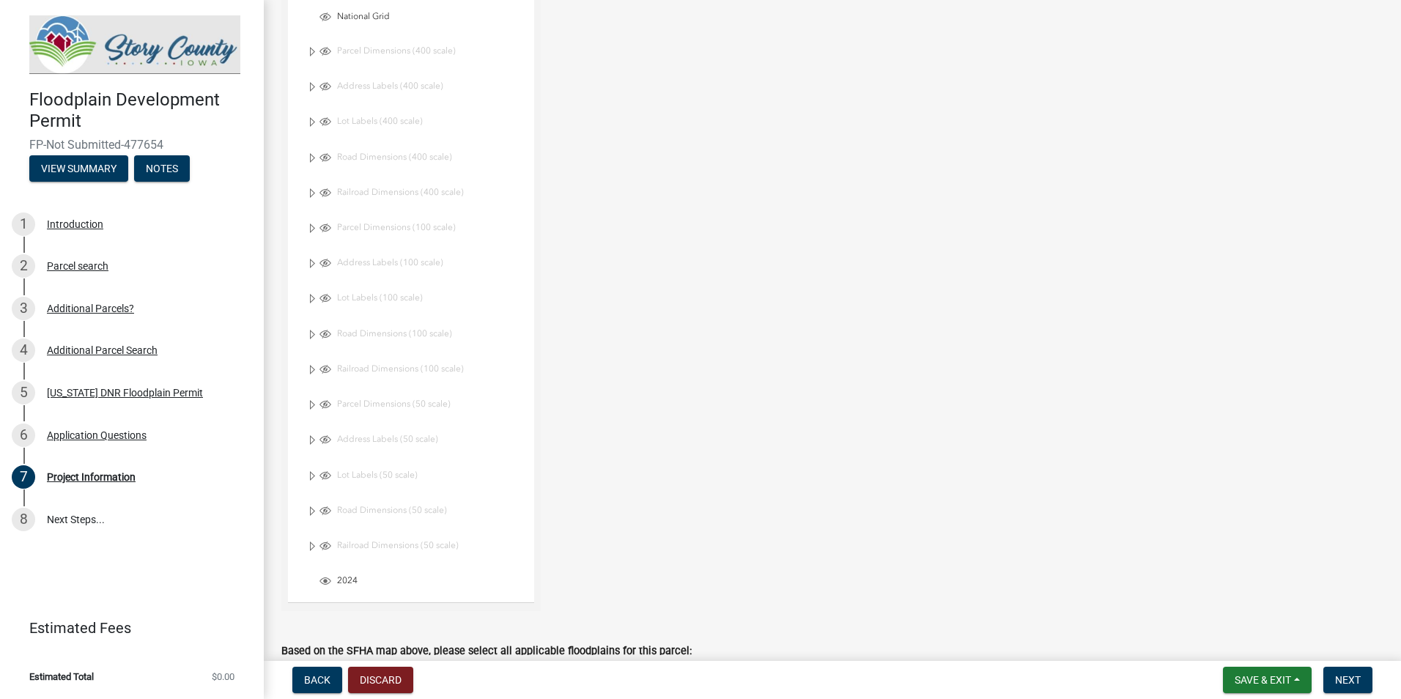
scroll to position [279, 0]
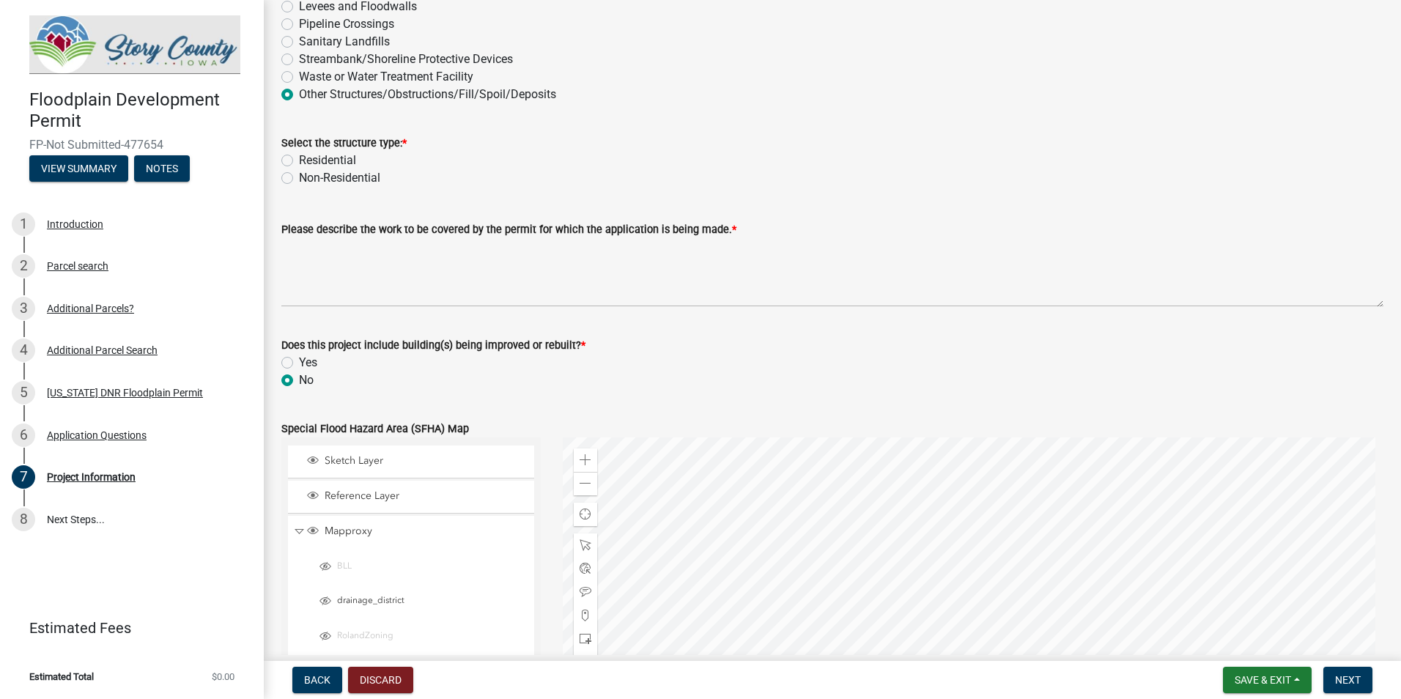
drag, startPoint x: 656, startPoint y: 613, endPoint x: 674, endPoint y: 371, distance: 242.5
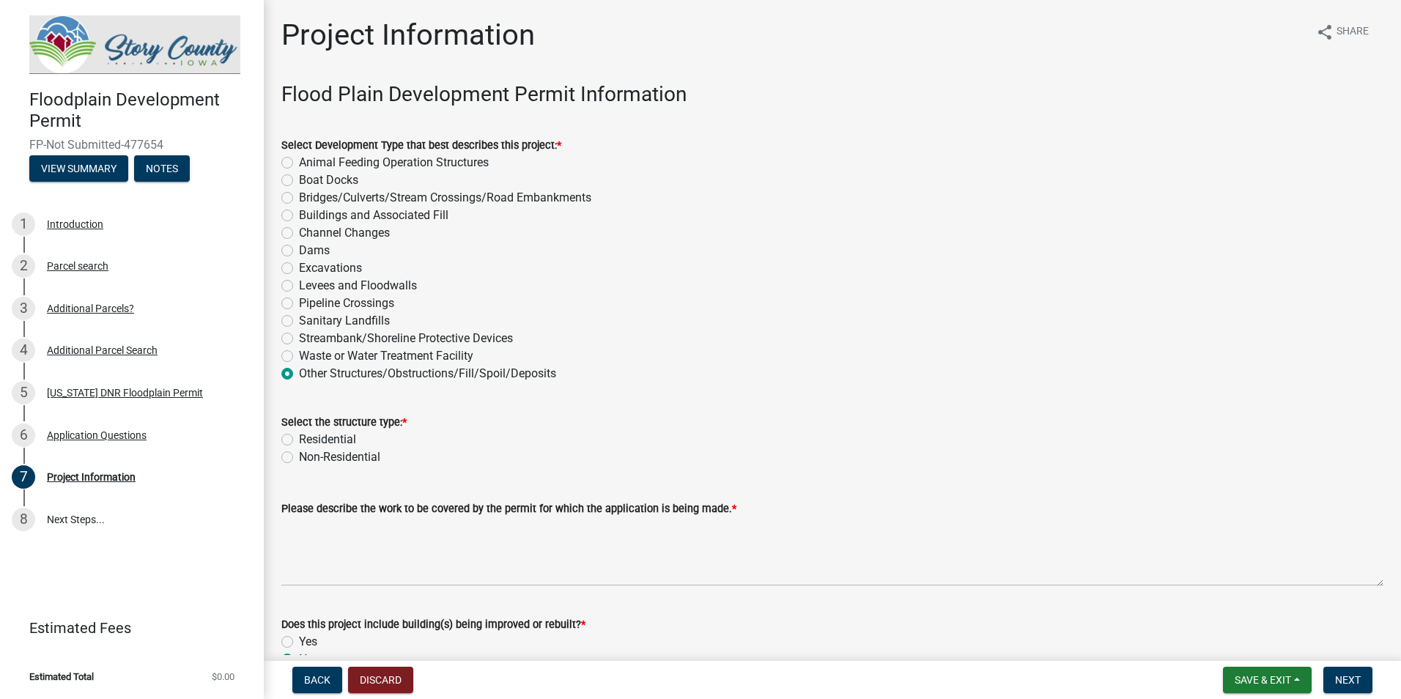
click at [309, 453] on label "Non-Residential" at bounding box center [339, 457] width 81 height 18
click at [308, 453] on input "Non-Residential" at bounding box center [304, 453] width 10 height 10
radio input "true"
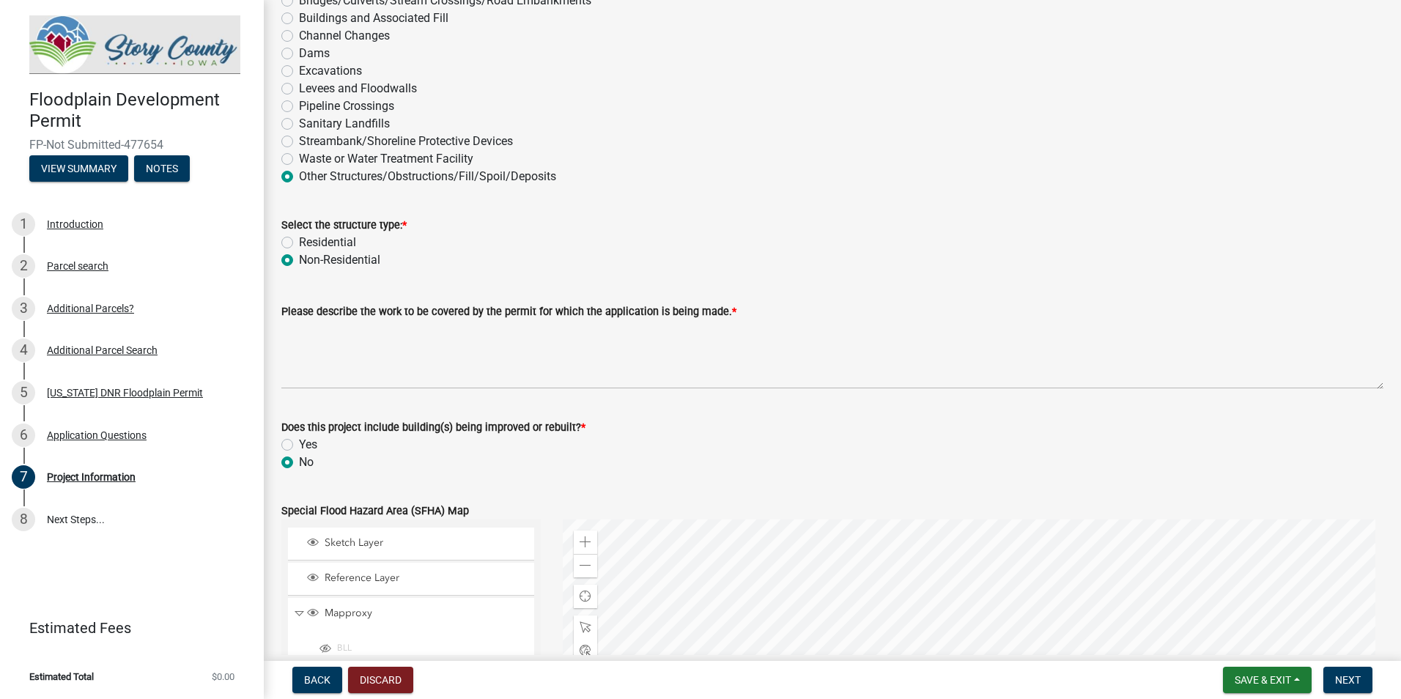
scroll to position [220, 0]
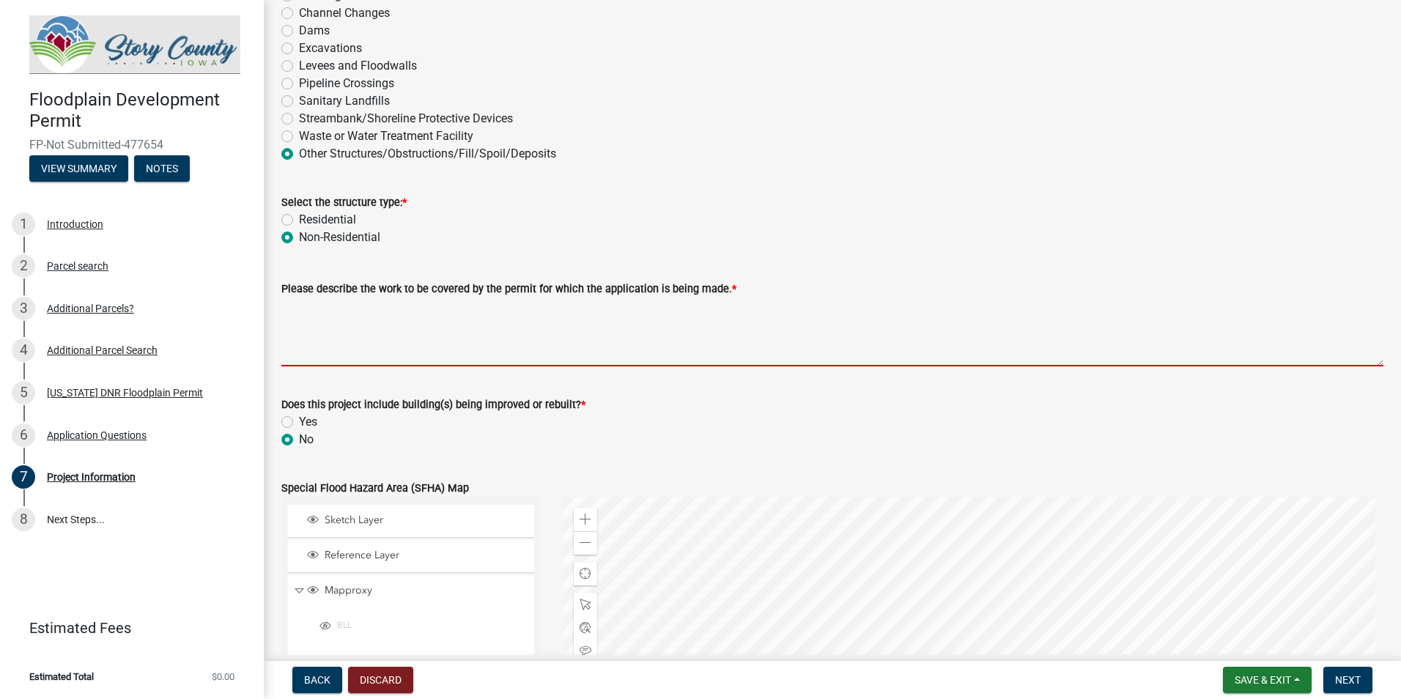
click at [555, 341] on textarea "Please describe the work to be covered by the permit for which the application …" at bounding box center [832, 331] width 1102 height 69
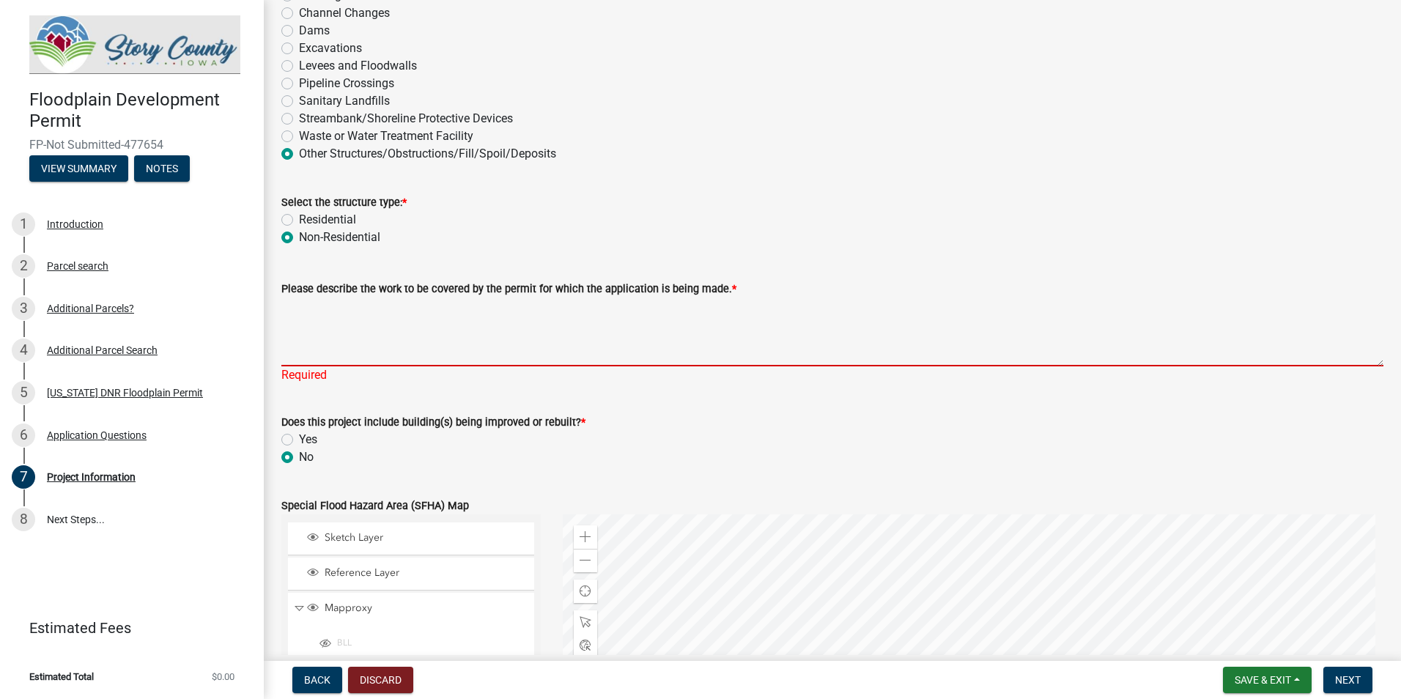
click at [432, 343] on textarea "Please describe the work to be covered by the permit for which the application …" at bounding box center [832, 331] width 1102 height 69
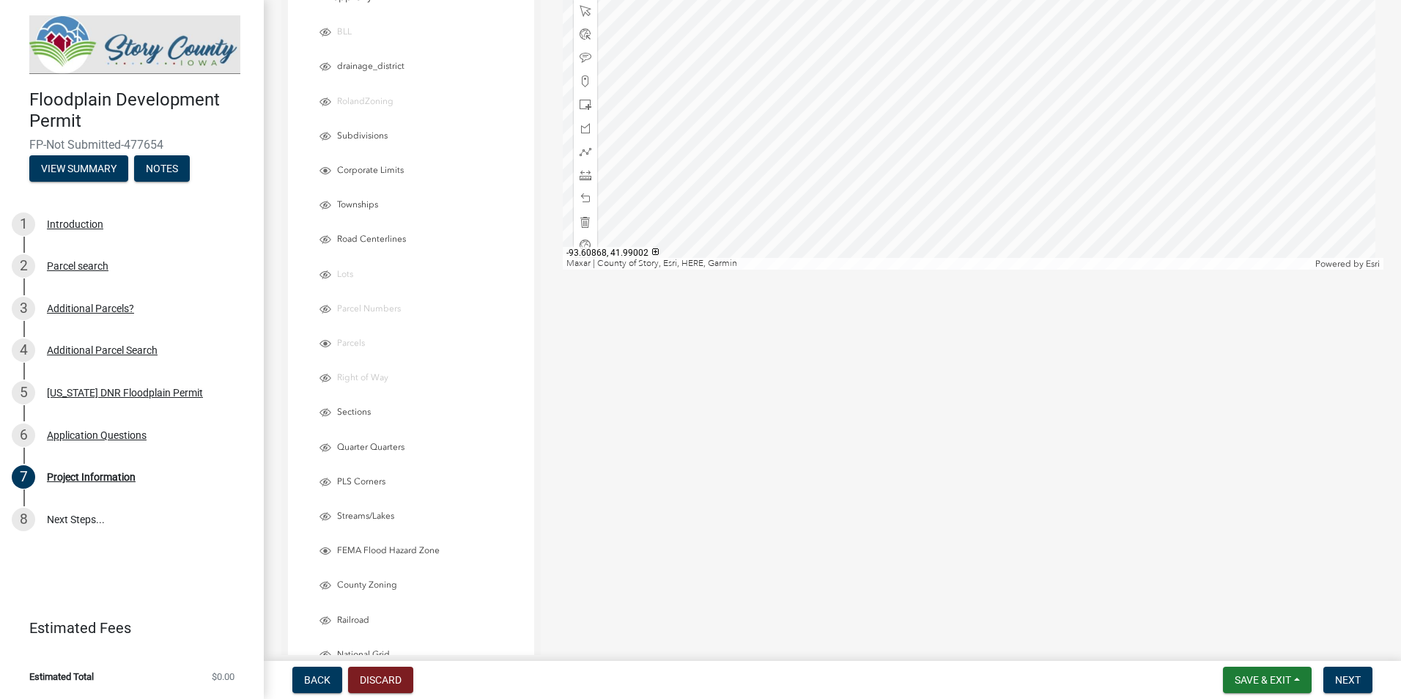
scroll to position [447, 0]
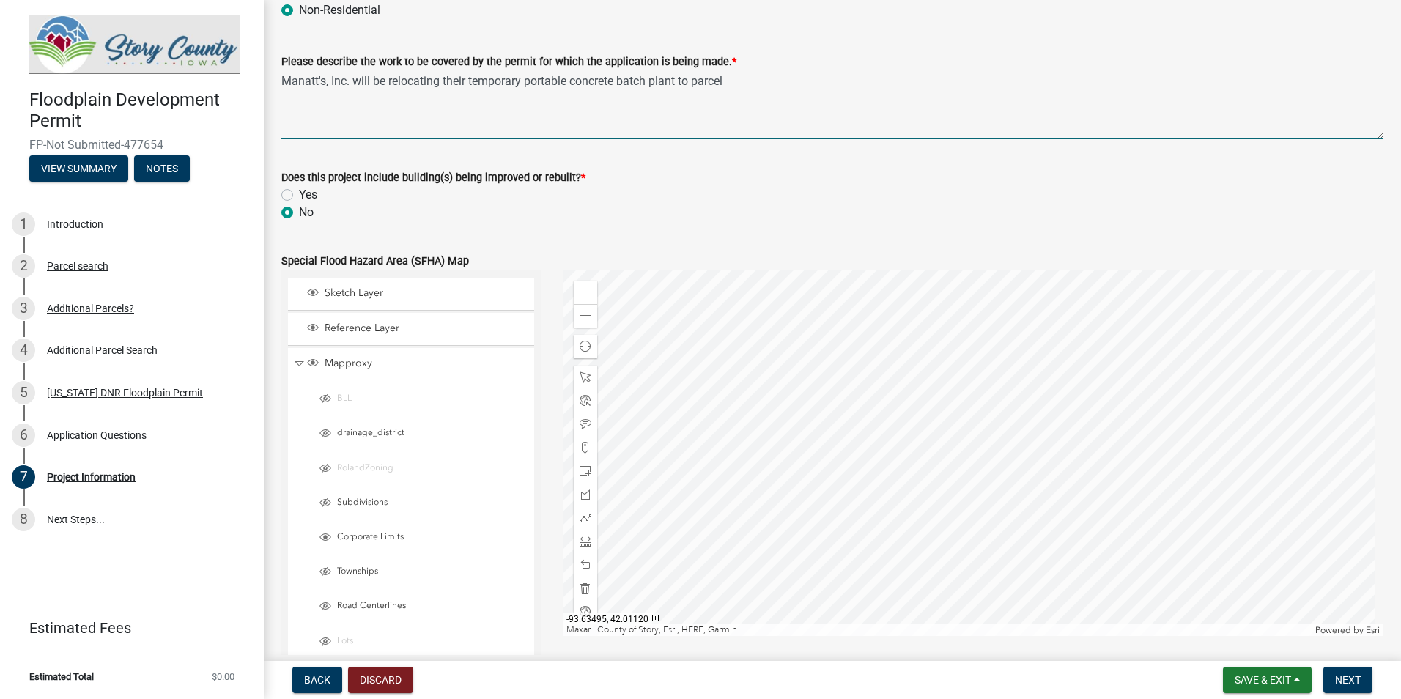
drag, startPoint x: 806, startPoint y: 92, endPoint x: 788, endPoint y: 89, distance: 18.0
click at [806, 92] on textarea "Manatt's, Inc. will be relocating their temporary portable concrete batch plant…" at bounding box center [832, 104] width 1102 height 69
click at [841, 103] on textarea "Manatt's, Inc. will be relocating their temporary portable concrete batch plant…" at bounding box center [832, 104] width 1102 height 69
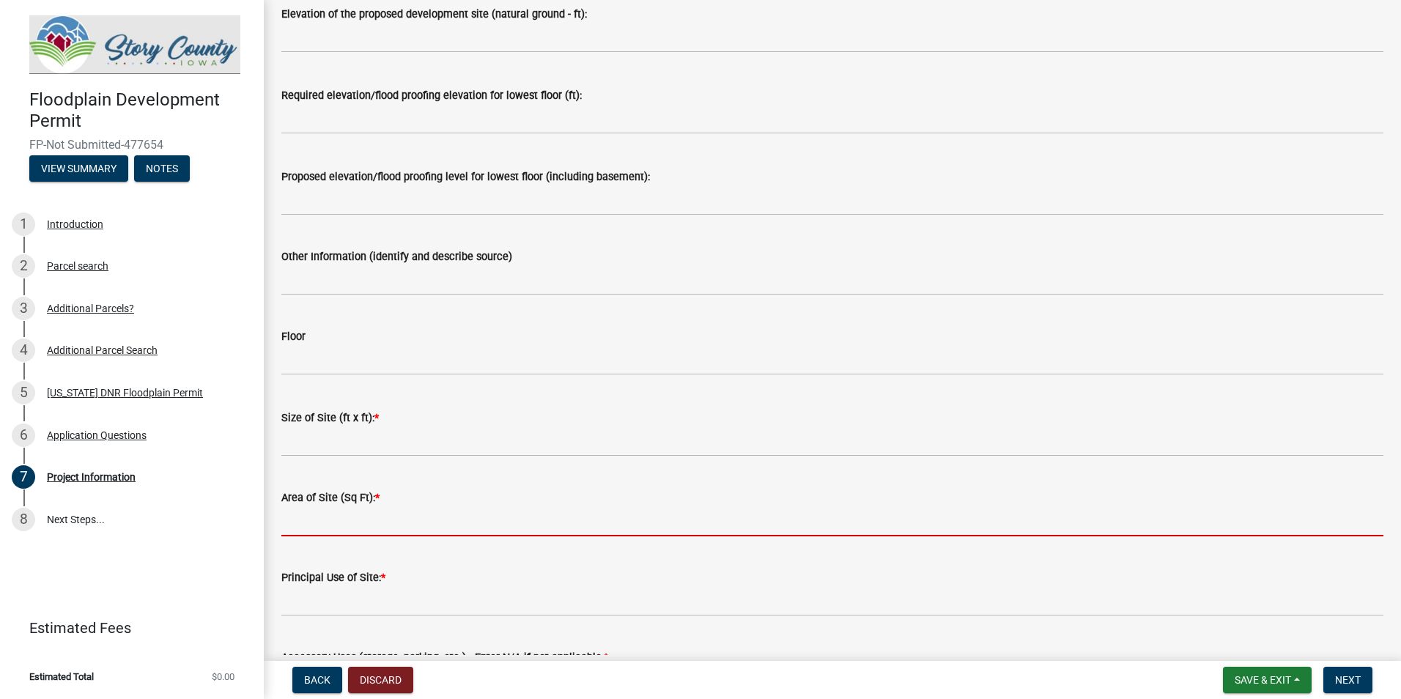
drag, startPoint x: 841, startPoint y: 497, endPoint x: 838, endPoint y: 469, distance: 28.0
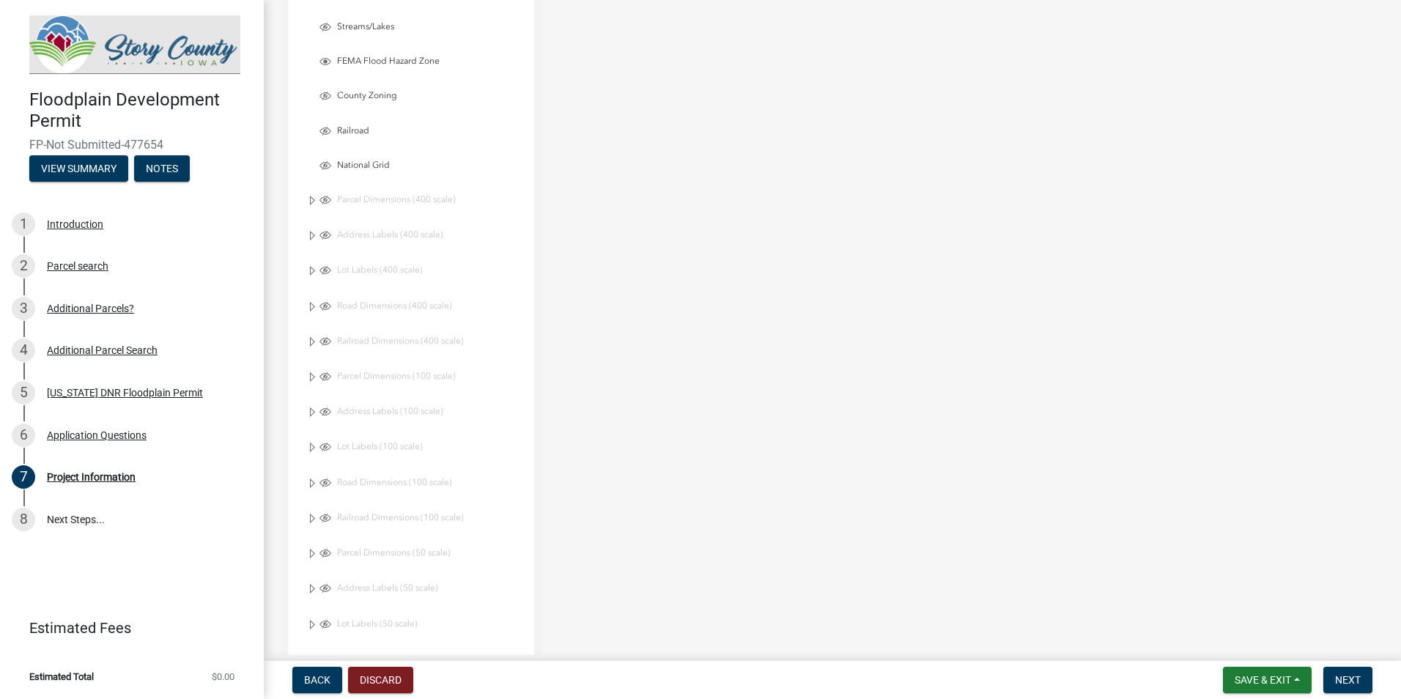
drag, startPoint x: 837, startPoint y: 501, endPoint x: 852, endPoint y: 323, distance: 178.6
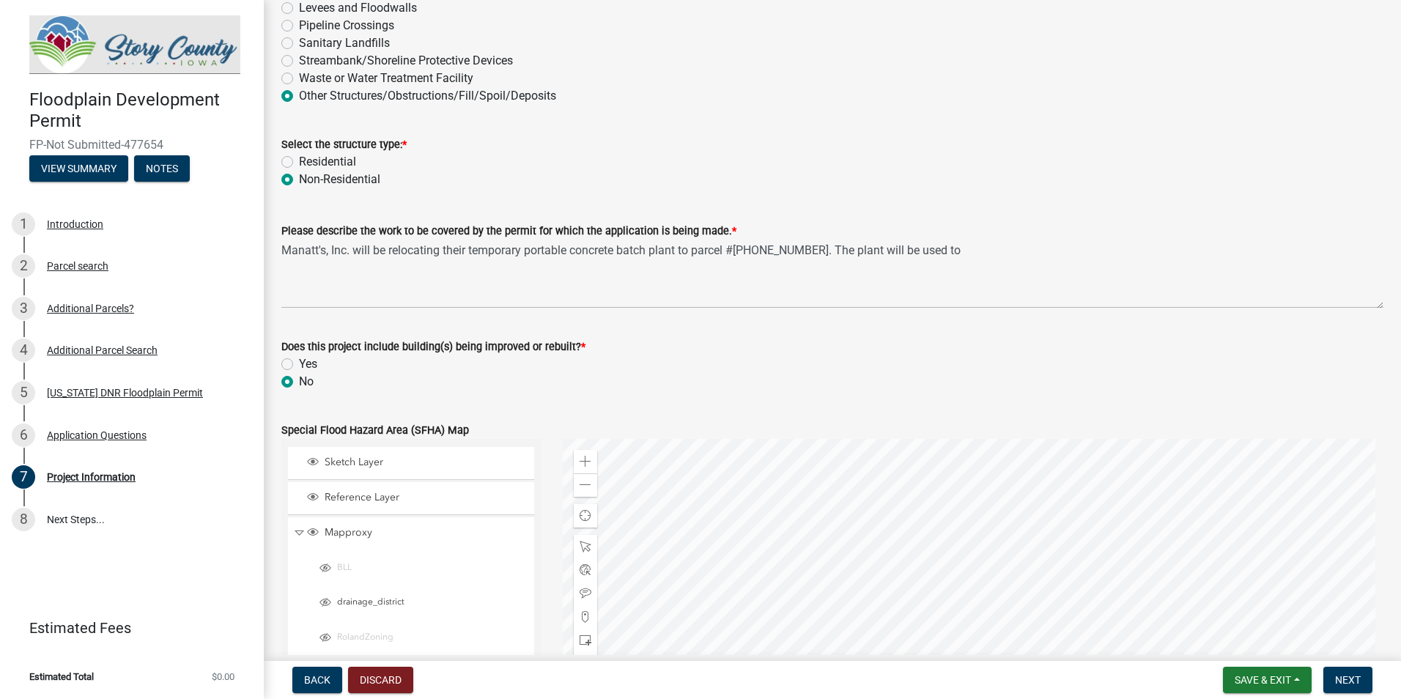
scroll to position [226, 0]
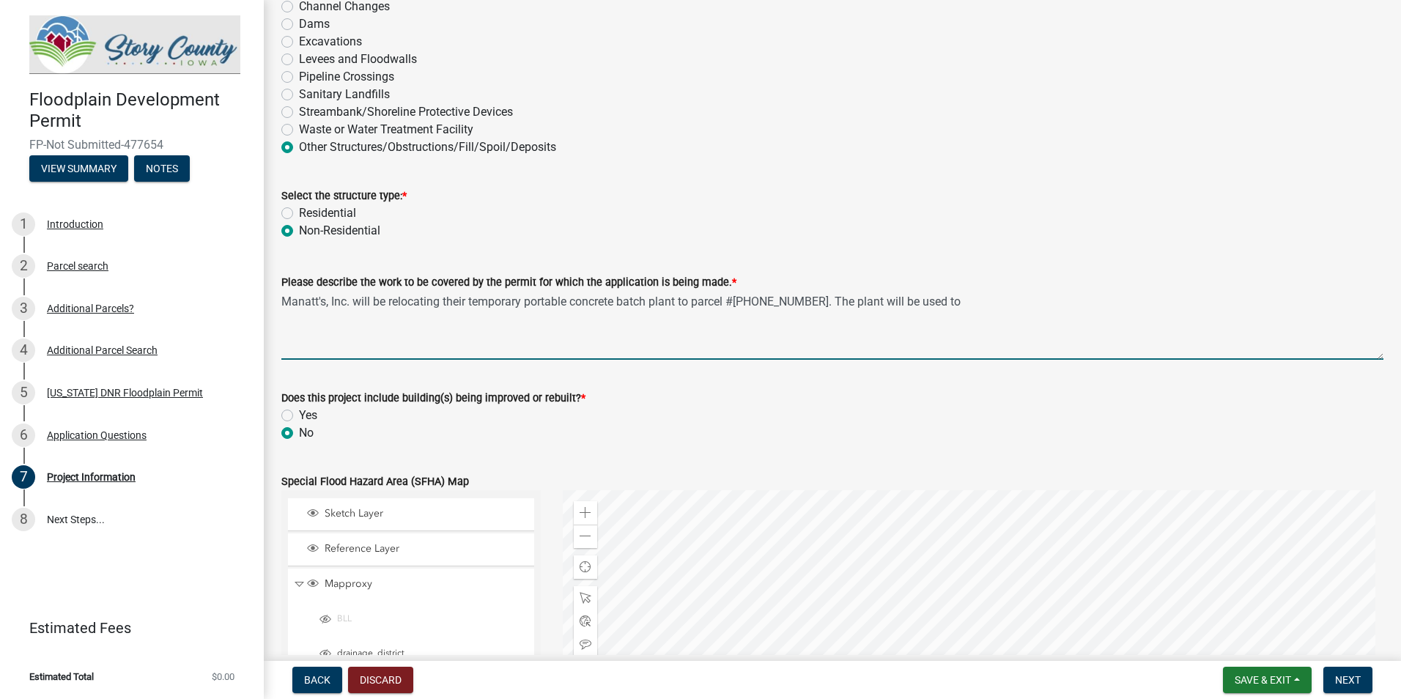
click at [959, 302] on textarea "Manatt's, Inc. will be relocating their temporary portable concrete batch plant…" at bounding box center [832, 325] width 1102 height 69
click at [1061, 308] on textarea "Manatt's, Inc. will be relocating their temporary portable concrete batch plant…" at bounding box center [832, 325] width 1102 height 69
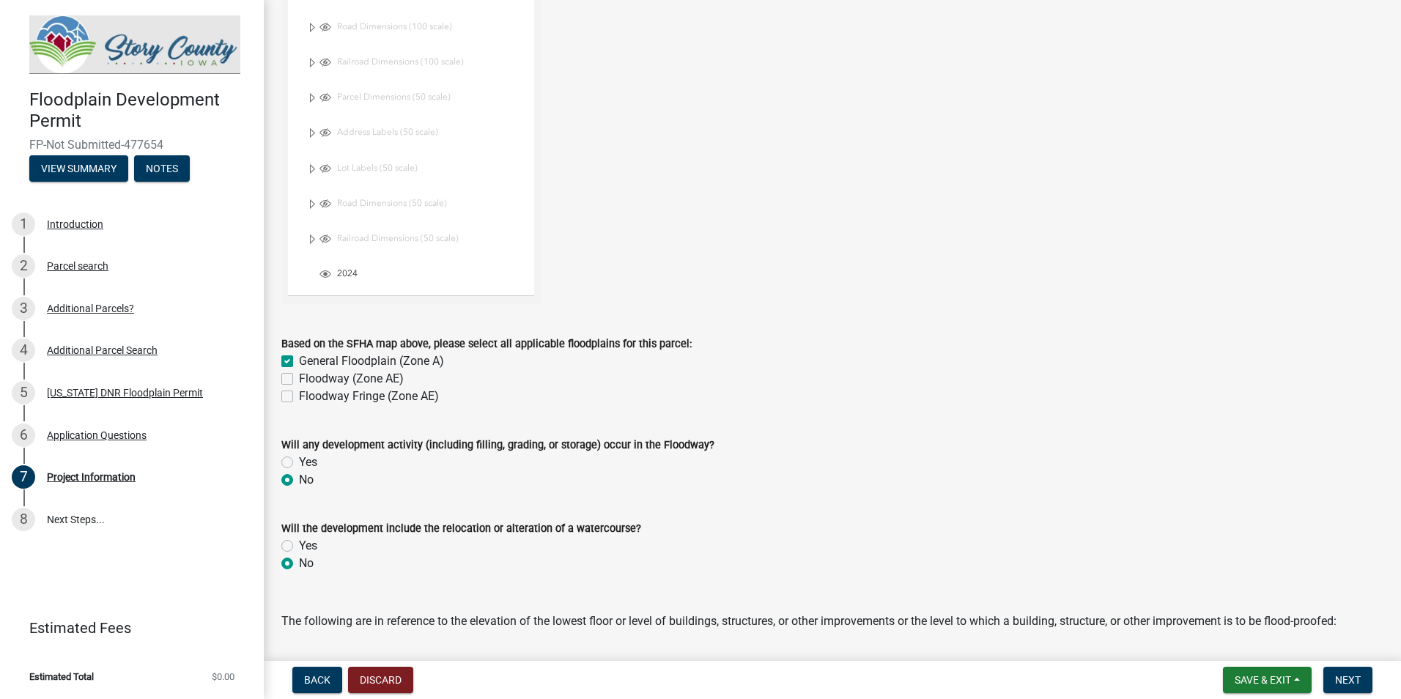
scroll to position [1765, 0]
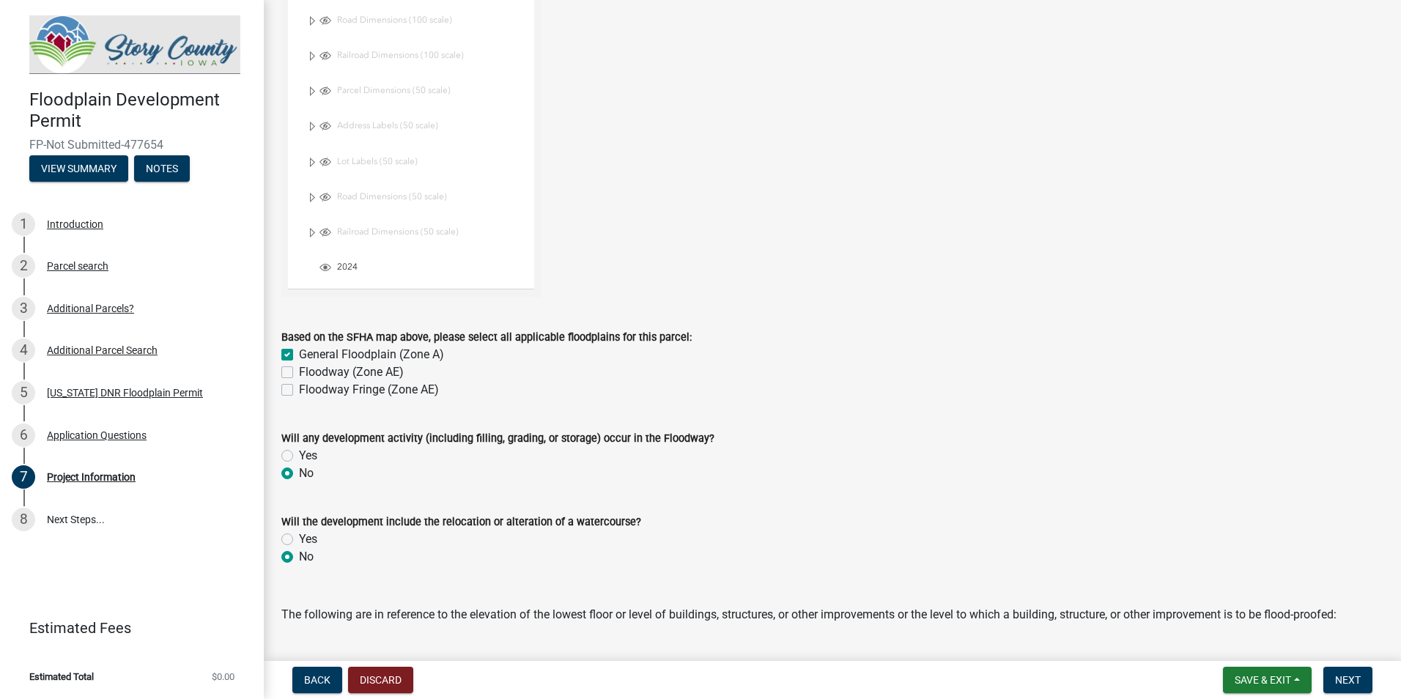
type textarea "Manatt's, Inc. will be relocating their temporary portable concrete batch plant…"
click at [308, 455] on label "Yes" at bounding box center [308, 456] width 18 height 18
click at [308, 455] on input "Yes" at bounding box center [304, 452] width 10 height 10
radio input "true"
click at [305, 473] on label "No" at bounding box center [306, 473] width 15 height 18
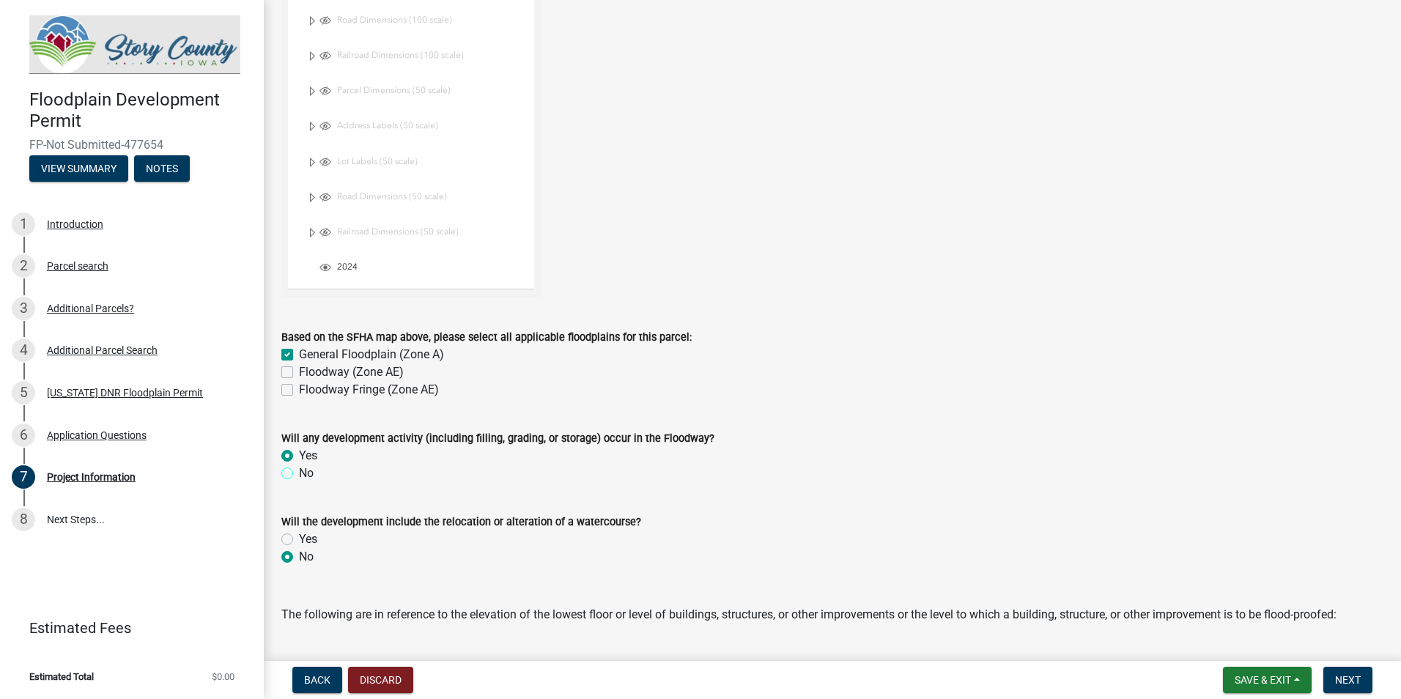
click at [305, 473] on input "No" at bounding box center [304, 469] width 10 height 10
radio input "true"
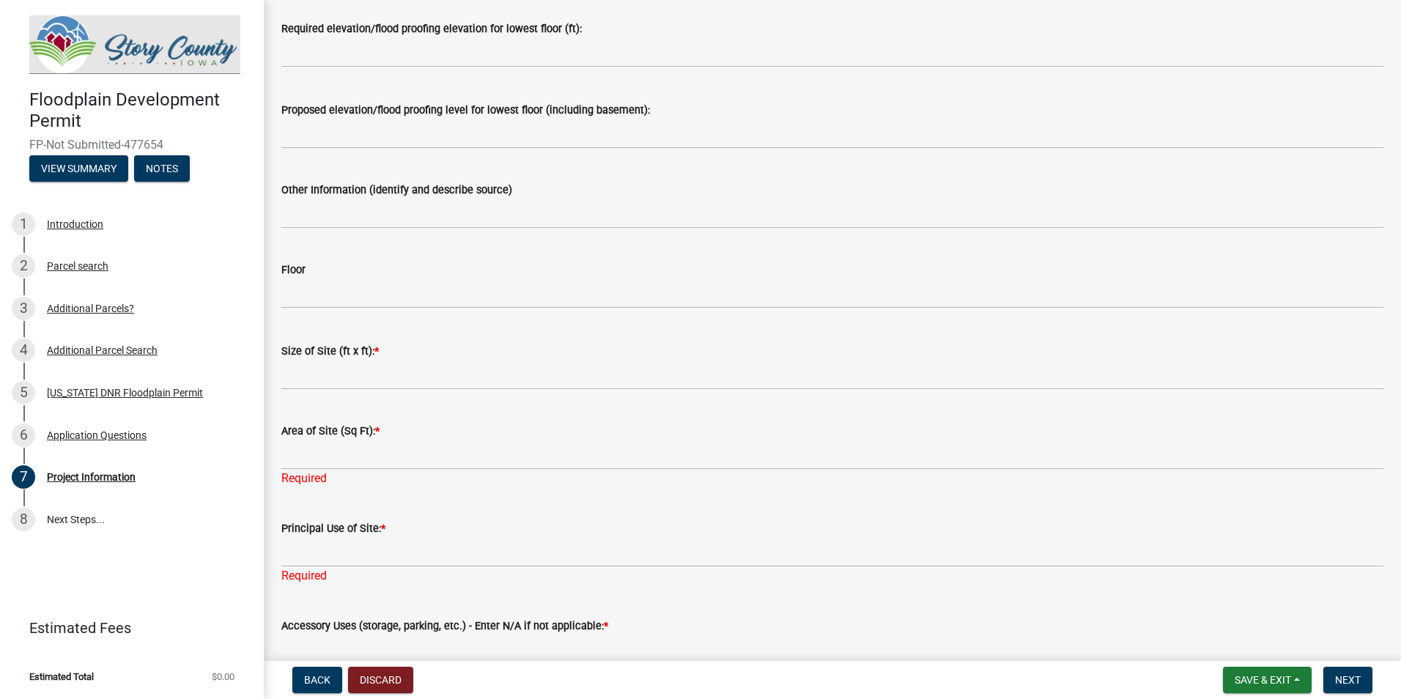
scroll to position [2644, 0]
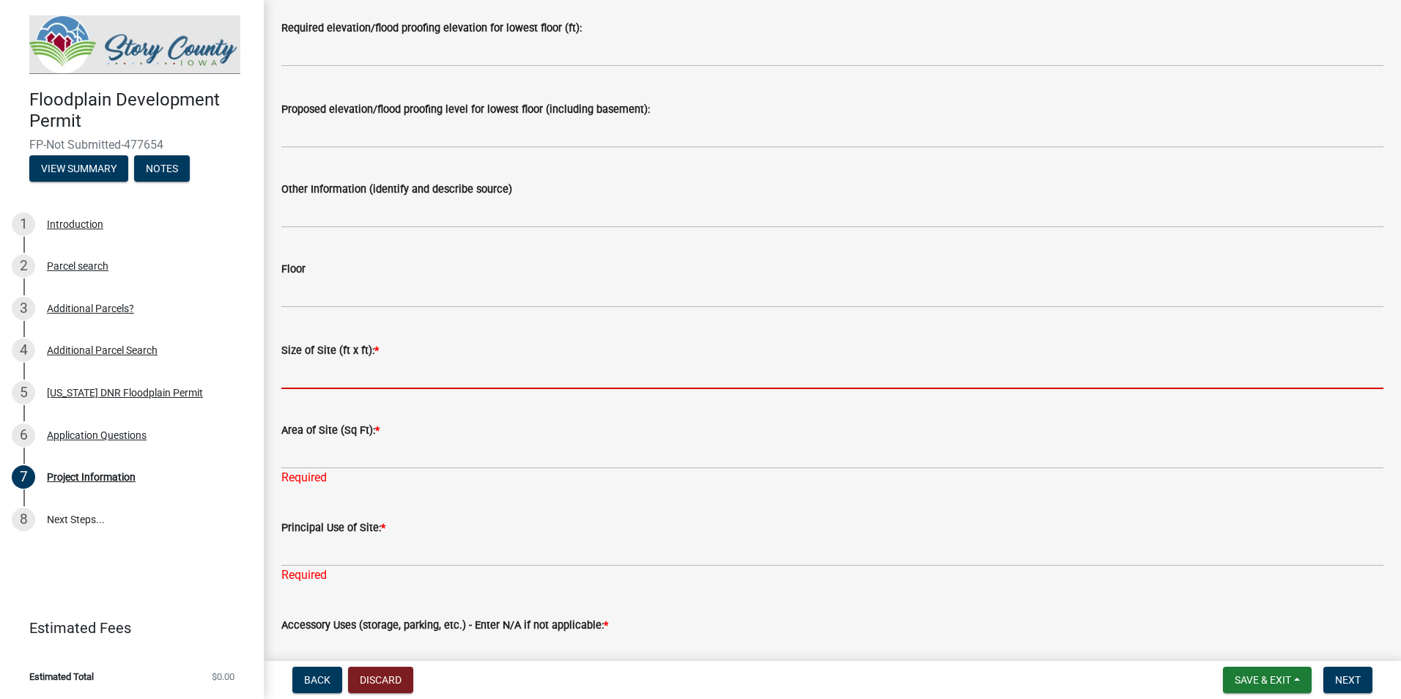
click at [379, 377] on input "Size of Site (ft x ft): *" at bounding box center [832, 374] width 1102 height 30
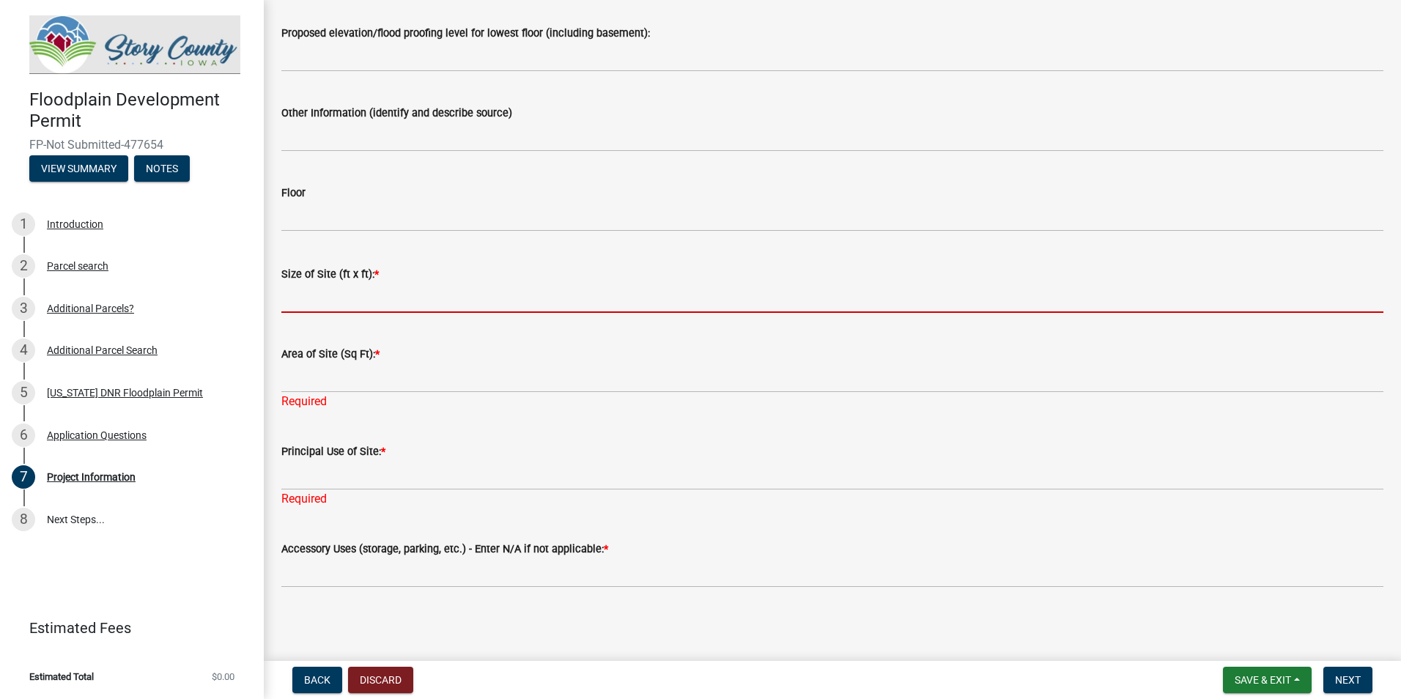
scroll to position [2722, 0]
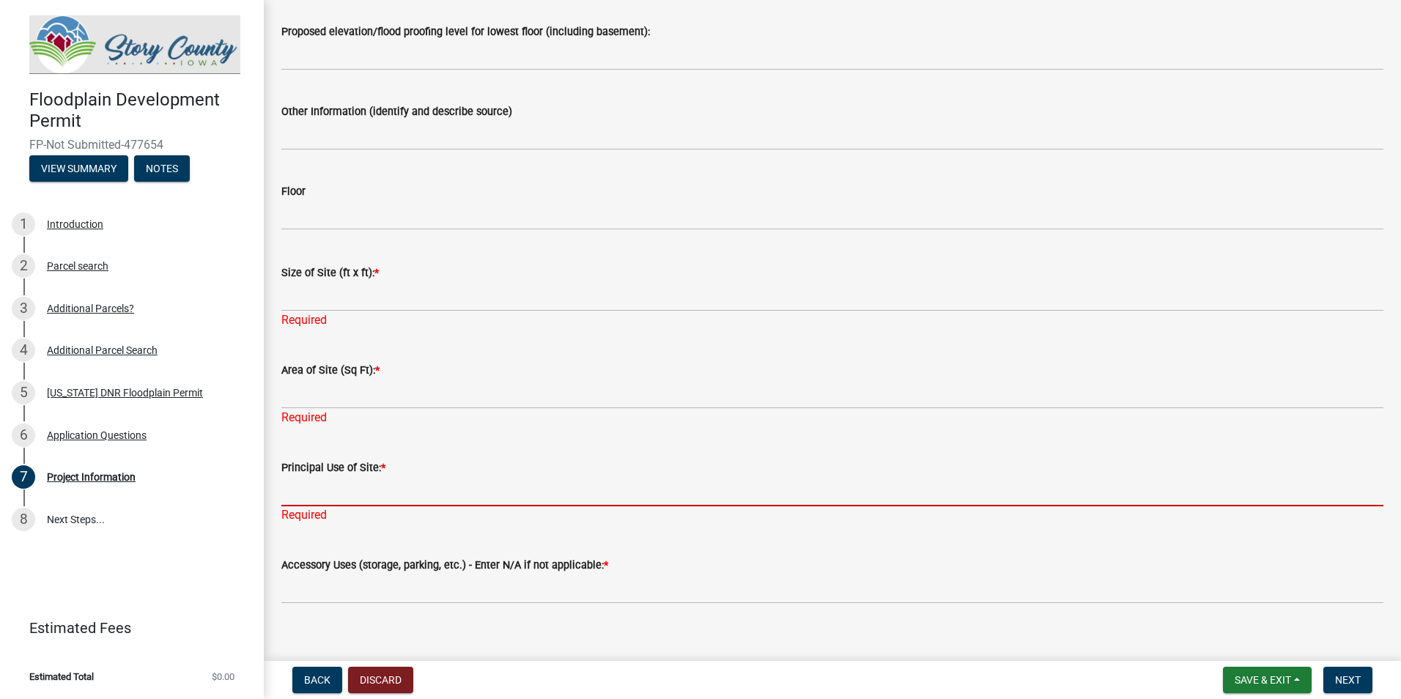
click at [404, 470] on form "Principal Use of Site: *" at bounding box center [832, 483] width 1102 height 48
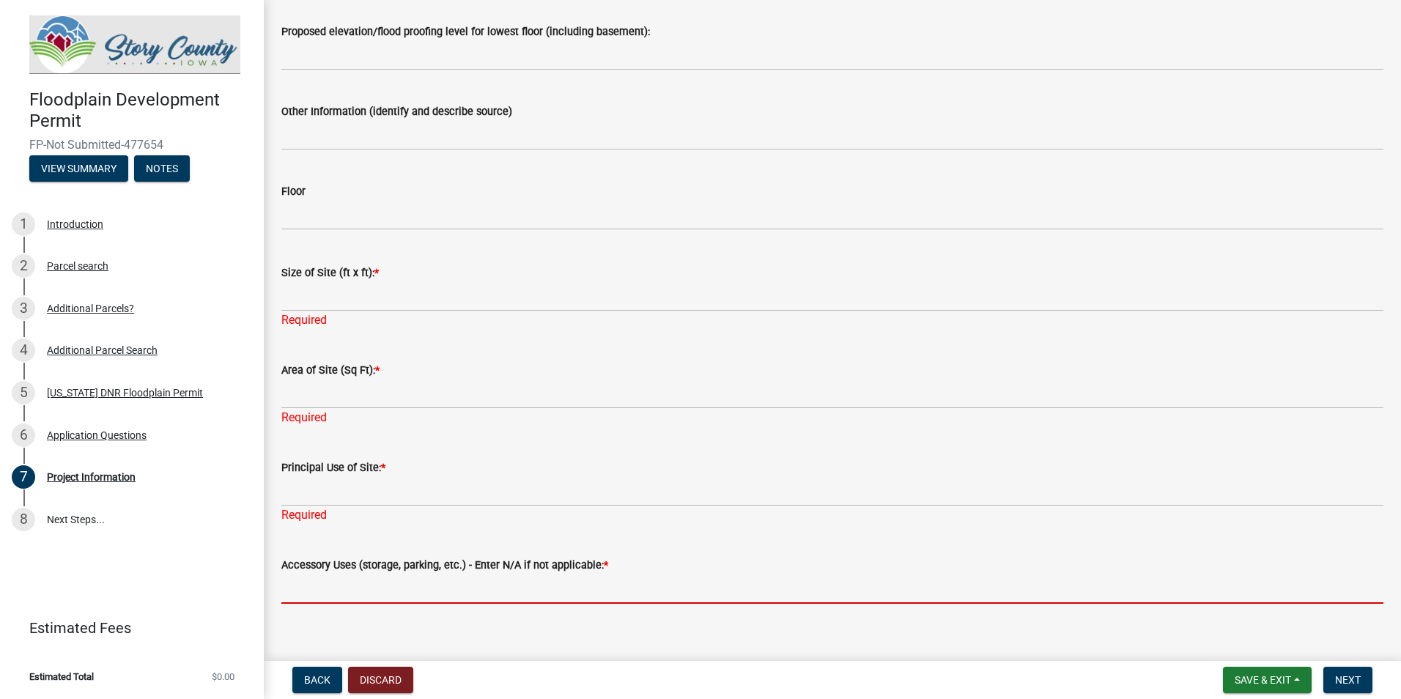
click at [398, 598] on input "Accessory Uses (storage, parking, etc.) - Enter N/A if not applicable: *" at bounding box center [832, 589] width 1102 height 30
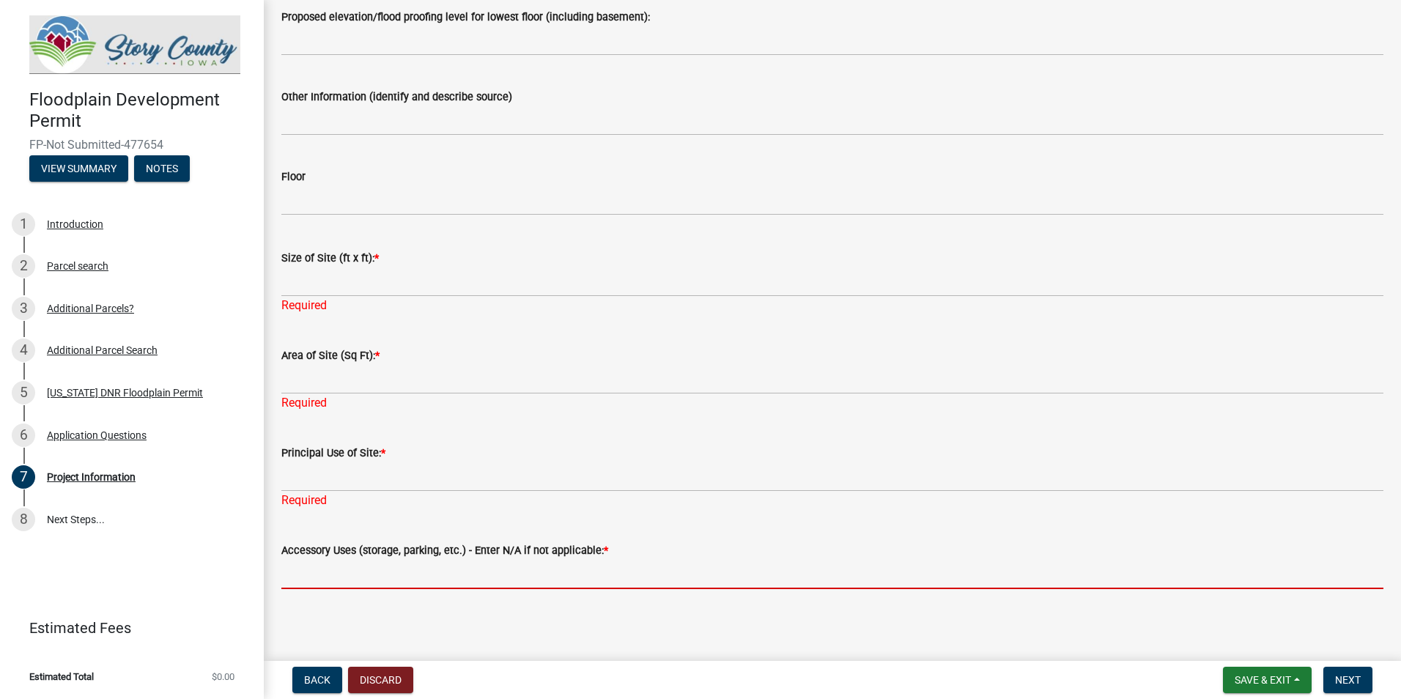
scroll to position [2739, 0]
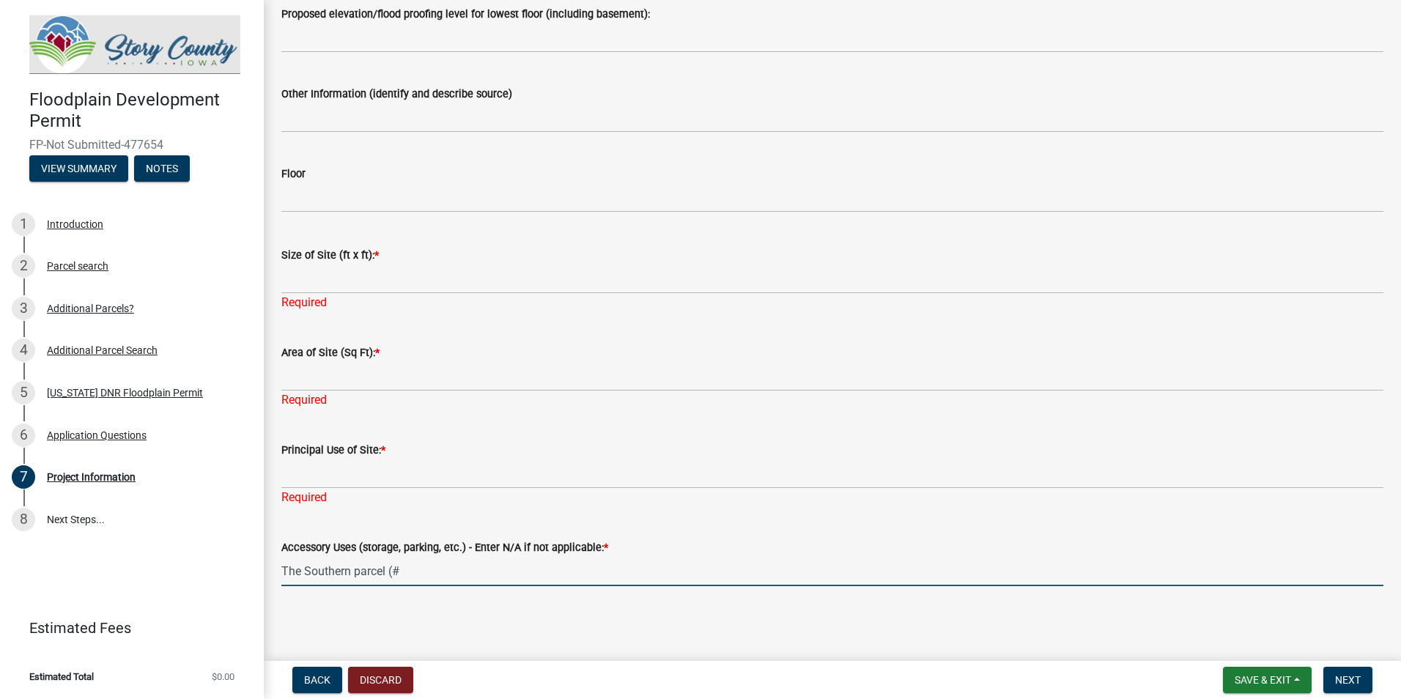
click at [472, 577] on input "The Southern parcel (#" at bounding box center [832, 571] width 1102 height 30
click at [585, 568] on input "The Southern parcel (#09-13-200-300) would be used" at bounding box center [832, 571] width 1102 height 30
type input "The Southern parcel (#09-13-200-300) would be used to access the uses occurring…"
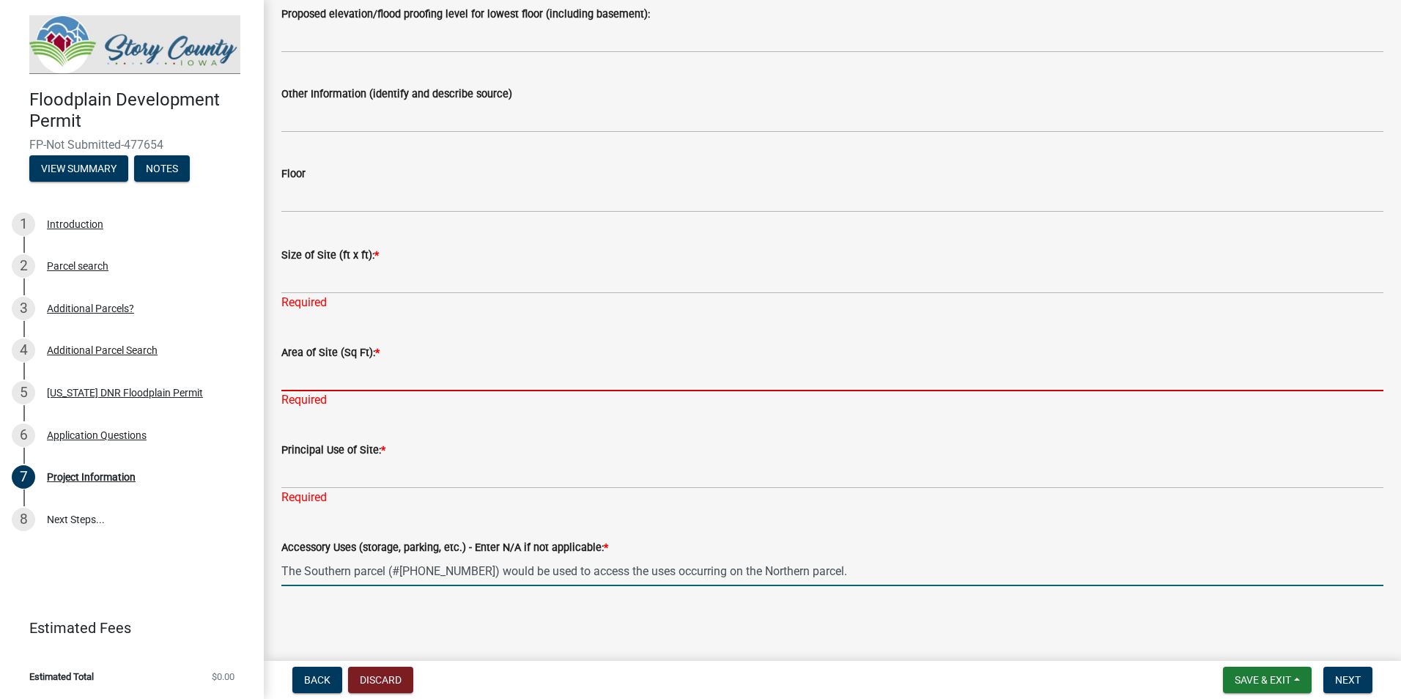
click at [363, 379] on input "Area of Site (Sq Ft): *" at bounding box center [832, 376] width 1102 height 30
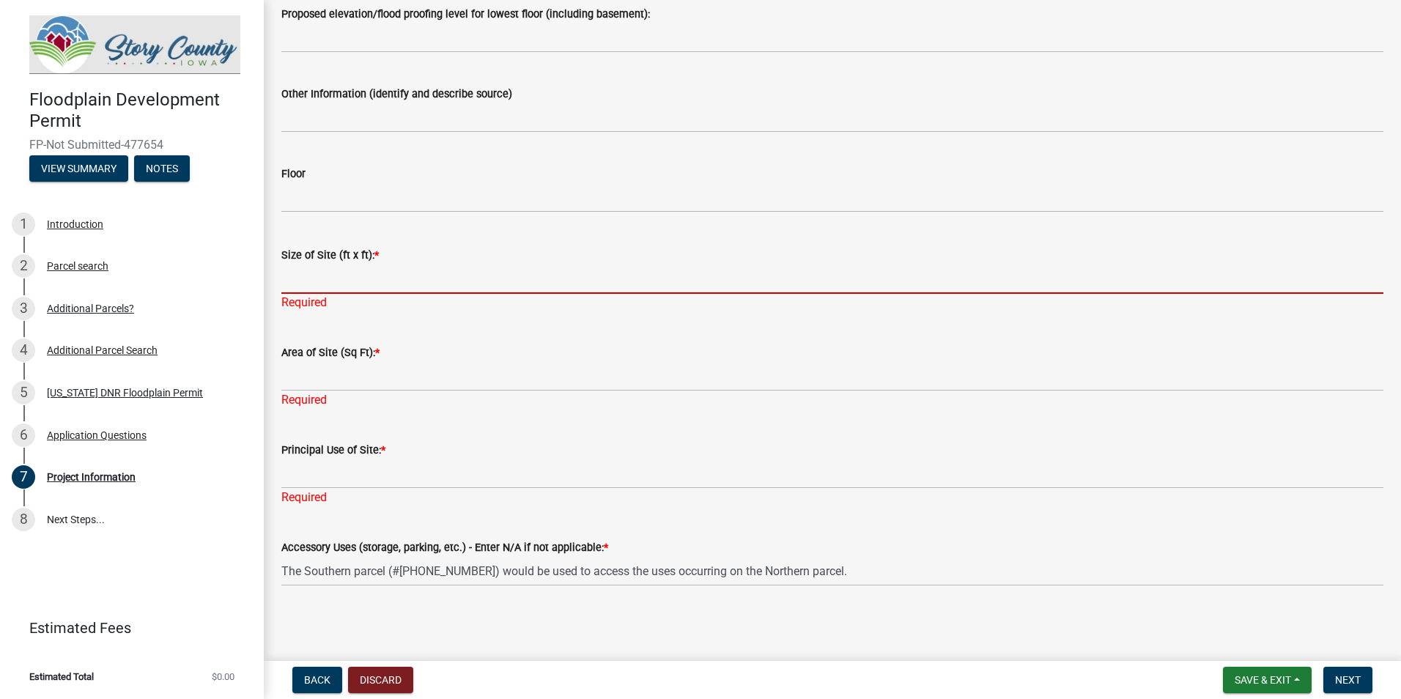
click at [371, 281] on input "Size of Site (ft x ft): *" at bounding box center [832, 279] width 1102 height 30
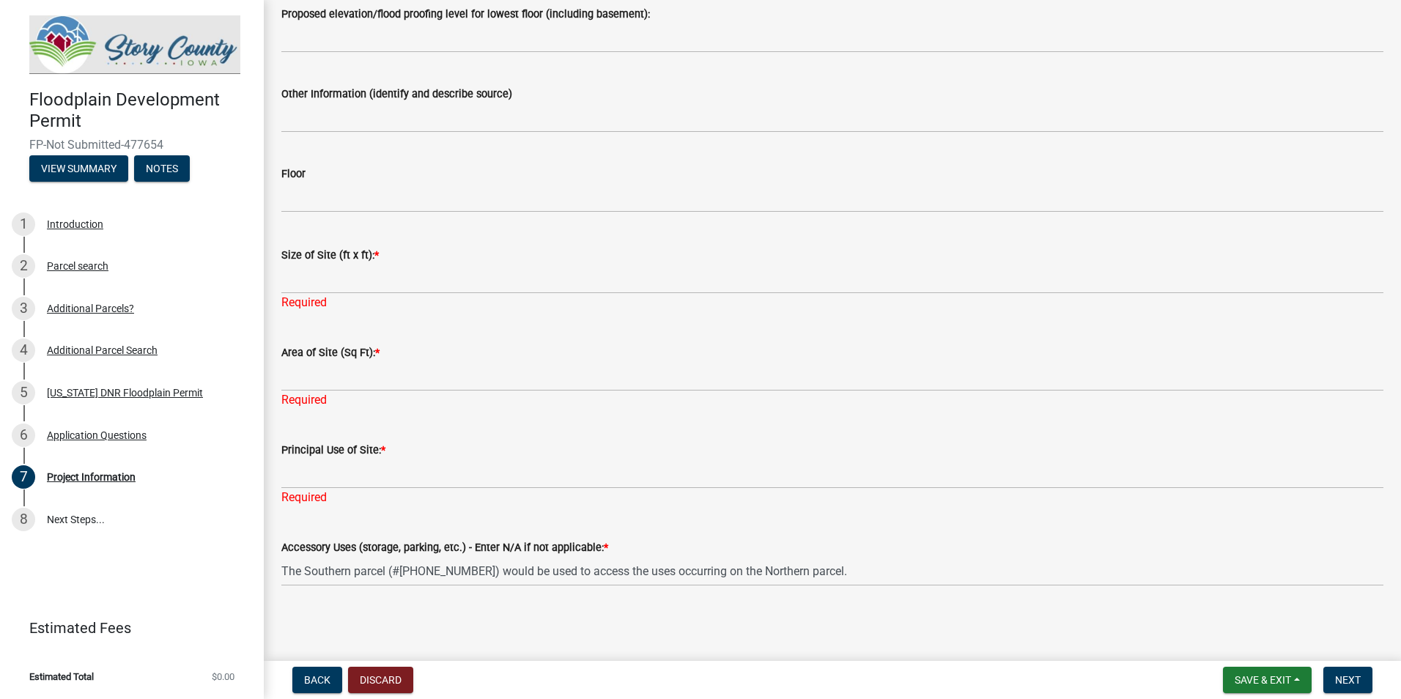
click at [830, 589] on wm-data-entity-input "Accessory Uses (storage, parking, etc.) - Enter N/A if not applicable: * The So…" at bounding box center [832, 558] width 1102 height 80
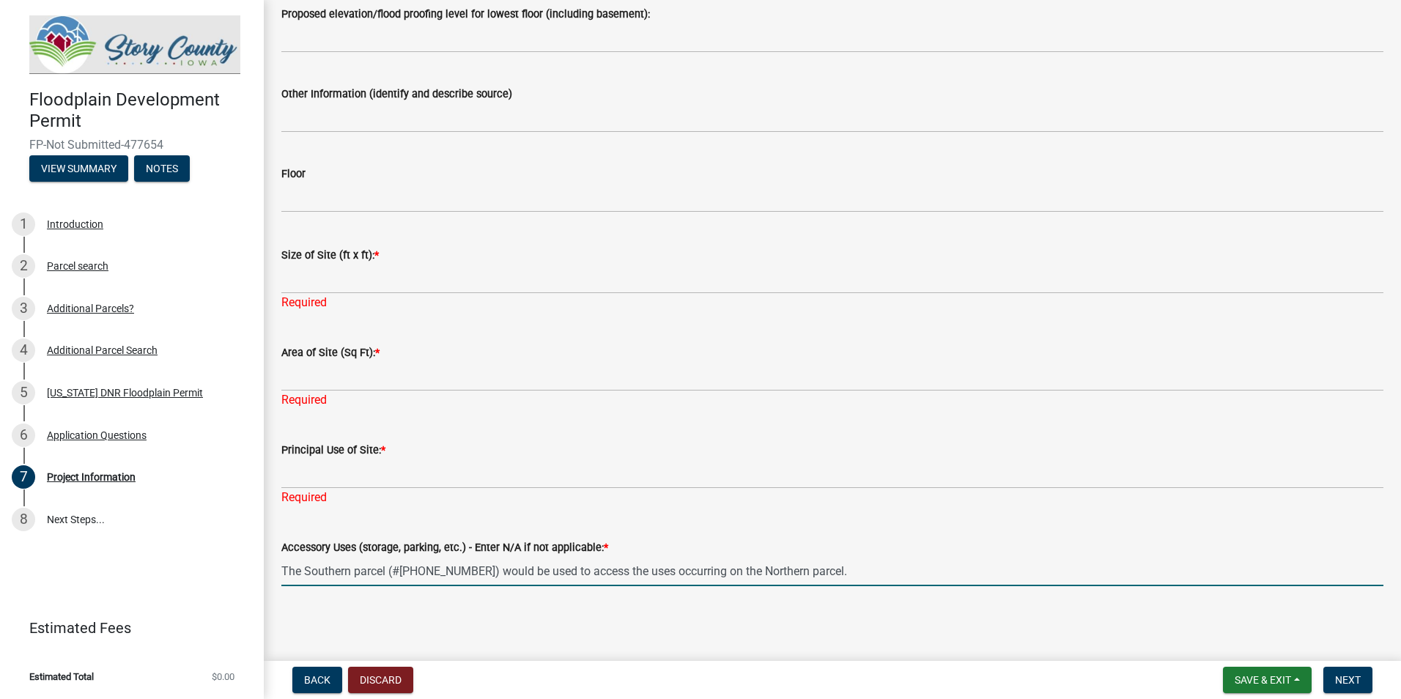
click at [847, 573] on input "The Southern parcel (#09-13-200-300) would be used to access the uses occurring…" at bounding box center [832, 571] width 1102 height 30
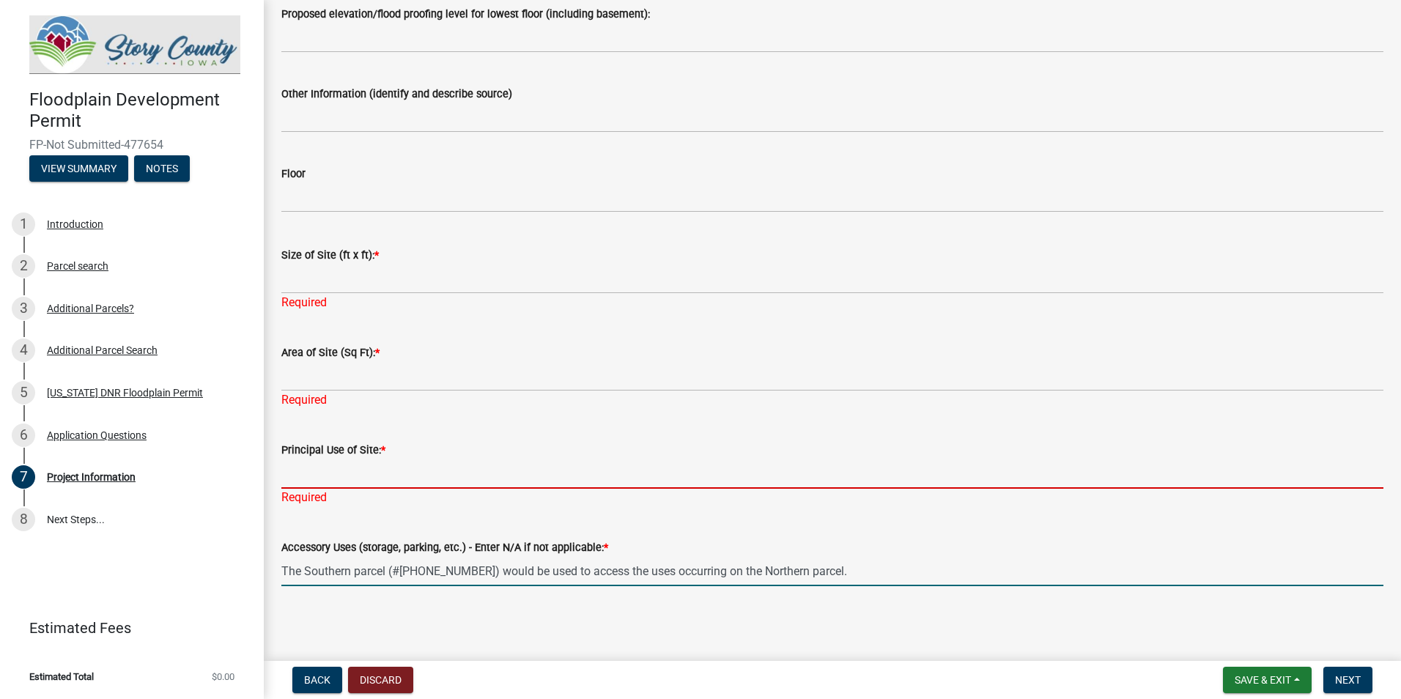
click at [402, 464] on input "Principal Use of Site: *" at bounding box center [832, 474] width 1102 height 30
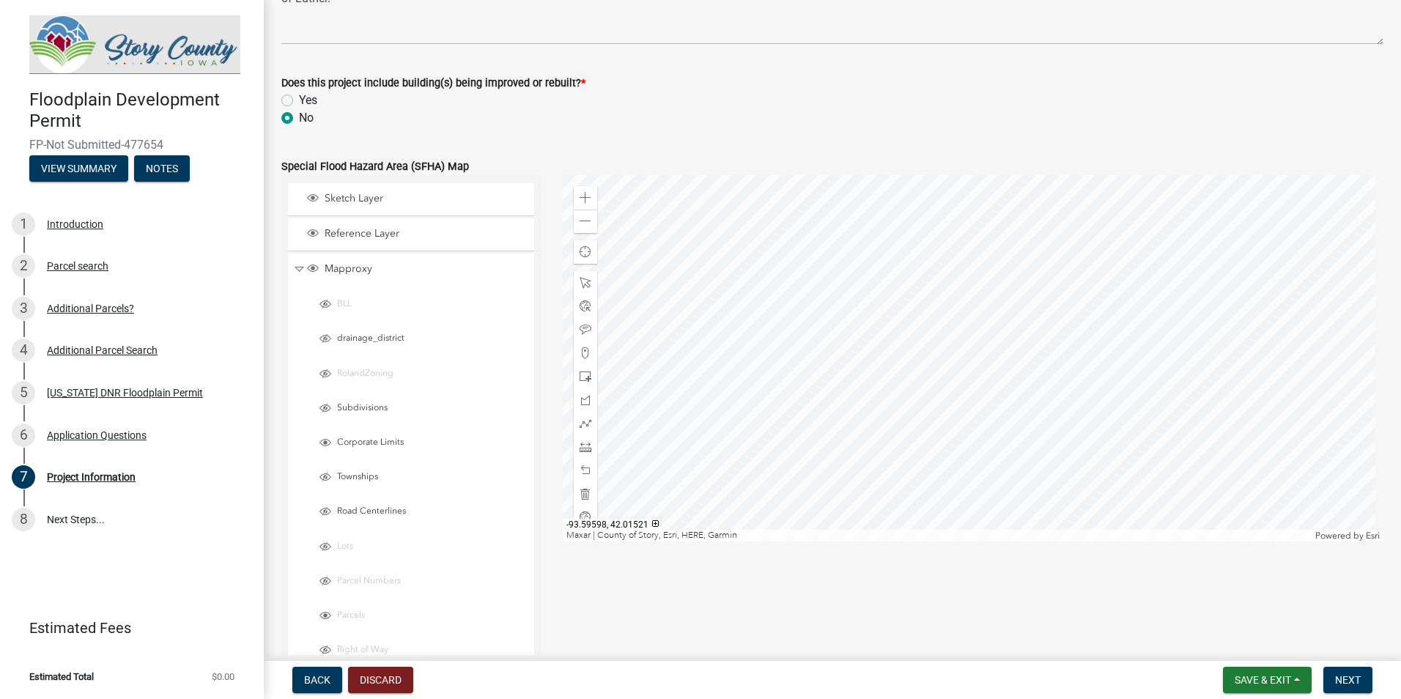
scroll to position [175, 0]
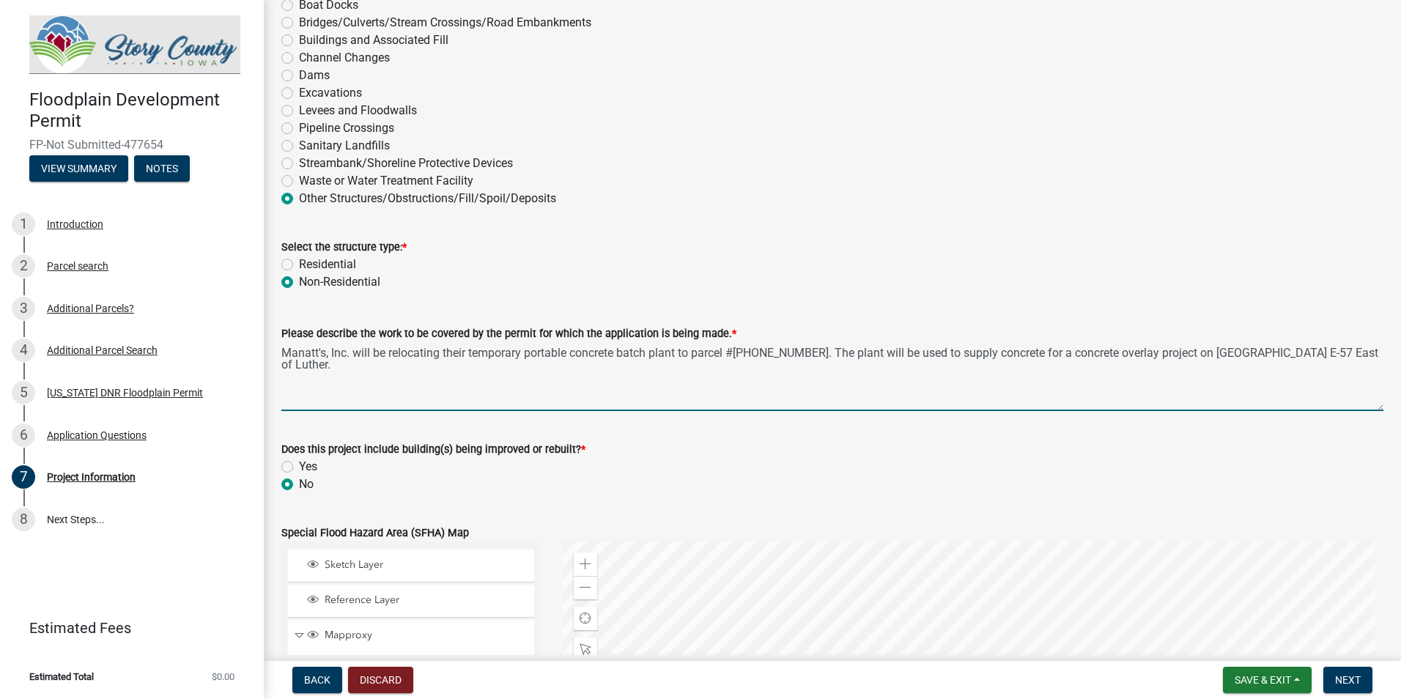
drag, startPoint x: 440, startPoint y: 360, endPoint x: 450, endPoint y: 359, distance: 10.3
click at [440, 360] on textarea "Manatt's, Inc. will be relocating their temporary portable concrete batch plant…" at bounding box center [832, 376] width 1102 height 69
click at [289, 356] on textarea "Manatt's, Inc. will be relocating their temporary portable concrete batch plant…" at bounding box center [832, 376] width 1102 height 69
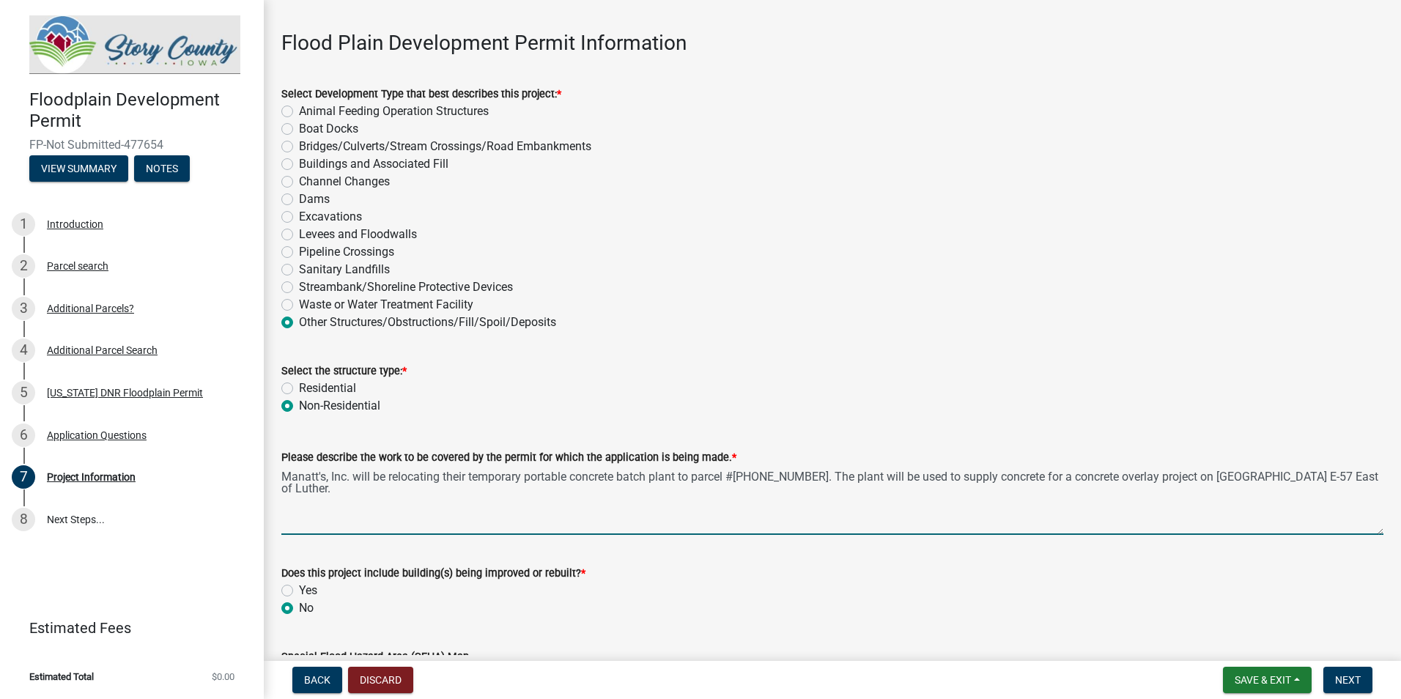
scroll to position [29, 0]
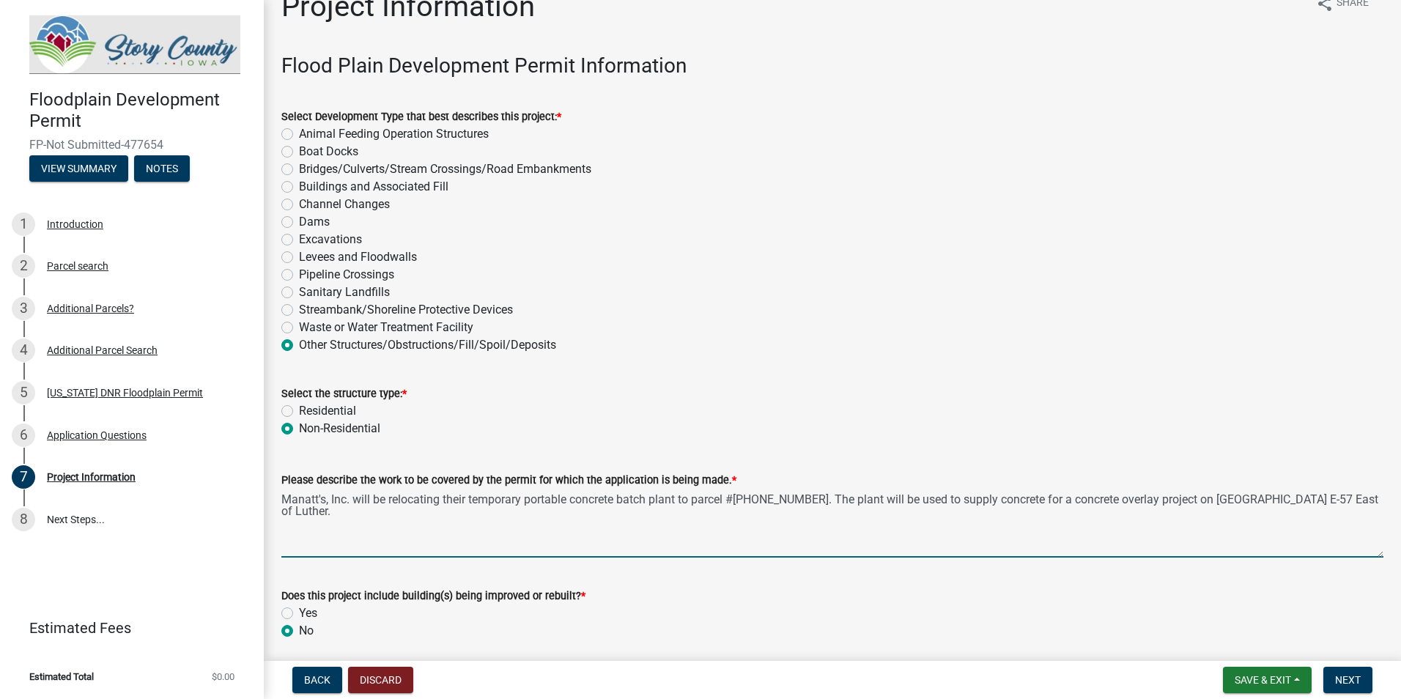
click at [512, 522] on textarea "Manatt's, Inc. will be relocating their temporary portable concrete batch plant…" at bounding box center [832, 523] width 1102 height 69
drag, startPoint x: 821, startPoint y: 496, endPoint x: 1403, endPoint y: 487, distance: 582.5
click at [1400, 487] on html "Internet Explorer does NOT work with GeoPermits. Get a new browser for more sec…" at bounding box center [700, 349] width 1401 height 699
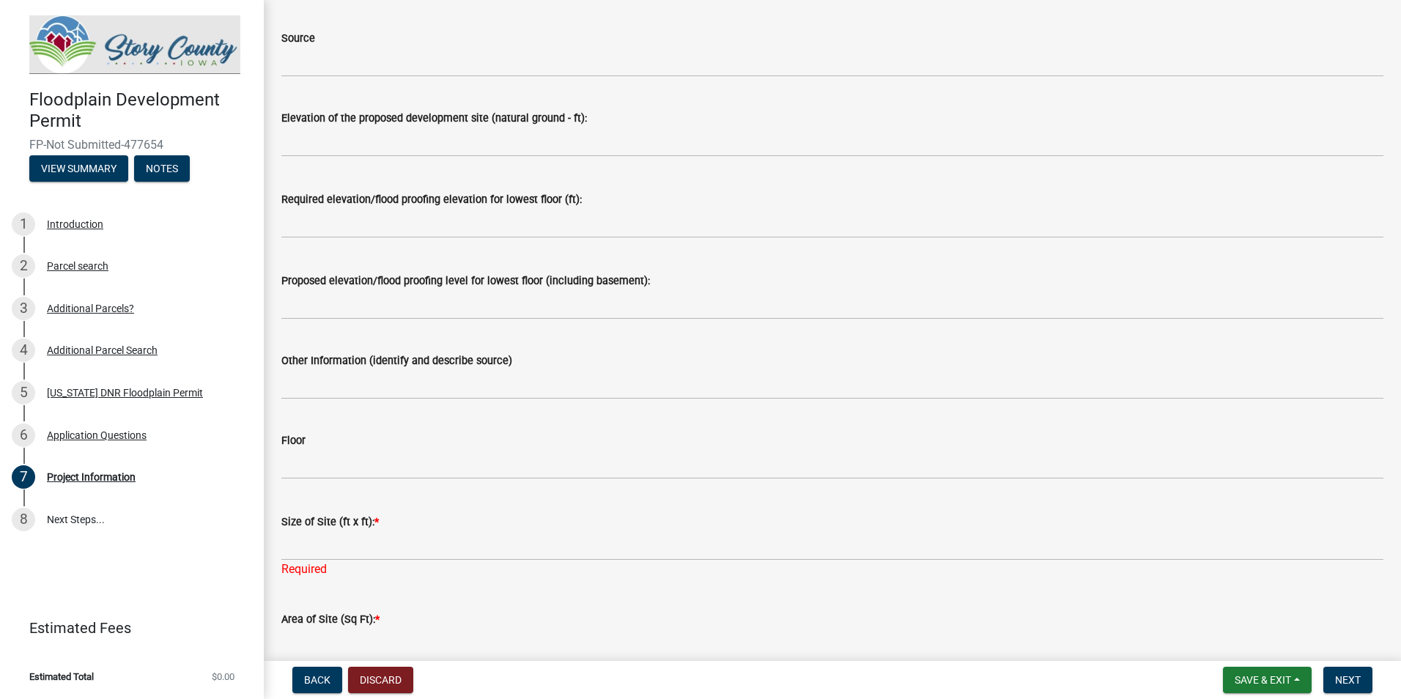
scroll to position [2739, 0]
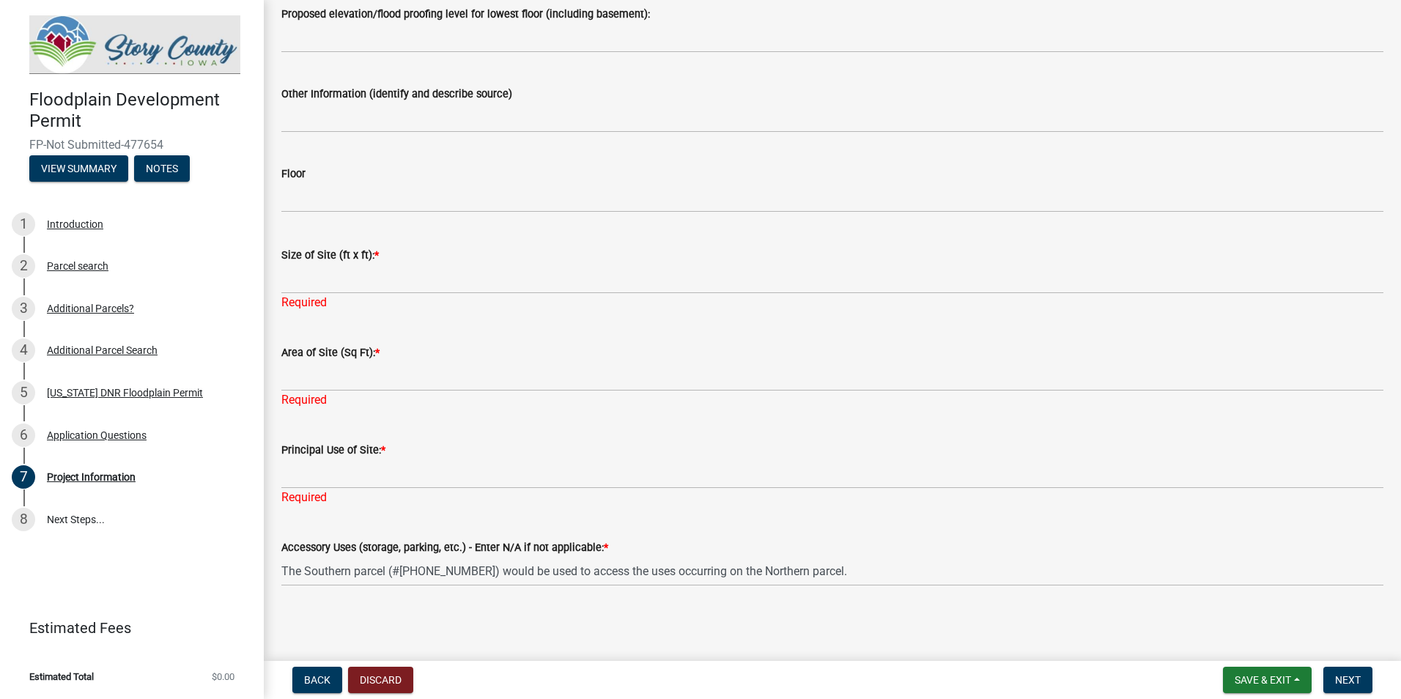
type textarea "Manatt's, Inc. will be relocating their temporary portable concrete batch plant…"
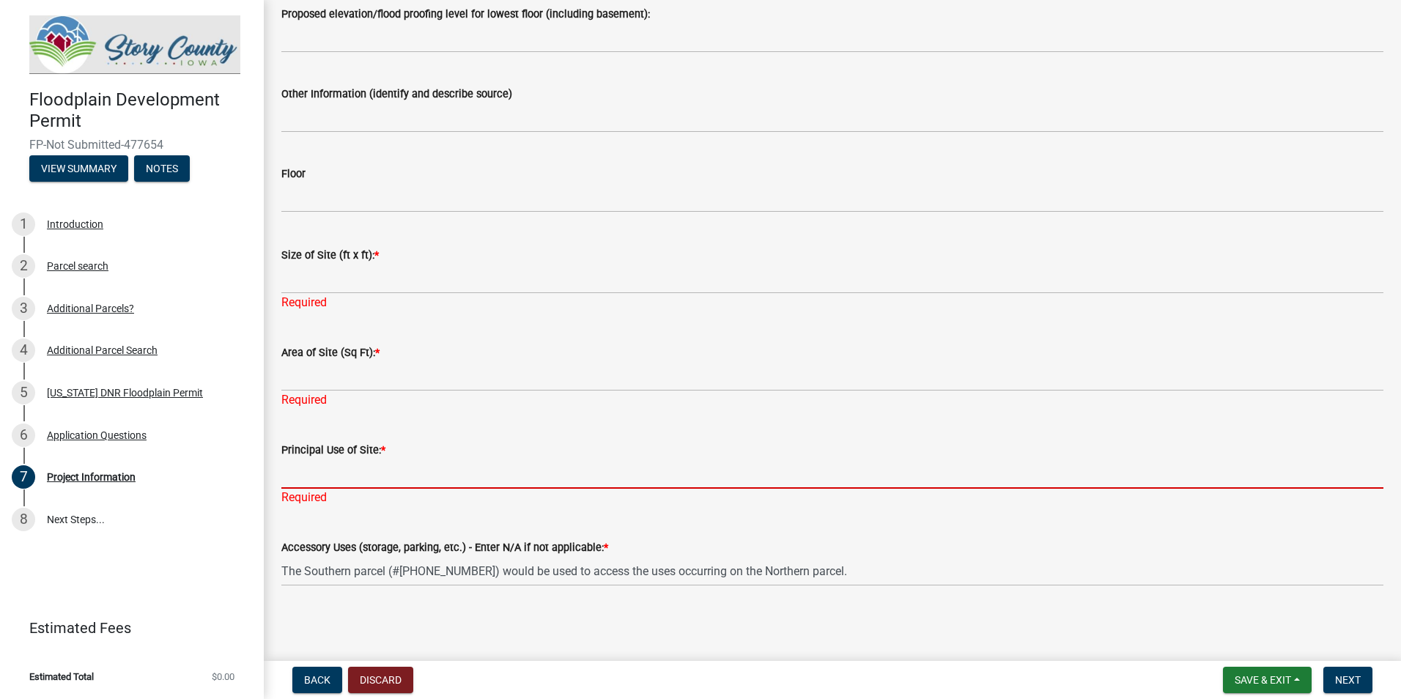
click at [385, 470] on input "Principal Use of Site: *" at bounding box center [832, 474] width 1102 height 30
paste input "Manatt's, Inc. will be relocating their temporary portable concrete batch plant…"
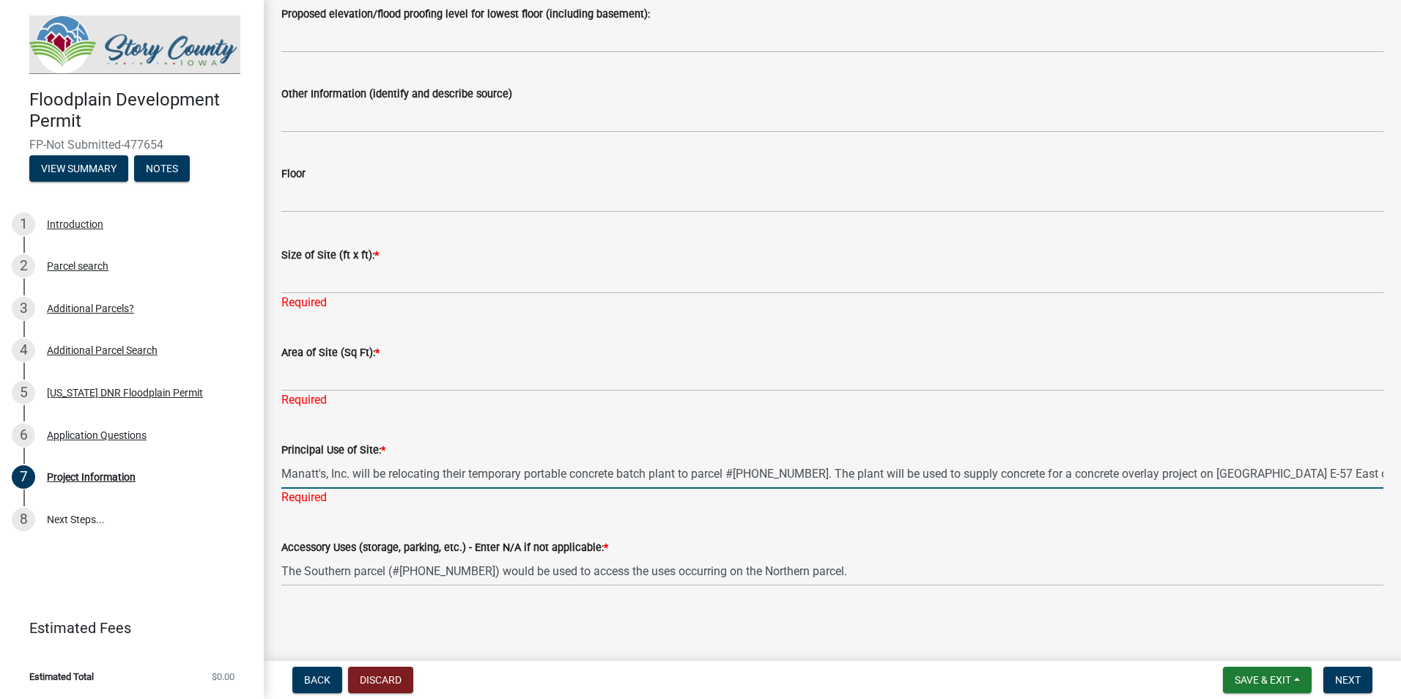
type input "Manatt's, Inc. will be relocating their temporary portable concrete batch plant…"
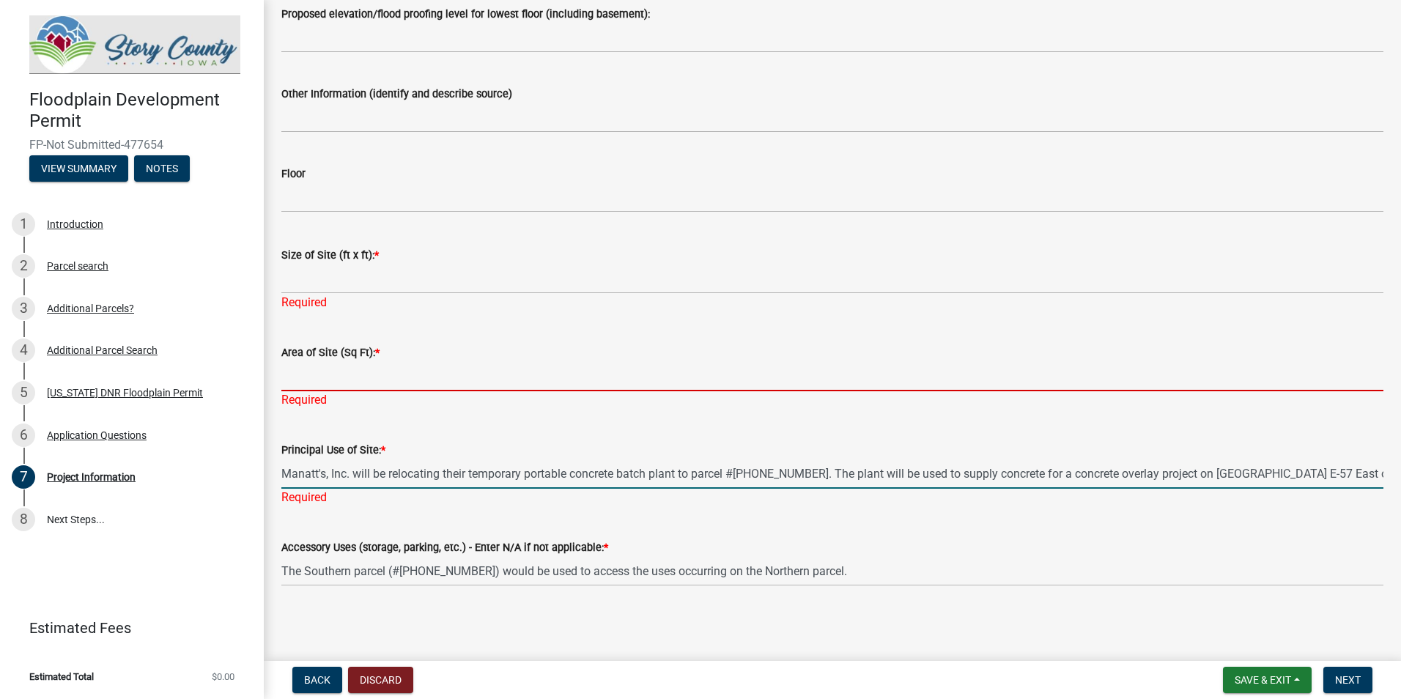
click at [410, 376] on form "Area of Site (Sq Ft): *" at bounding box center [832, 368] width 1102 height 48
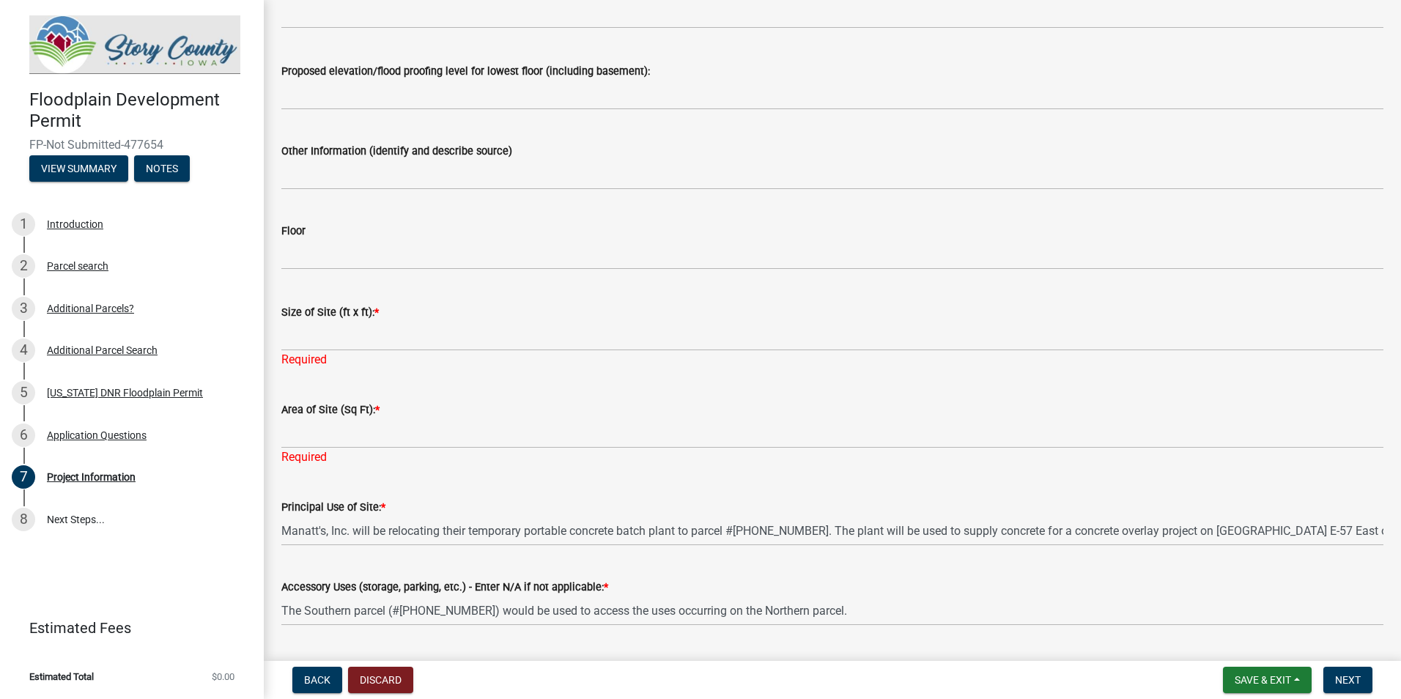
scroll to position [2722, 0]
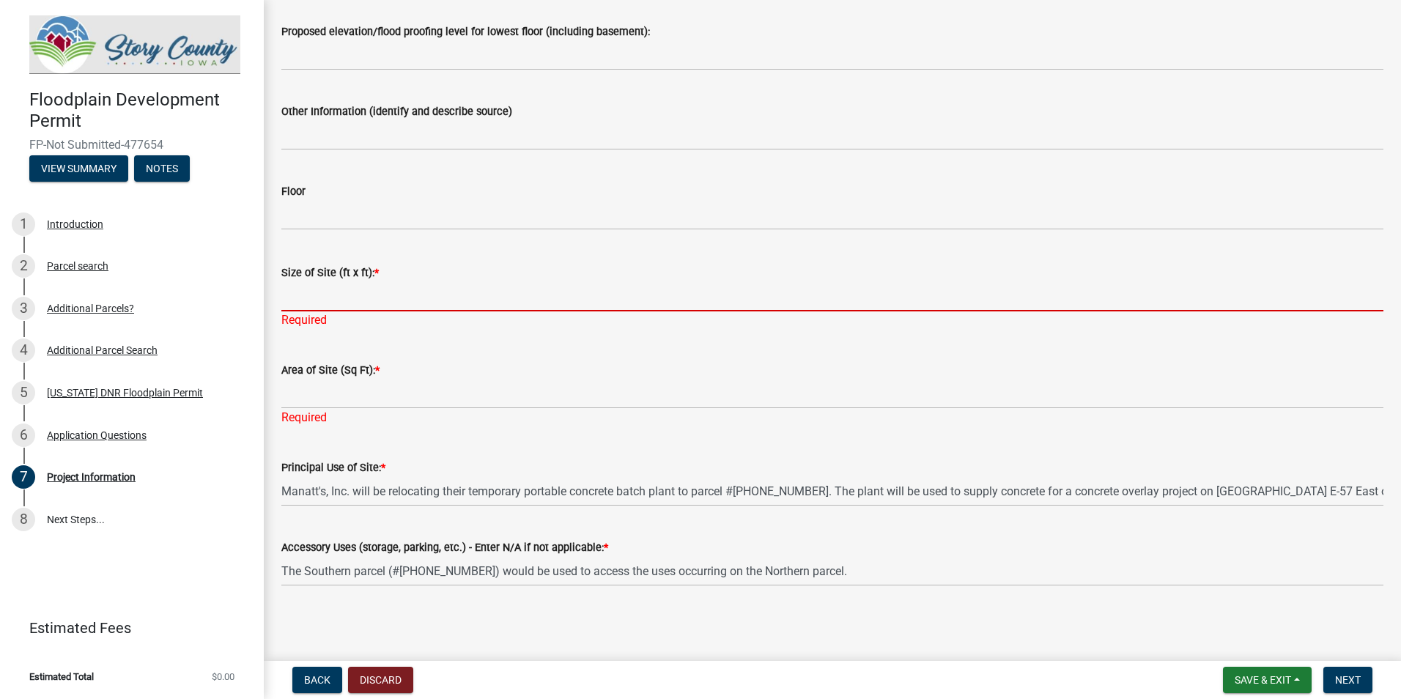
click at [316, 303] on input "Size of Site (ft x ft): *" at bounding box center [832, 296] width 1102 height 30
click at [342, 308] on input "Size of Site (ft x ft): *" at bounding box center [832, 296] width 1102 height 30
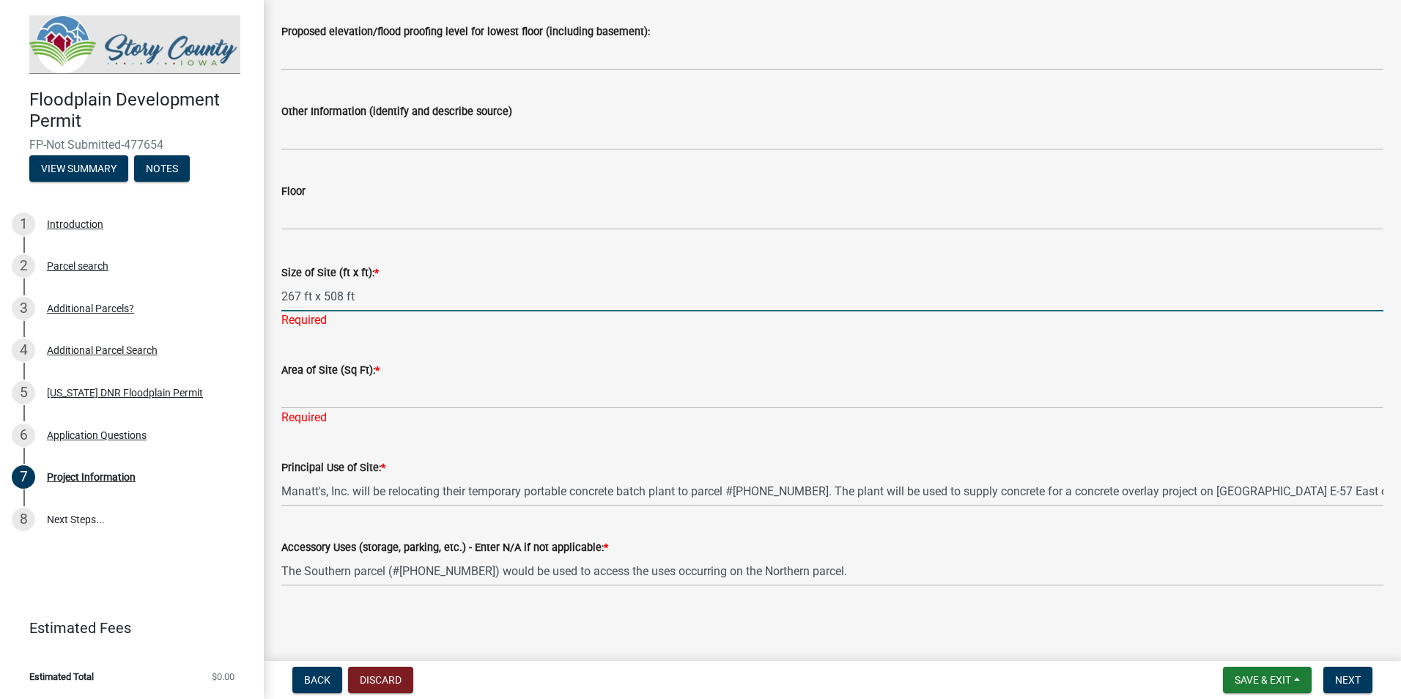
type input "267 ft x 508 ft"
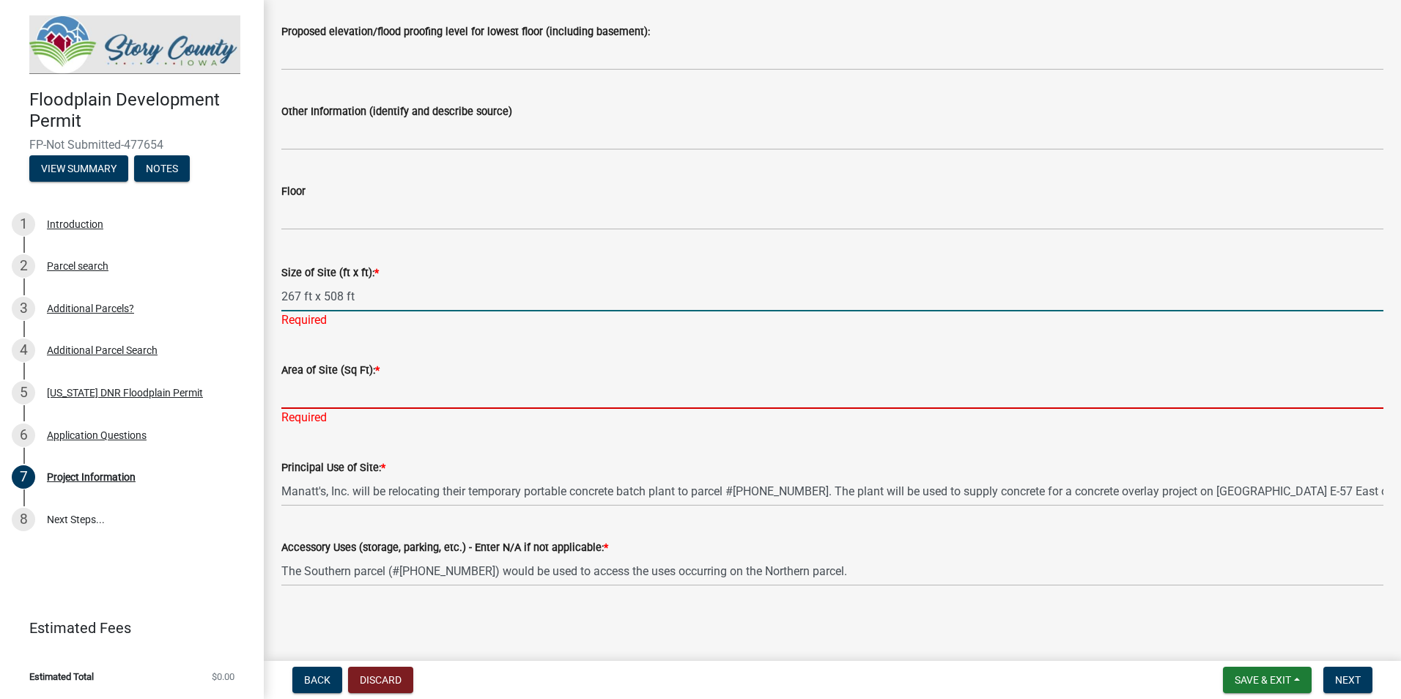
click at [349, 393] on input "Area of Site (Sq Ft): *" at bounding box center [832, 394] width 1102 height 30
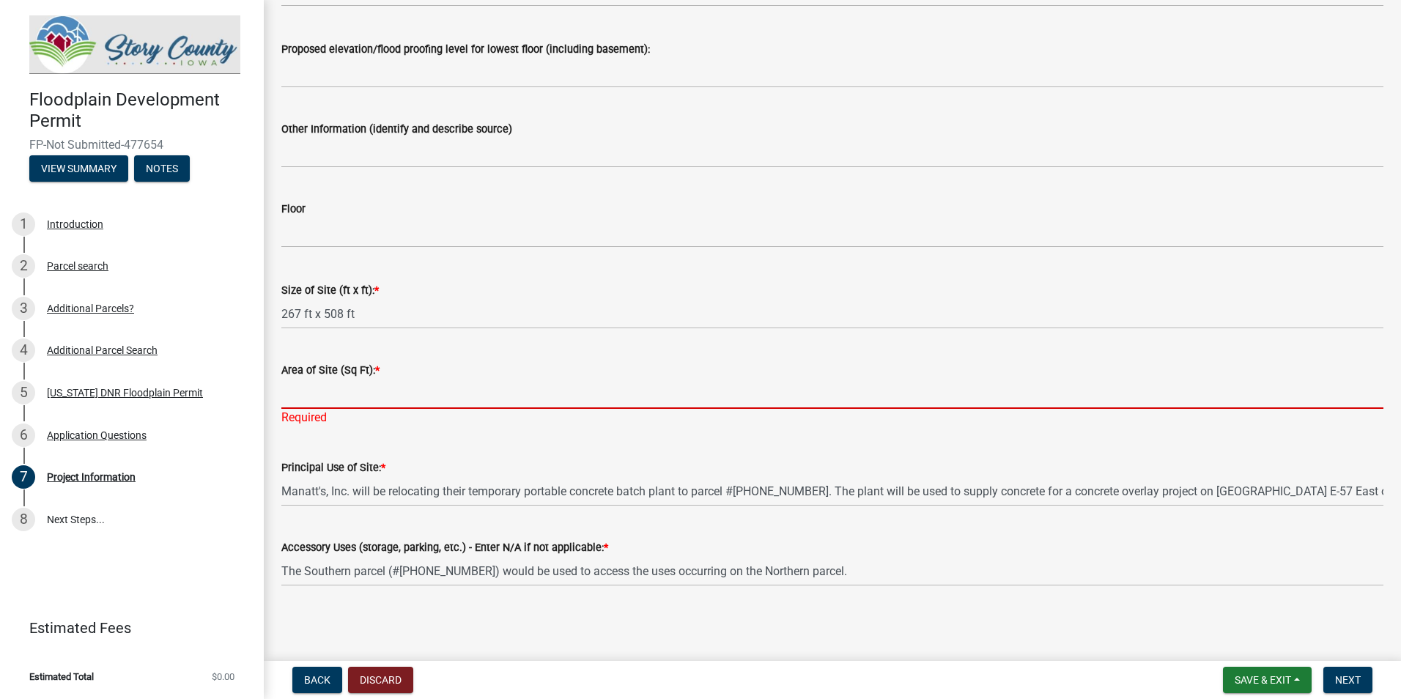
click at [361, 393] on input "Area of Site (Sq Ft): *" at bounding box center [832, 394] width 1102 height 30
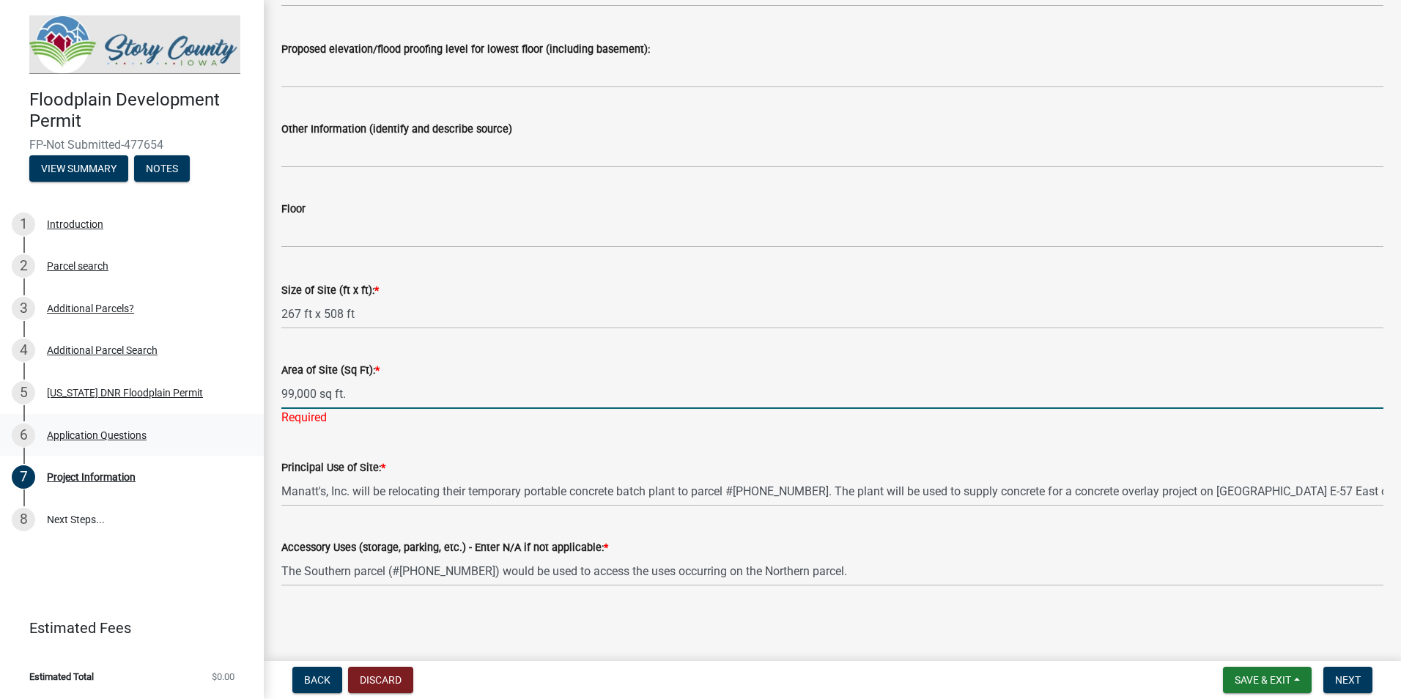
type input "99,000 sq ft."
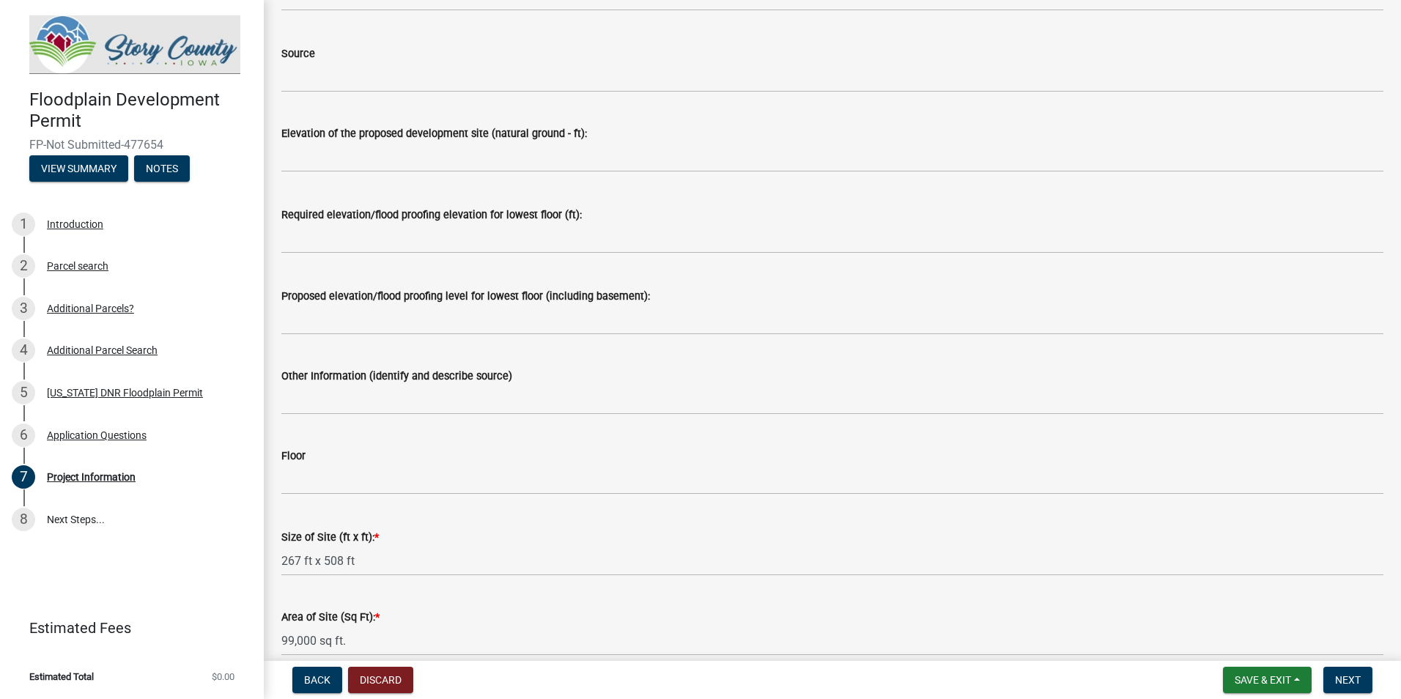
scroll to position [2686, 0]
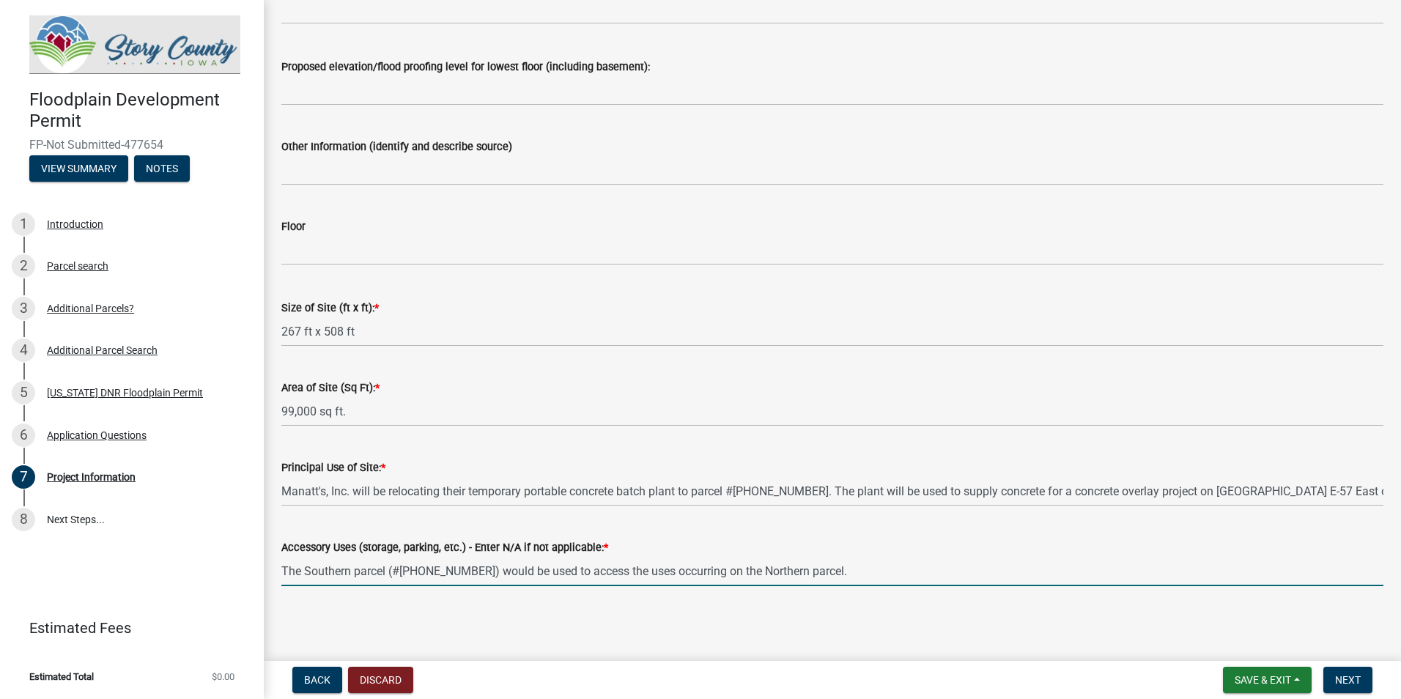
click at [881, 564] on input "The Southern parcel (#09-13-200-300) would be used to access the uses occurring…" at bounding box center [832, 571] width 1102 height 30
click at [879, 567] on input "The Southern parcel (#09-13-200-300) would be used to access the uses occurring…" at bounding box center [832, 571] width 1102 height 30
click at [1122, 560] on input "The Southern parcel (#09-13-200-300) would be used to access the uses occurring…" at bounding box center [832, 571] width 1102 height 30
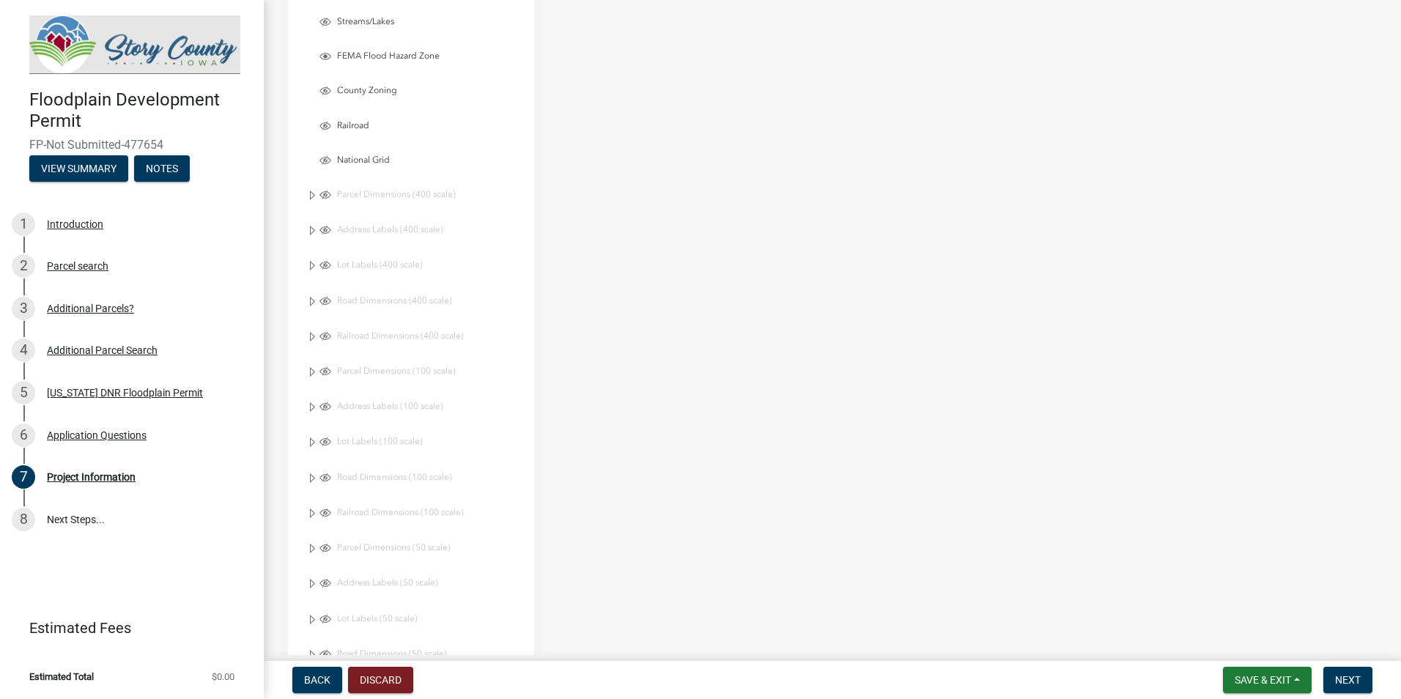
scroll to position [1075, 0]
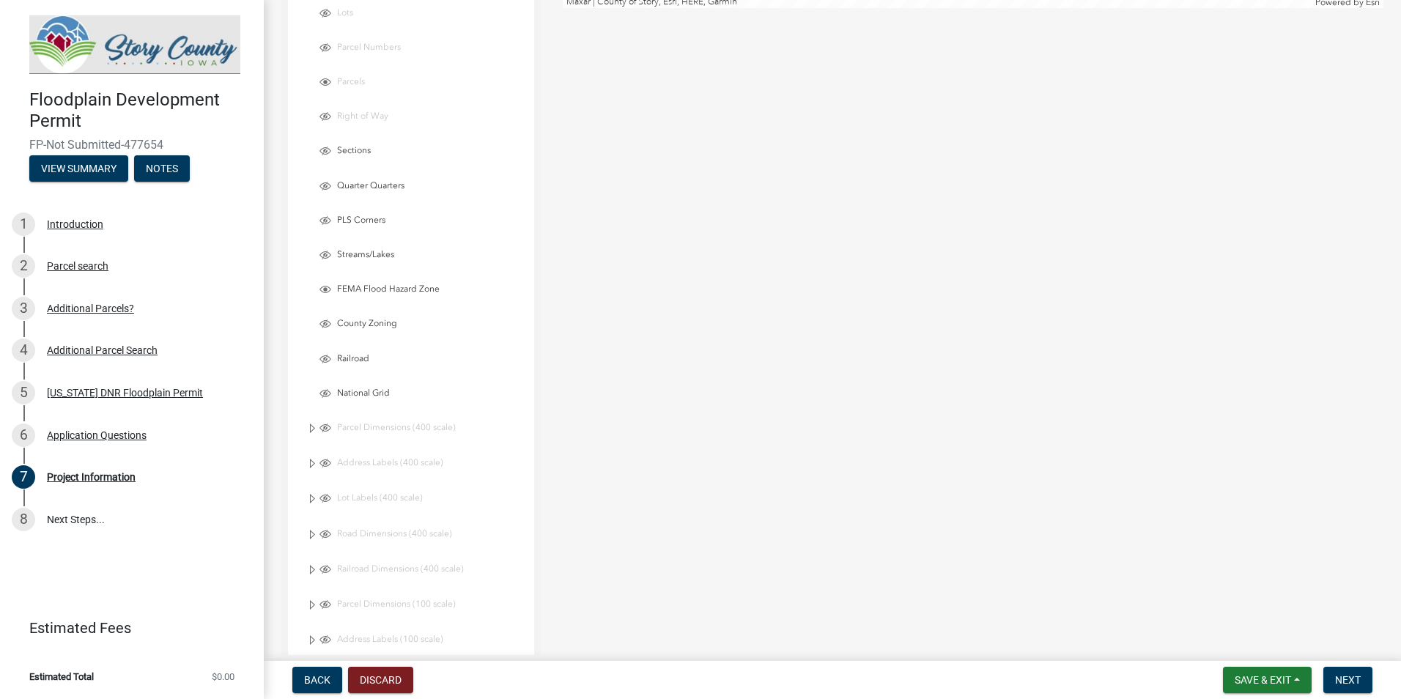
type input "The Southern parcel (#09-13-200-300) would be used to access the uses occurring…"
click at [394, 328] on span "County Zoning" at bounding box center [430, 324] width 194 height 12
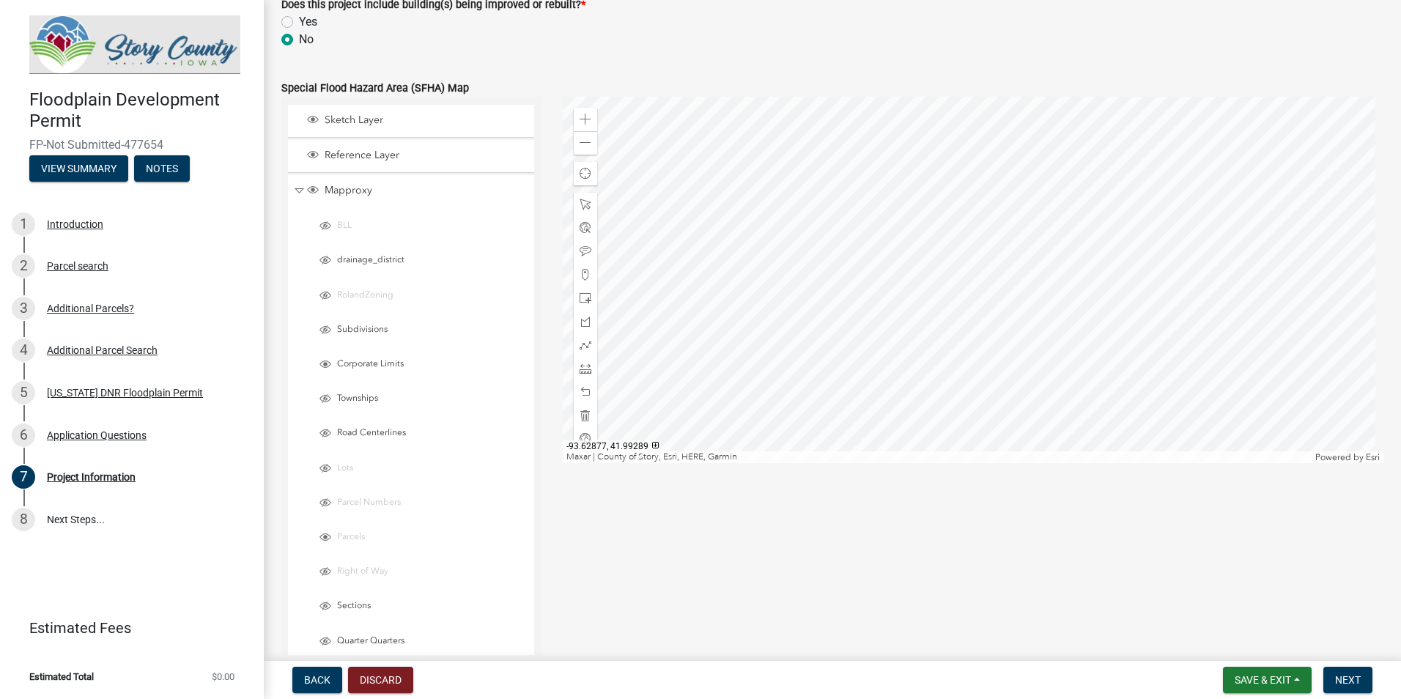
scroll to position [489, 0]
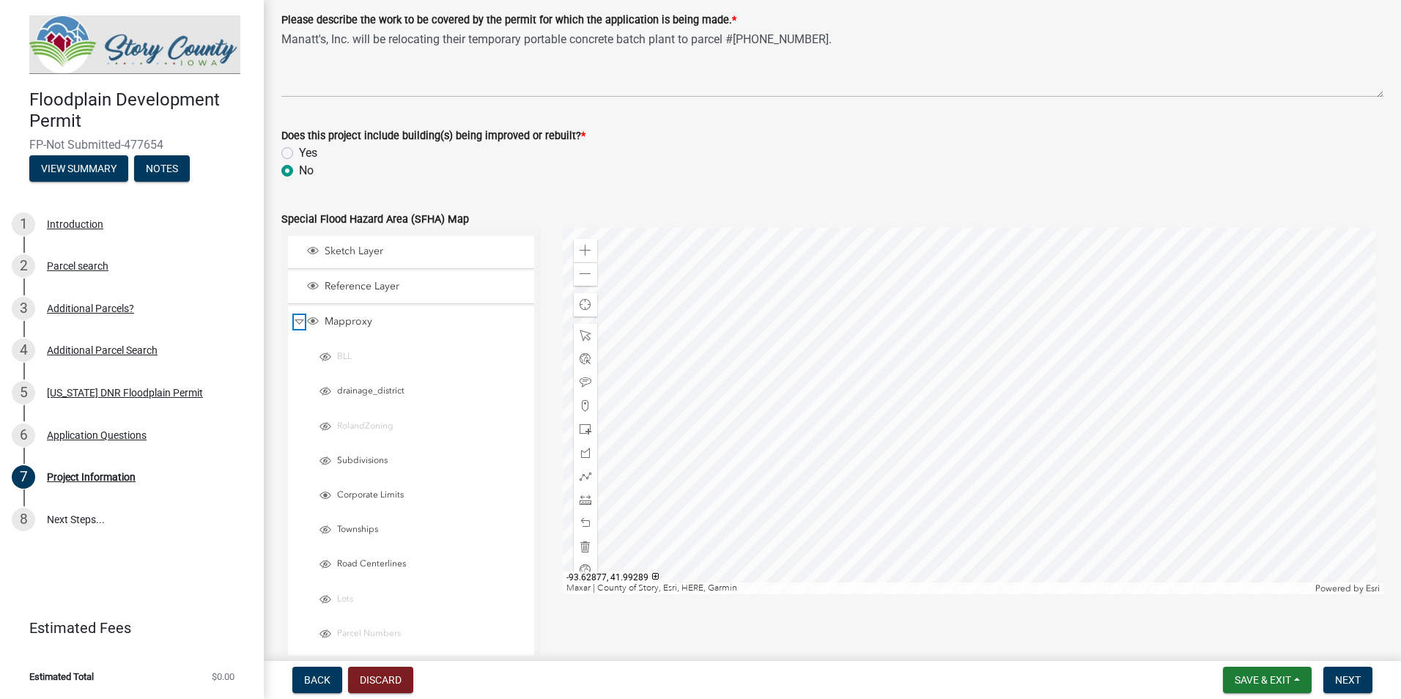
click at [296, 318] on span "Collapse" at bounding box center [299, 322] width 11 height 14
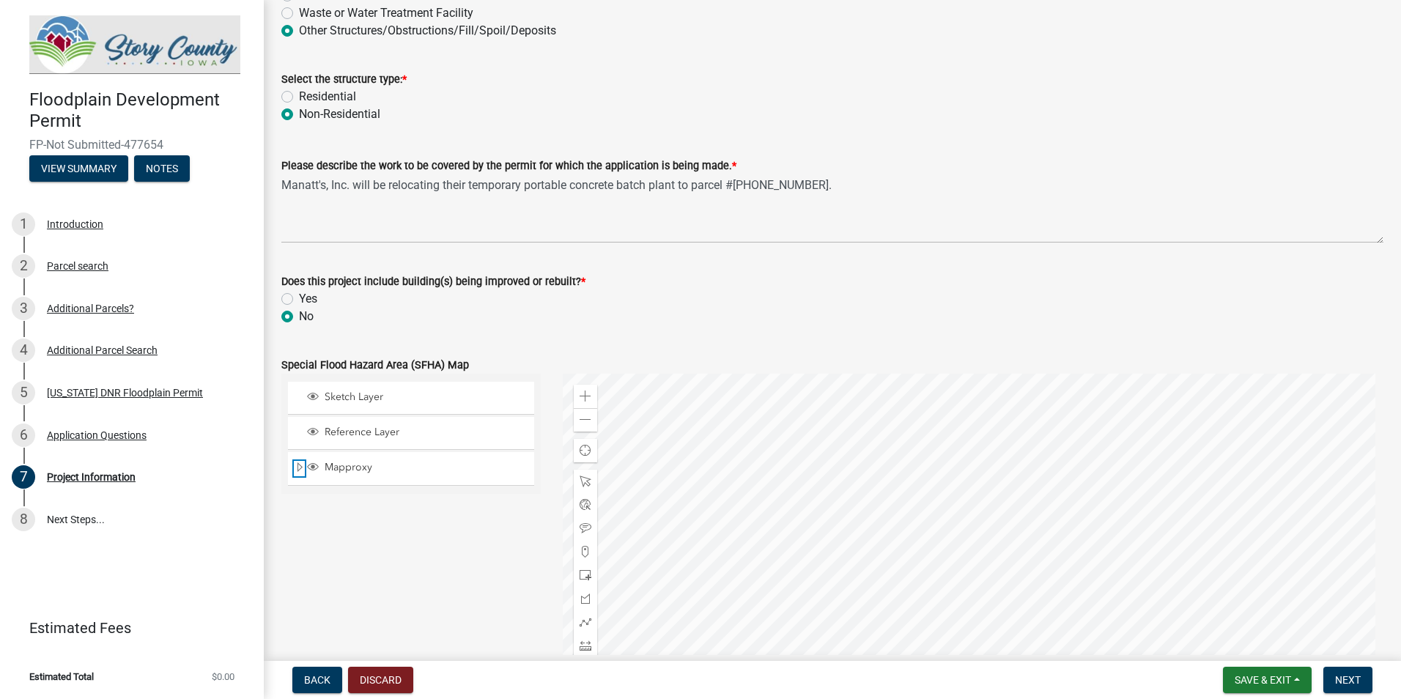
scroll to position [342, 0]
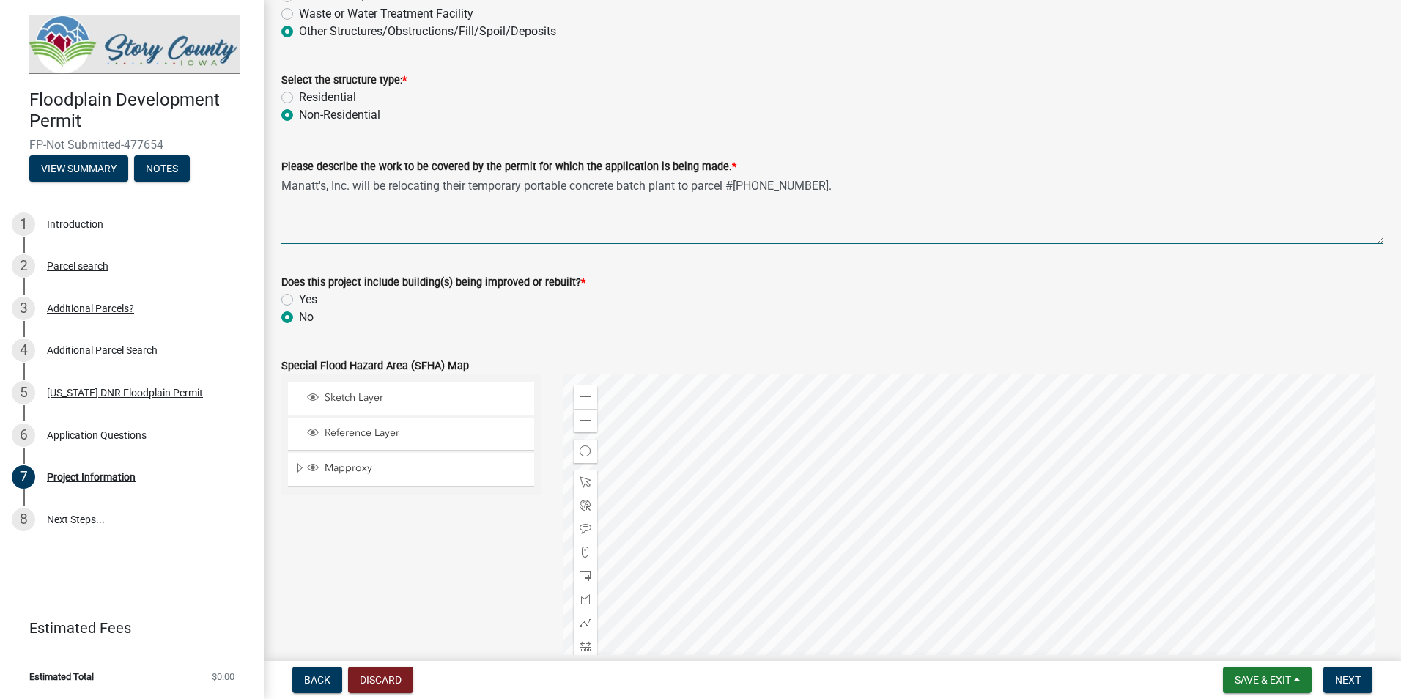
click at [824, 185] on textarea "Manatt's, Inc. will be relocating their temporary portable concrete batch plant…" at bounding box center [832, 209] width 1102 height 69
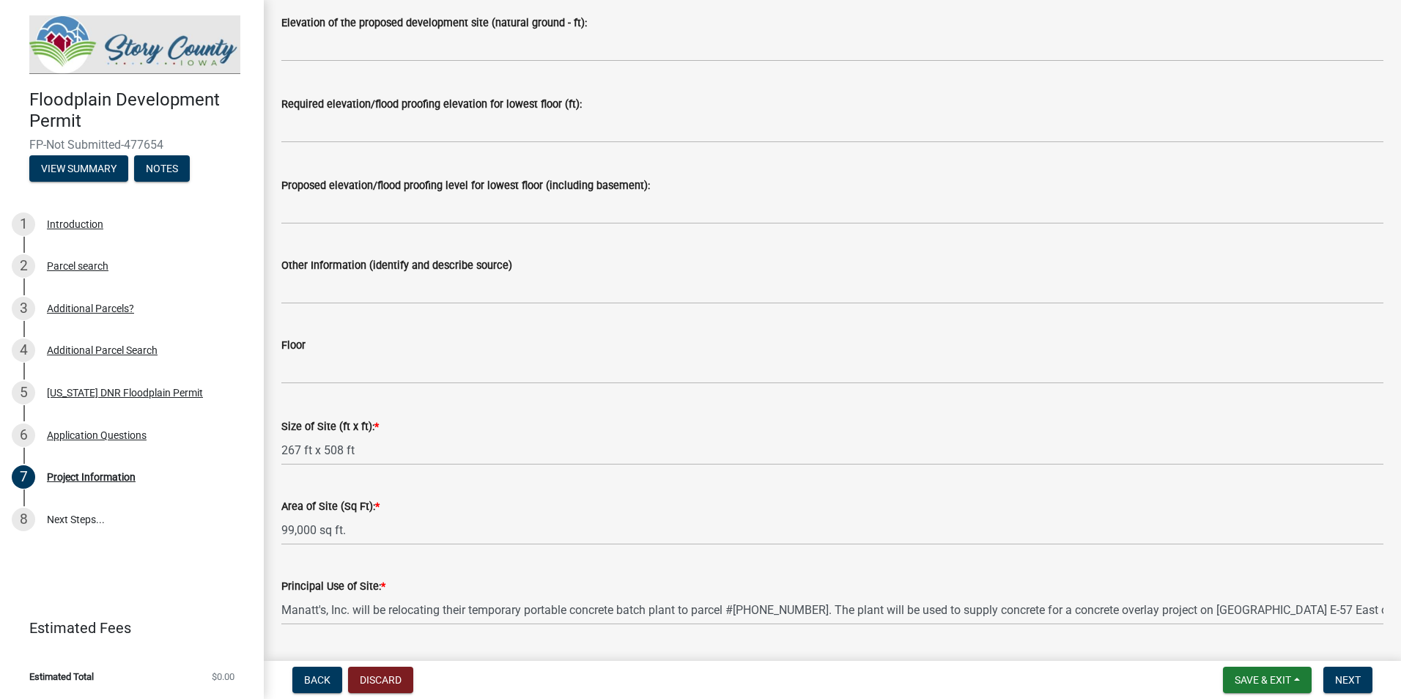
scroll to position [1706, 0]
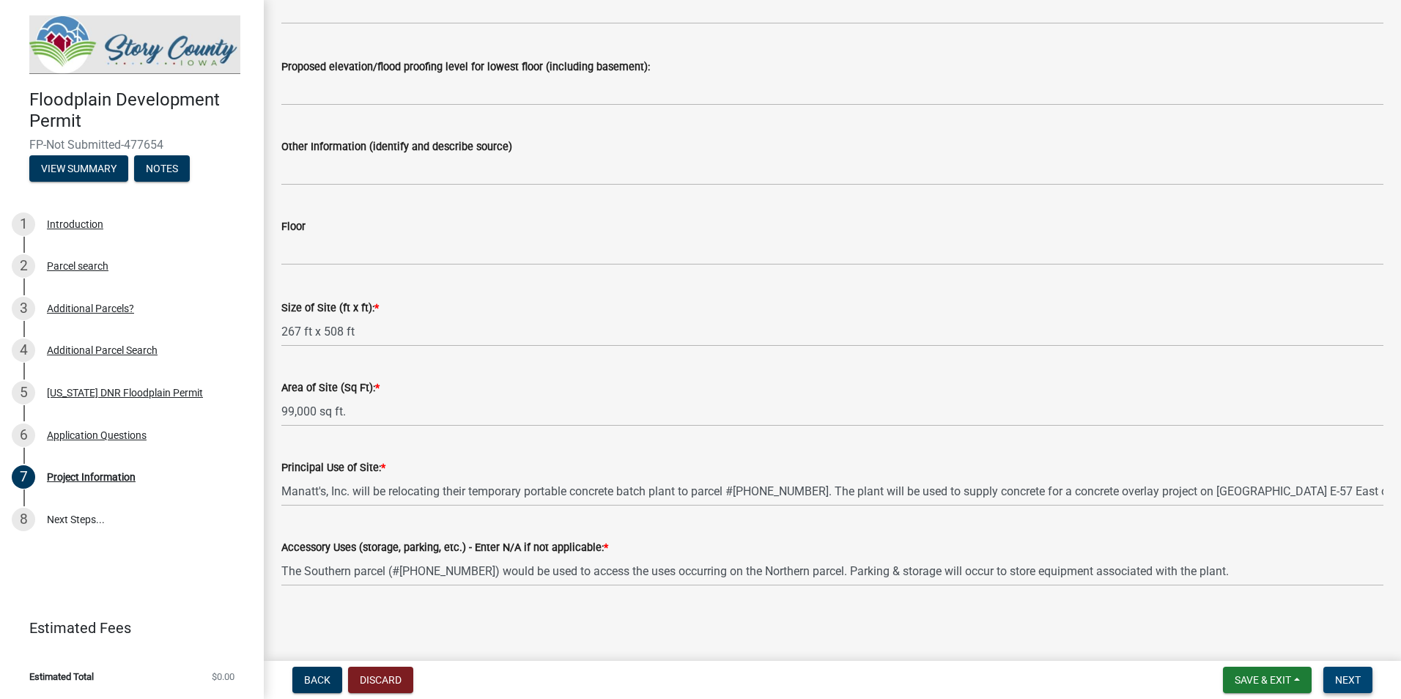
click at [1344, 675] on span "Next" at bounding box center [1348, 680] width 26 height 12
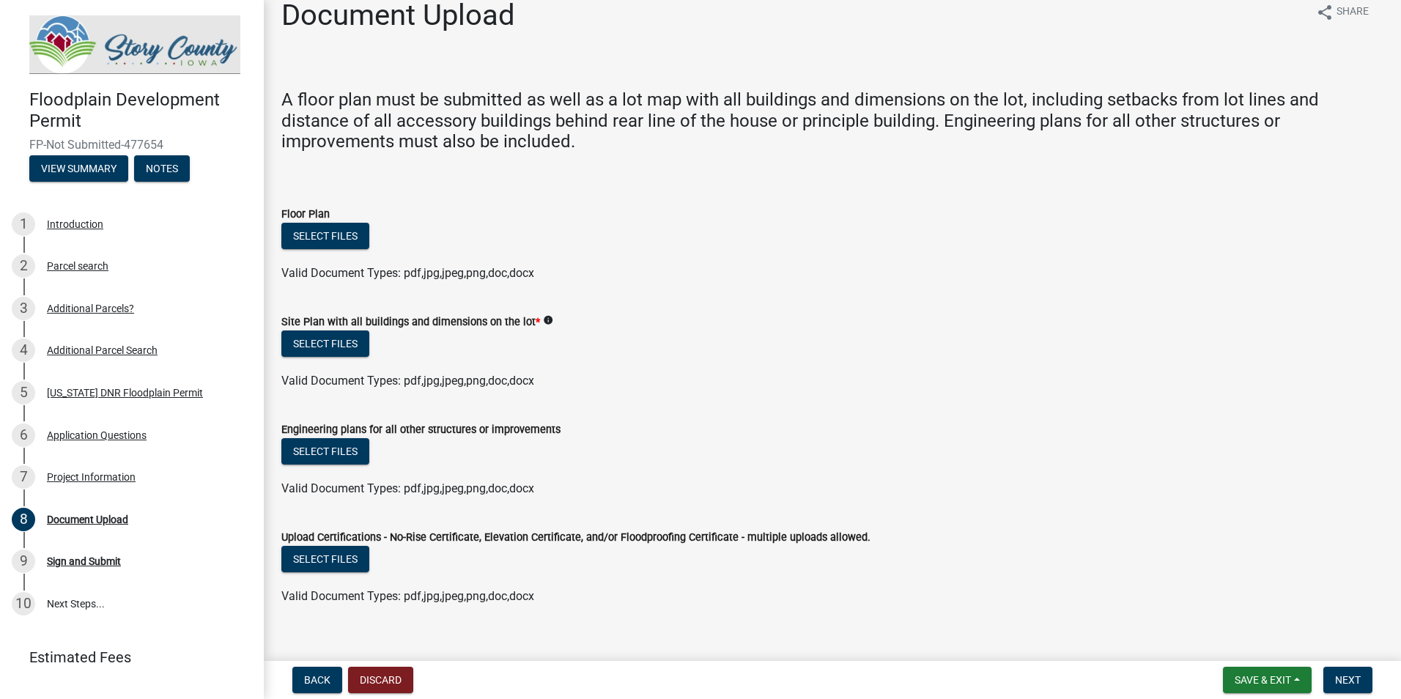
scroll to position [0, 0]
